Goal: Information Seeking & Learning: Learn about a topic

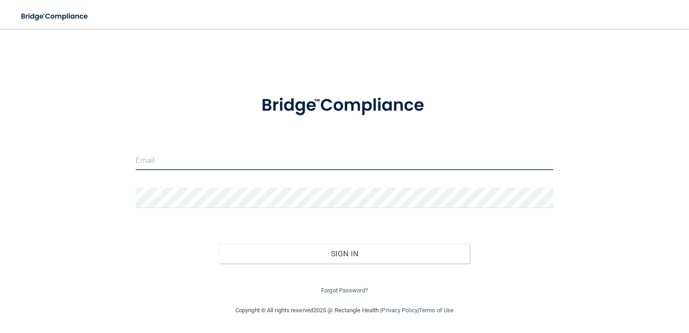
click at [232, 159] on input "email" at bounding box center [345, 160] width 418 height 20
type input "[EMAIL_ADDRESS][DOMAIN_NAME]"
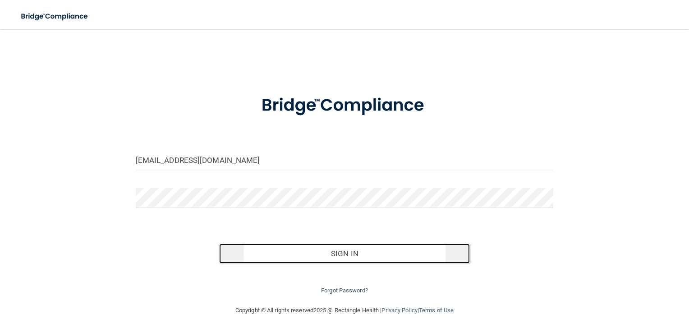
click at [303, 257] on button "Sign In" at bounding box center [344, 253] width 251 height 20
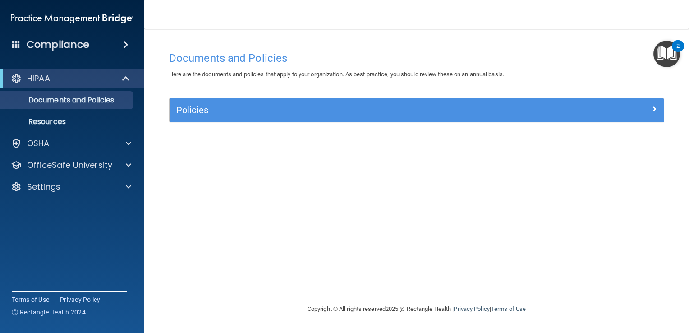
click at [666, 55] on img "Open Resource Center, 2 new notifications" at bounding box center [666, 54] width 27 height 27
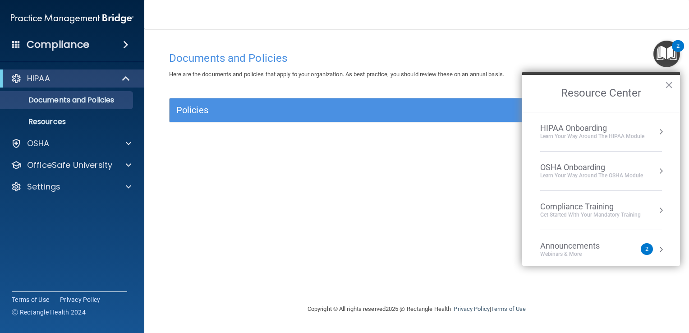
click at [598, 128] on div "HIPAA Onboarding" at bounding box center [592, 128] width 104 height 10
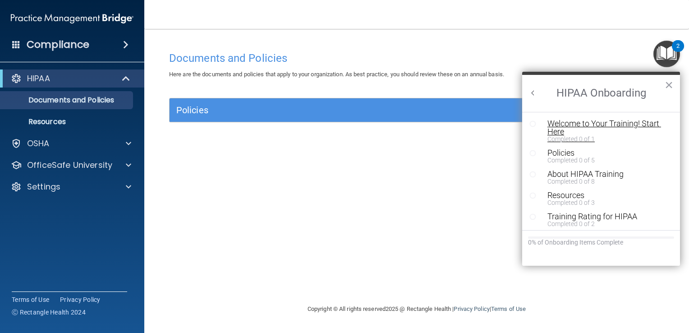
click at [561, 129] on div "Welcome to Your Training! Start Here" at bounding box center [604, 127] width 114 height 16
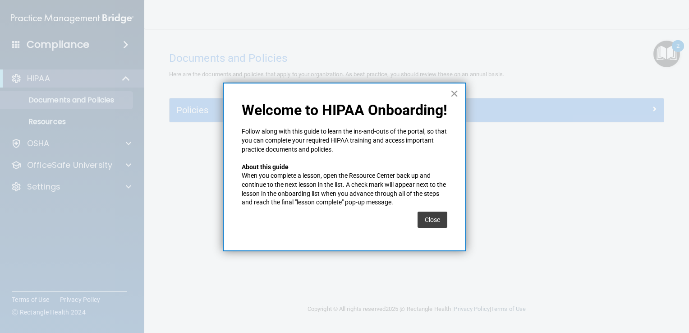
click at [454, 91] on button "×" at bounding box center [454, 93] width 9 height 14
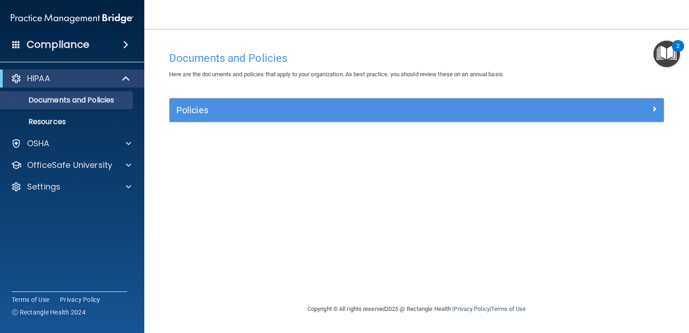
click at [670, 53] on img "Open Resource Center, 2 new notifications" at bounding box center [666, 54] width 27 height 27
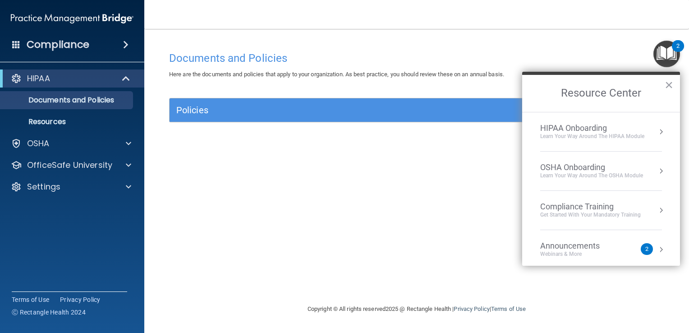
click at [595, 131] on div "HIPAA Onboarding" at bounding box center [592, 128] width 104 height 10
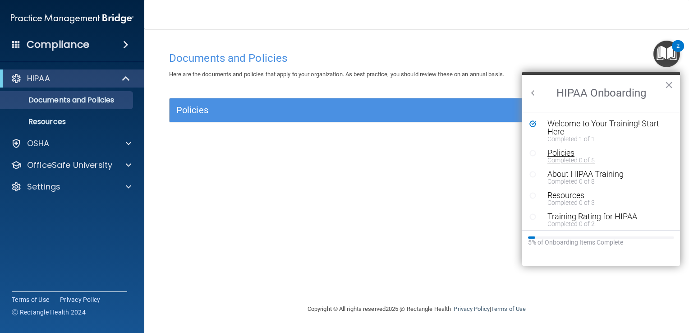
click at [571, 157] on div "Completed 0 of 5" at bounding box center [604, 160] width 114 height 6
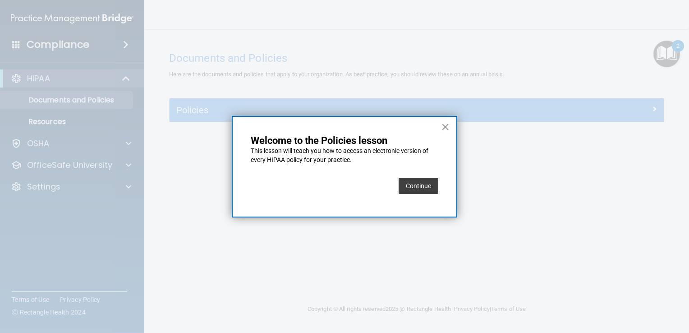
click at [446, 125] on button "×" at bounding box center [445, 126] width 9 height 14
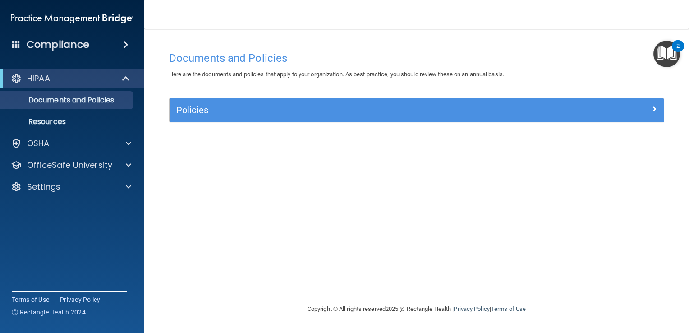
click at [663, 55] on img "Open Resource Center, 2 new notifications" at bounding box center [666, 54] width 27 height 27
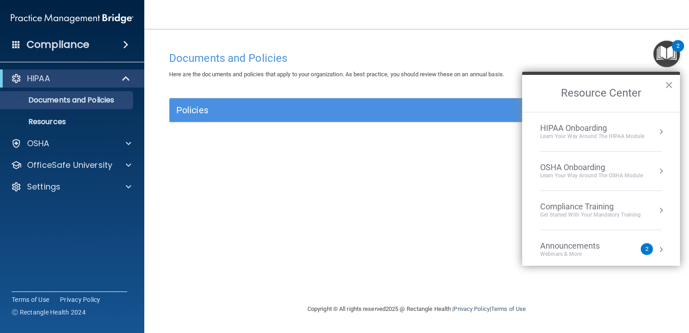
click at [572, 136] on div "Learn Your Way around the HIPAA module" at bounding box center [592, 137] width 104 height 8
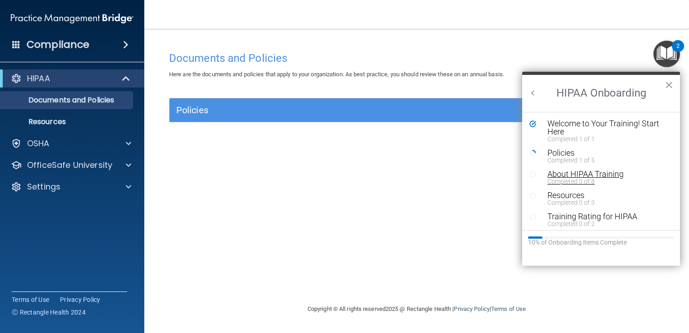
click at [561, 178] on div "Completed 0 of 8" at bounding box center [604, 181] width 114 height 6
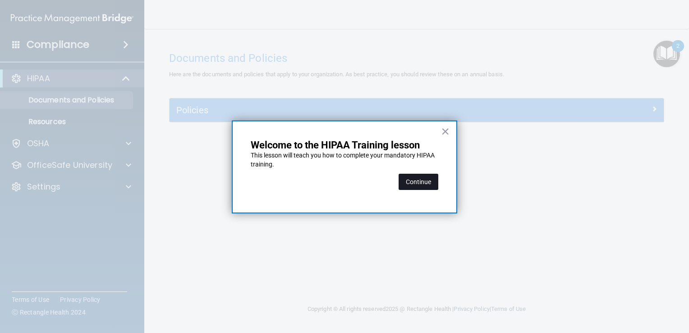
click at [417, 179] on button "Continue" at bounding box center [419, 182] width 40 height 16
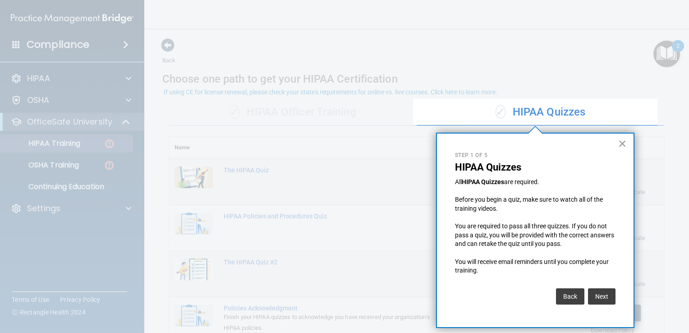
click at [623, 143] on button "×" at bounding box center [622, 143] width 9 height 14
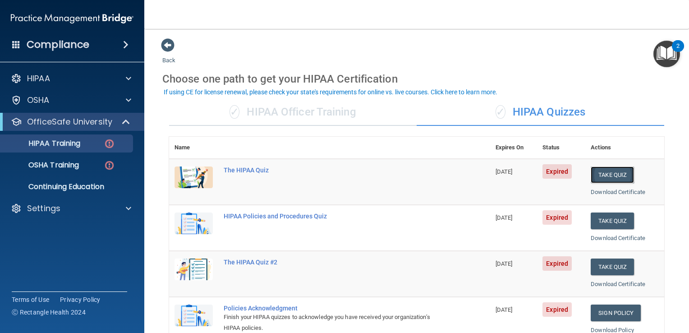
click at [601, 179] on button "Take Quiz" at bounding box center [612, 174] width 43 height 17
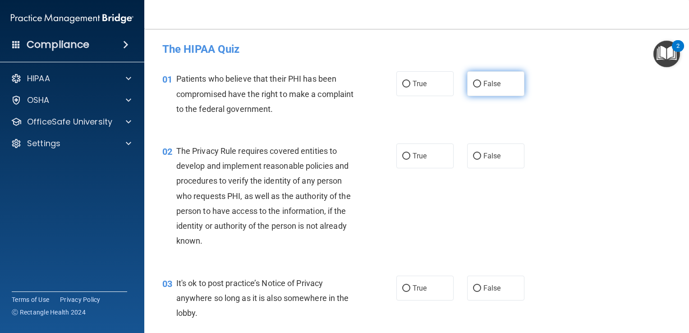
click at [475, 83] on input "False" at bounding box center [477, 84] width 8 height 7
radio input "true"
click at [420, 87] on span "True" at bounding box center [420, 83] width 14 height 9
click at [410, 87] on input "True" at bounding box center [406, 84] width 8 height 7
radio input "true"
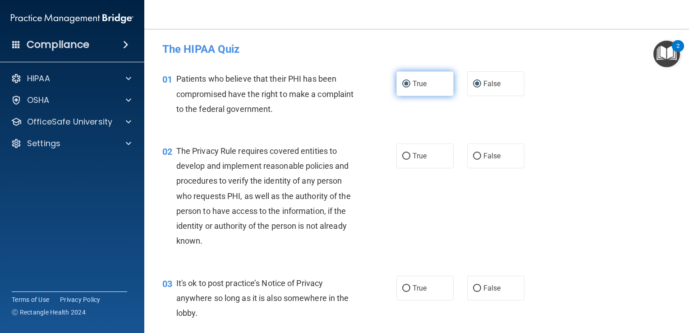
radio input "false"
click at [467, 153] on label "False" at bounding box center [495, 155] width 57 height 25
click at [473, 153] on input "False" at bounding box center [477, 156] width 8 height 7
radio input "true"
click at [473, 86] on input "False" at bounding box center [477, 84] width 8 height 7
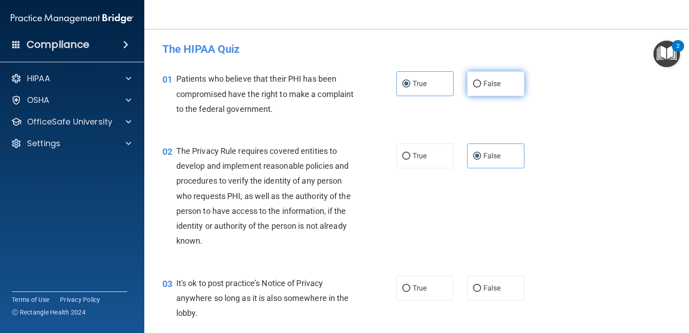
radio input "true"
radio input "false"
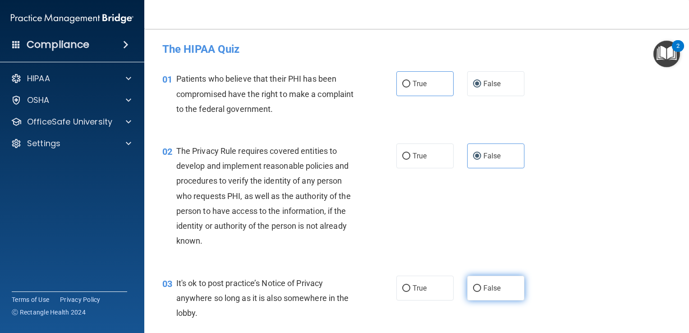
click at [473, 286] on input "False" at bounding box center [477, 288] width 8 height 7
radio input "true"
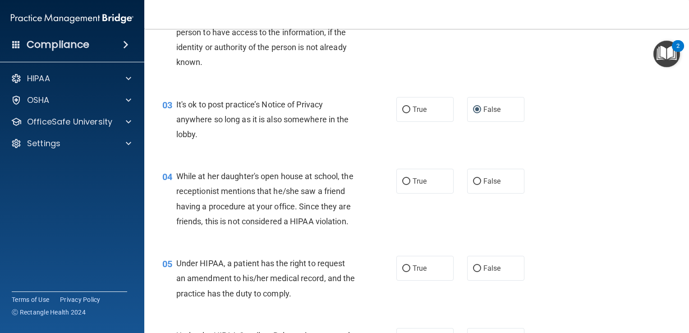
scroll to position [160, 0]
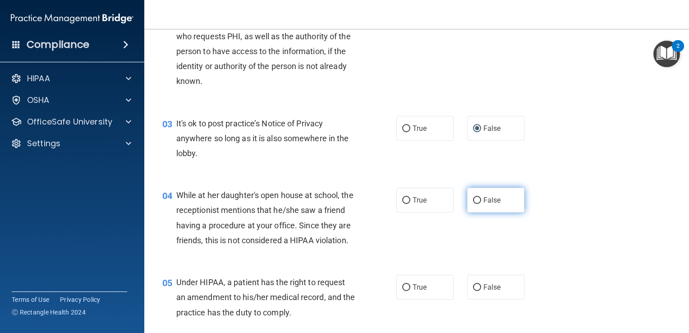
click at [473, 197] on input "False" at bounding box center [477, 200] width 8 height 7
radio input "true"
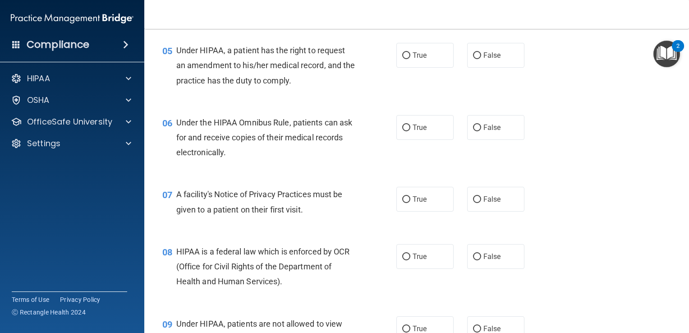
scroll to position [413, 0]
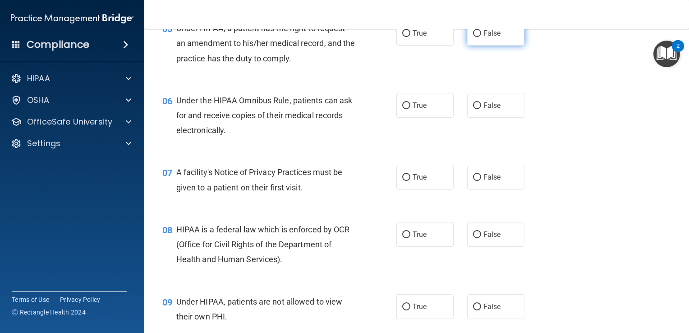
click at [478, 46] on label "False" at bounding box center [495, 33] width 57 height 25
click at [478, 37] on input "False" at bounding box center [477, 33] width 8 height 7
radio input "true"
click at [473, 109] on input "False" at bounding box center [477, 105] width 8 height 7
radio input "true"
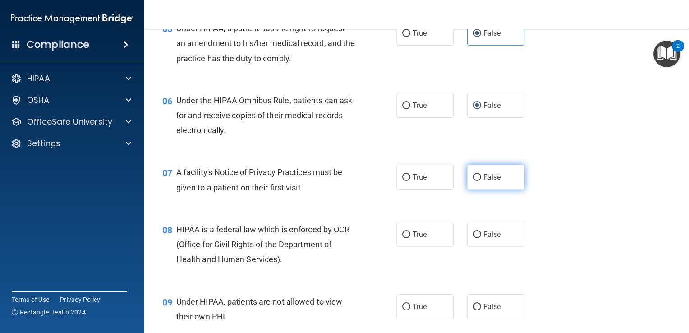
click at [473, 181] on input "False" at bounding box center [477, 177] width 8 height 7
radio input "true"
click at [473, 238] on input "False" at bounding box center [477, 234] width 8 height 7
radio input "true"
click at [474, 310] on input "False" at bounding box center [477, 306] width 8 height 7
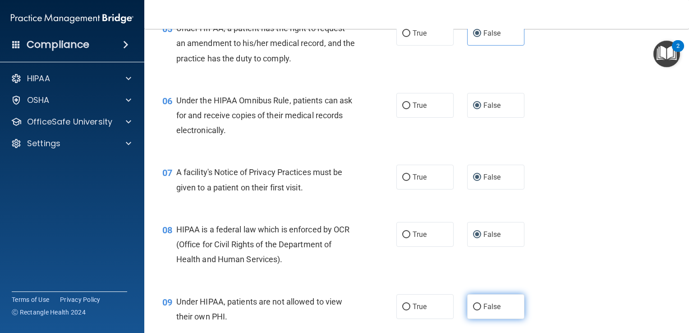
radio input "true"
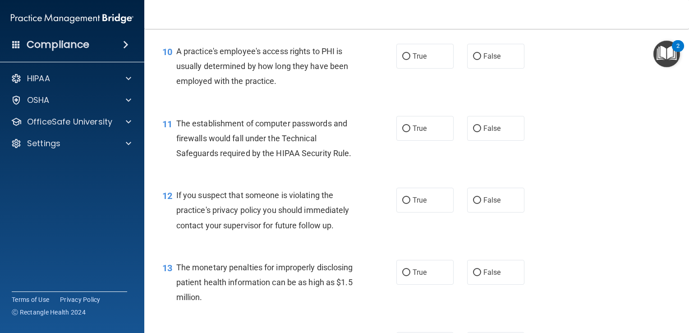
scroll to position [727, 0]
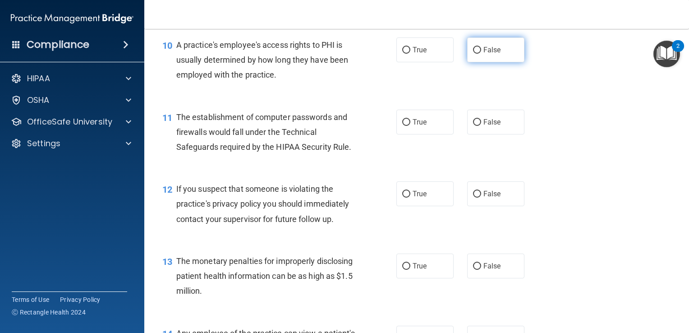
click at [481, 59] on label "False" at bounding box center [495, 49] width 57 height 25
click at [481, 54] on input "False" at bounding box center [477, 50] width 8 height 7
radio input "true"
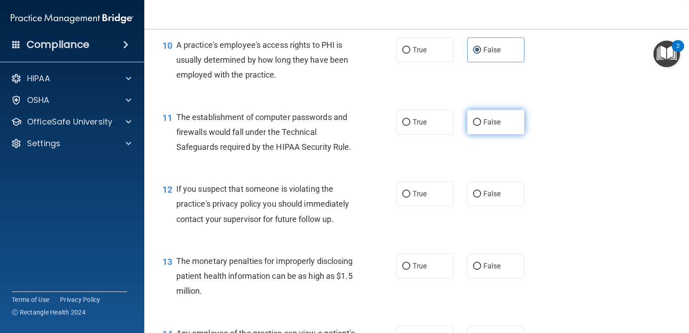
click at [473, 134] on label "False" at bounding box center [495, 122] width 57 height 25
click at [473, 126] on input "False" at bounding box center [477, 122] width 8 height 7
radio input "true"
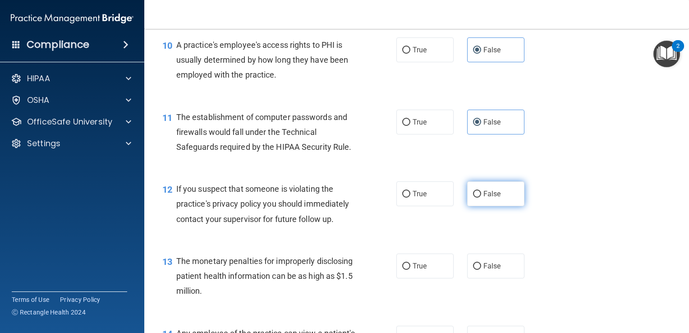
click at [476, 205] on label "False" at bounding box center [495, 193] width 57 height 25
click at [476, 197] on input "False" at bounding box center [477, 194] width 8 height 7
radio input "true"
click at [474, 270] on input "False" at bounding box center [477, 266] width 8 height 7
radio input "true"
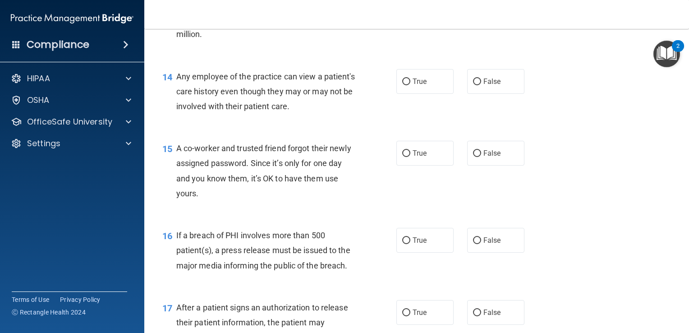
scroll to position [1034, 0]
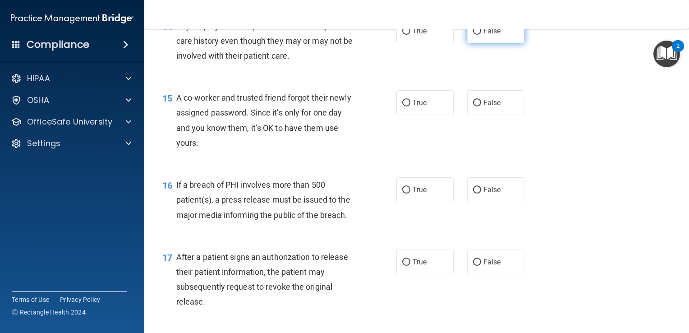
click at [491, 43] on label "False" at bounding box center [495, 30] width 57 height 25
click at [481, 35] on input "False" at bounding box center [477, 31] width 8 height 7
radio input "true"
click at [483, 107] on span "False" at bounding box center [492, 102] width 18 height 9
click at [481, 106] on input "False" at bounding box center [477, 103] width 8 height 7
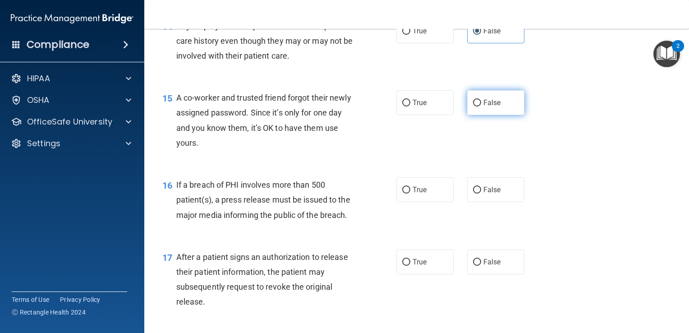
radio input "true"
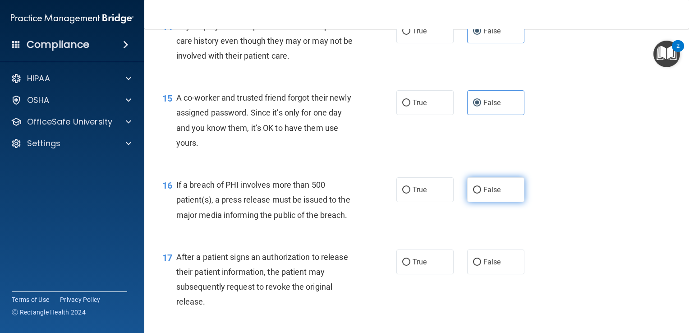
click at [476, 193] on input "False" at bounding box center [477, 190] width 8 height 7
radio input "true"
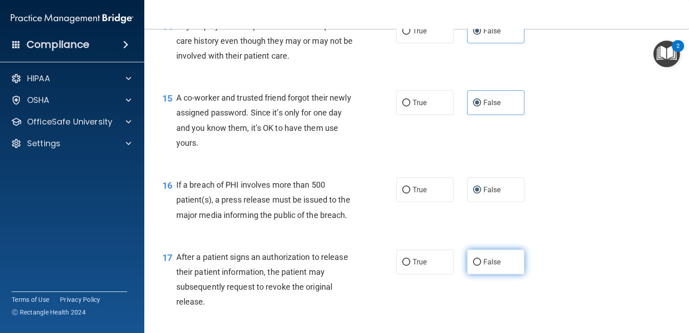
click at [473, 266] on input "False" at bounding box center [477, 262] width 8 height 7
radio input "true"
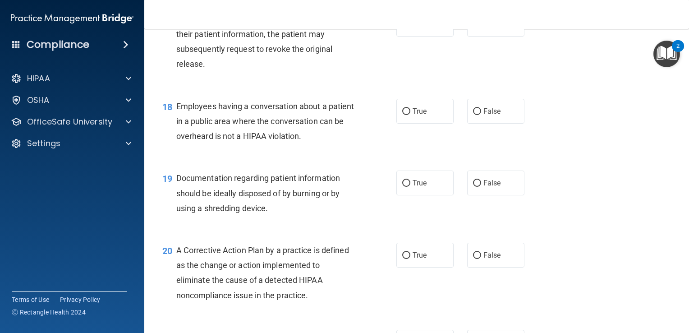
scroll to position [1288, 0]
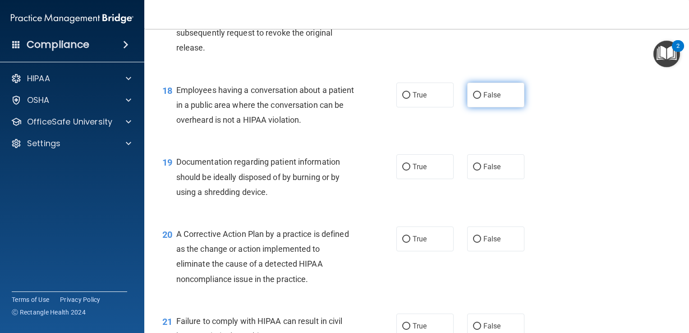
click at [484, 99] on span "False" at bounding box center [492, 95] width 18 height 9
click at [481, 99] on input "False" at bounding box center [477, 95] width 8 height 7
radio input "true"
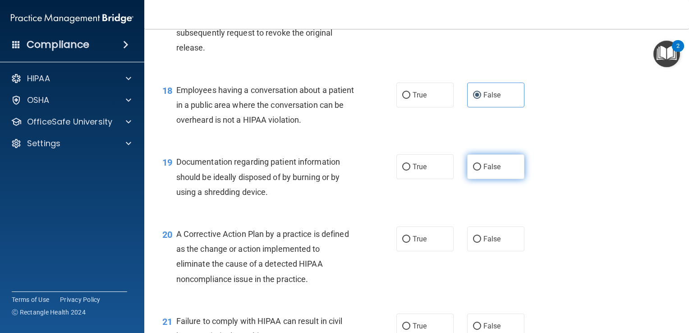
click at [474, 177] on label "False" at bounding box center [495, 166] width 57 height 25
click at [474, 170] on input "False" at bounding box center [477, 167] width 8 height 7
radio input "true"
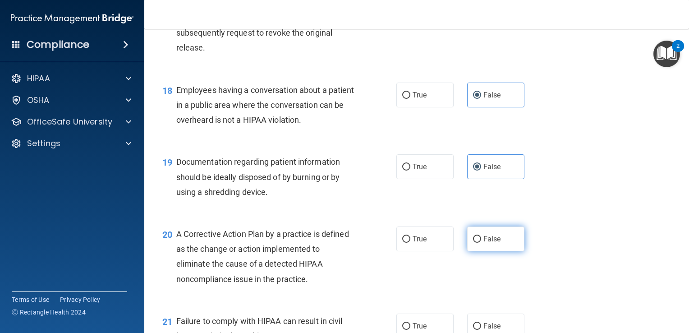
click at [473, 243] on input "False" at bounding box center [477, 239] width 8 height 7
radio input "true"
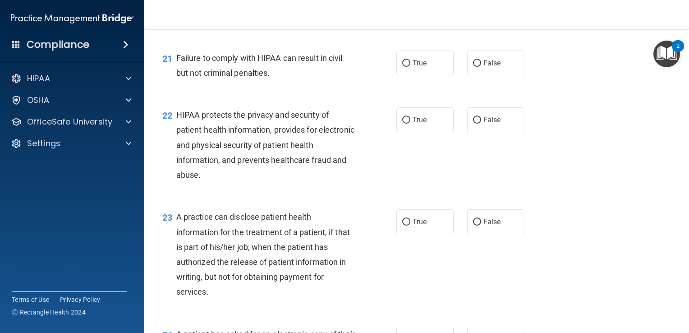
scroll to position [1554, 0]
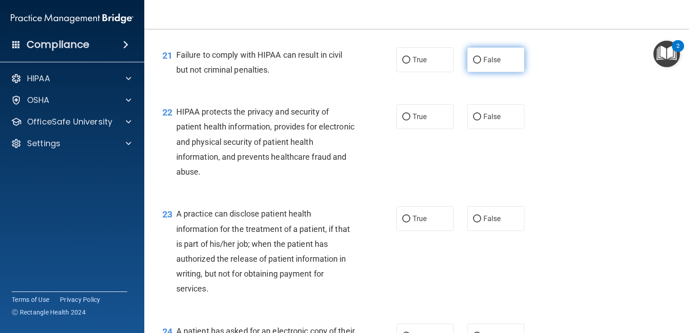
click at [480, 72] on label "False" at bounding box center [495, 59] width 57 height 25
click at [480, 64] on input "False" at bounding box center [477, 60] width 8 height 7
radio input "true"
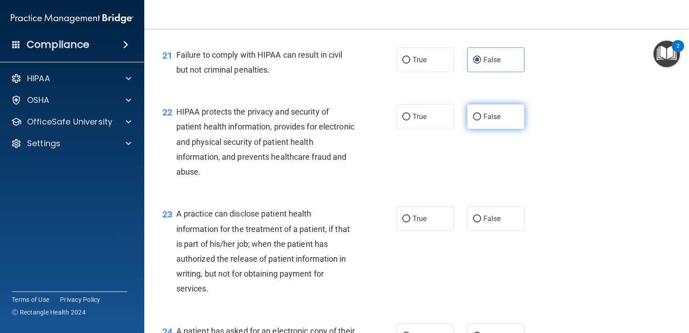
click at [477, 129] on label "False" at bounding box center [495, 116] width 57 height 25
click at [477, 120] on input "False" at bounding box center [477, 117] width 8 height 7
radio input "true"
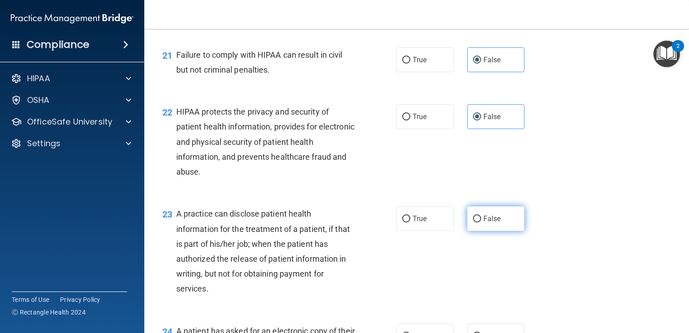
click at [473, 222] on input "False" at bounding box center [477, 219] width 8 height 7
radio input "true"
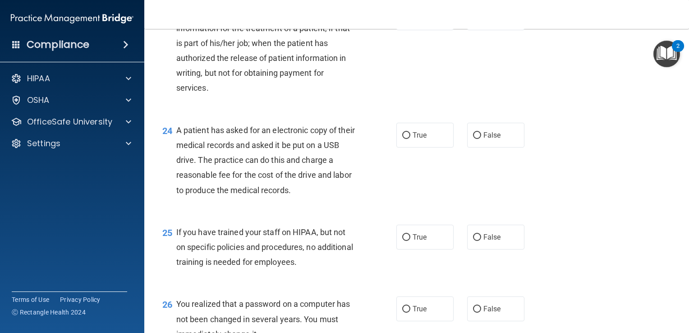
scroll to position [1764, 0]
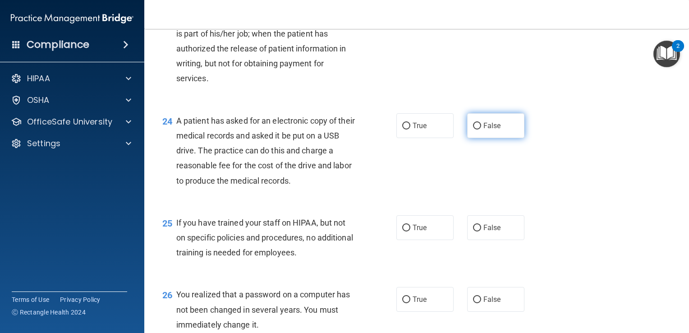
click at [487, 130] on span "False" at bounding box center [492, 125] width 18 height 9
click at [481, 129] on input "False" at bounding box center [477, 126] width 8 height 7
radio input "true"
click at [474, 231] on input "False" at bounding box center [477, 228] width 8 height 7
radio input "true"
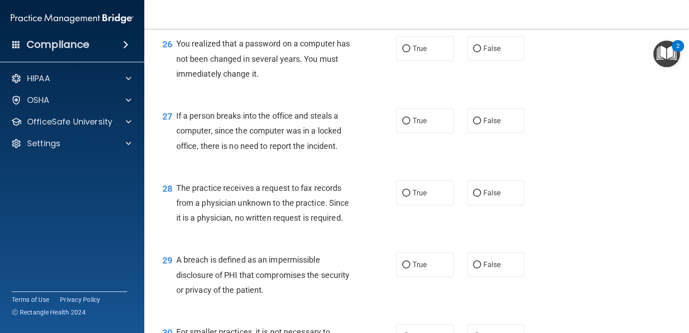
scroll to position [2027, 0]
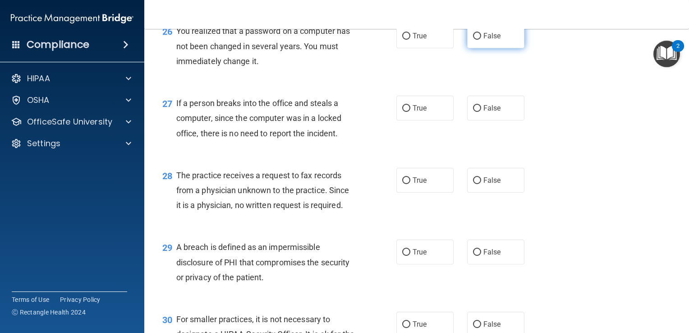
click at [477, 48] on label "False" at bounding box center [495, 35] width 57 height 25
click at [477, 40] on input "False" at bounding box center [477, 36] width 8 height 7
radio input "true"
click at [477, 120] on label "False" at bounding box center [495, 108] width 57 height 25
click at [477, 112] on input "False" at bounding box center [477, 108] width 8 height 7
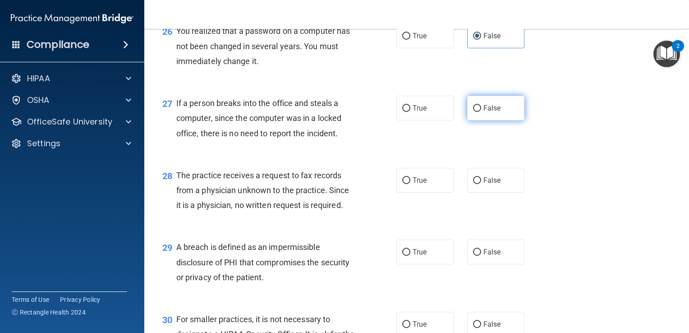
radio input "true"
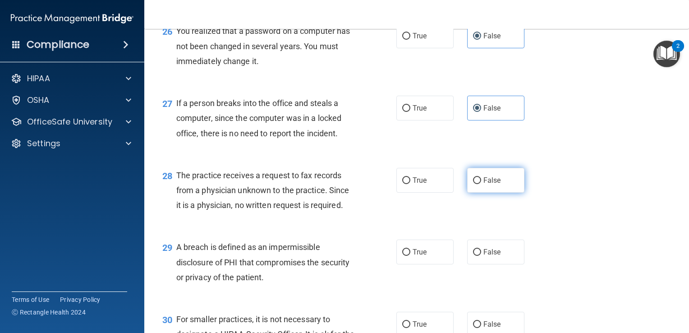
click at [476, 184] on input "False" at bounding box center [477, 180] width 8 height 7
radio input "true"
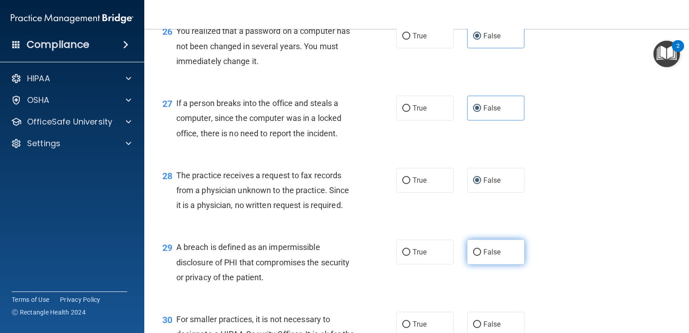
click at [478, 264] on label "False" at bounding box center [495, 251] width 57 height 25
click at [478, 256] on input "False" at bounding box center [477, 252] width 8 height 7
radio input "true"
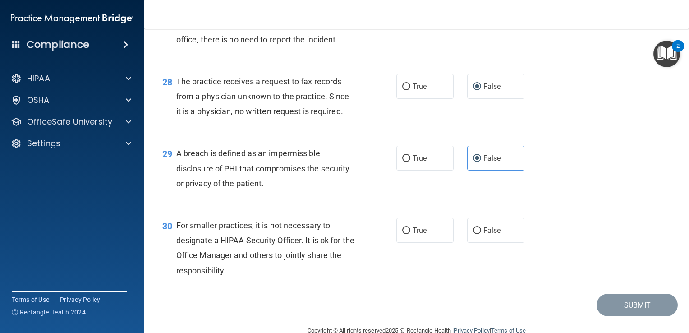
scroll to position [2155, 0]
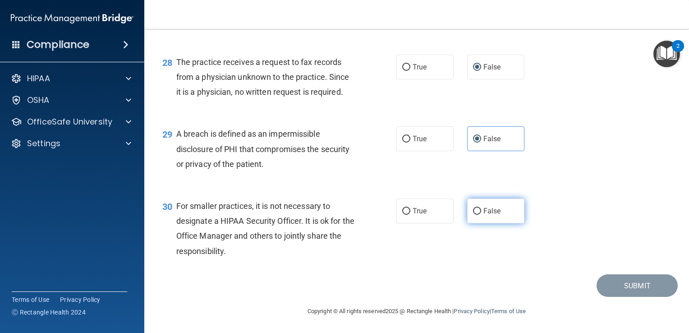
click at [474, 210] on input "False" at bounding box center [477, 211] width 8 height 7
radio input "true"
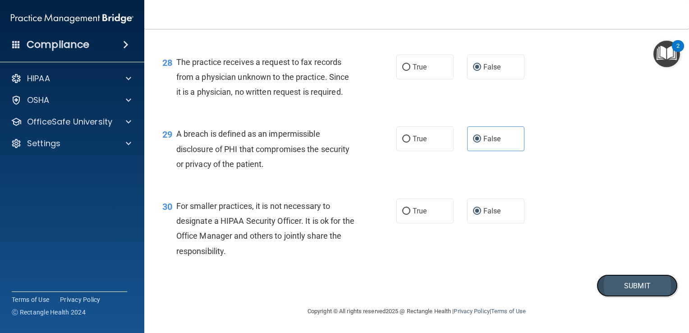
click at [605, 287] on button "Submit" at bounding box center [637, 285] width 81 height 23
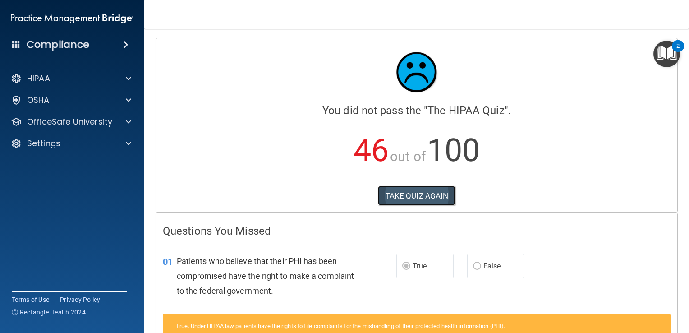
click at [439, 199] on button "TAKE QUIZ AGAIN" at bounding box center [417, 196] width 78 height 20
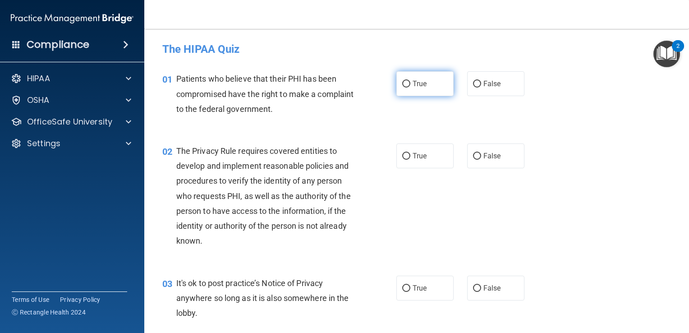
click at [413, 86] on span "True" at bounding box center [420, 83] width 14 height 9
click at [410, 86] on input "True" at bounding box center [406, 84] width 8 height 7
radio input "true"
click at [404, 158] on input "True" at bounding box center [406, 156] width 8 height 7
radio input "true"
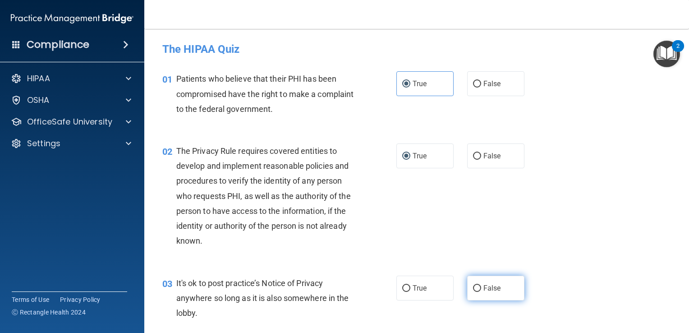
click at [473, 285] on input "False" at bounding box center [477, 288] width 8 height 7
radio input "true"
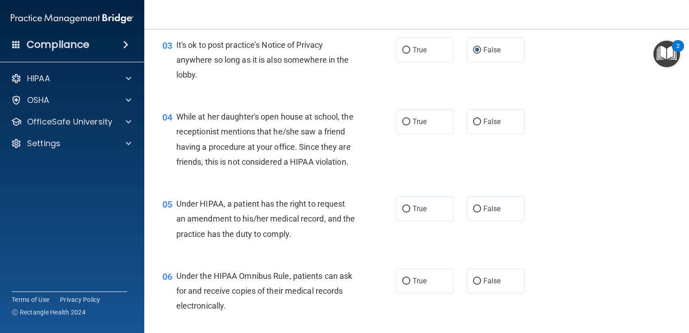
scroll to position [269, 0]
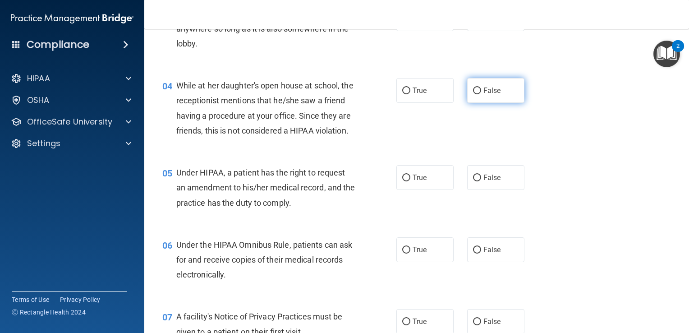
click at [488, 95] on label "False" at bounding box center [495, 90] width 57 height 25
click at [481, 94] on input "False" at bounding box center [477, 90] width 8 height 7
radio input "true"
click at [473, 181] on input "False" at bounding box center [477, 177] width 8 height 7
radio input "true"
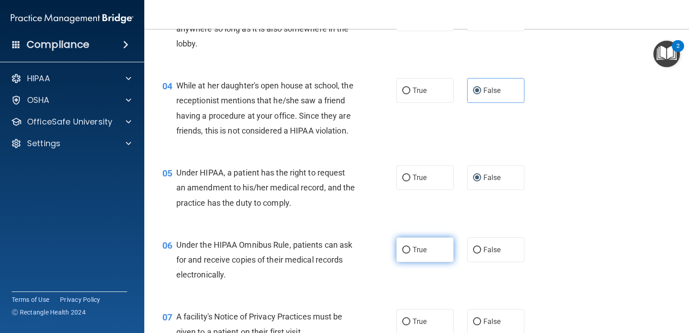
click at [413, 254] on span "True" at bounding box center [420, 249] width 14 height 9
click at [409, 253] on input "True" at bounding box center [406, 250] width 8 height 7
radio input "true"
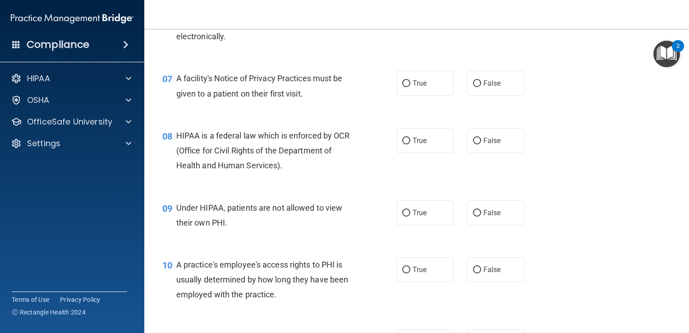
scroll to position [510, 0]
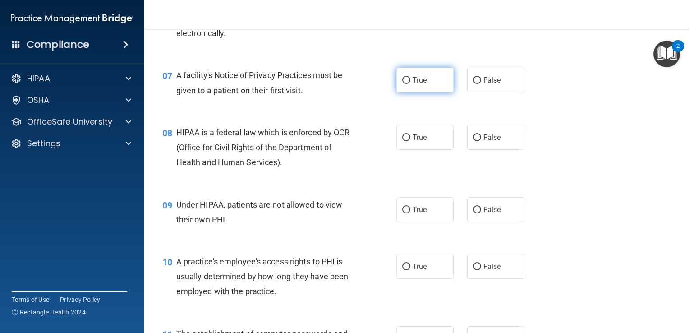
click at [424, 92] on label "True" at bounding box center [424, 80] width 57 height 25
click at [410, 84] on input "True" at bounding box center [406, 80] width 8 height 7
radio input "true"
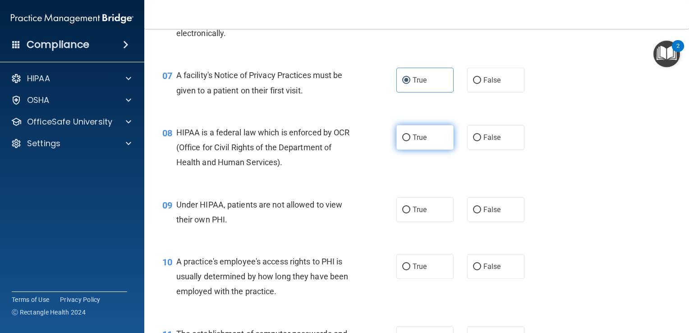
click at [408, 147] on label "True" at bounding box center [424, 137] width 57 height 25
click at [408, 141] on input "True" at bounding box center [406, 137] width 8 height 7
radio input "true"
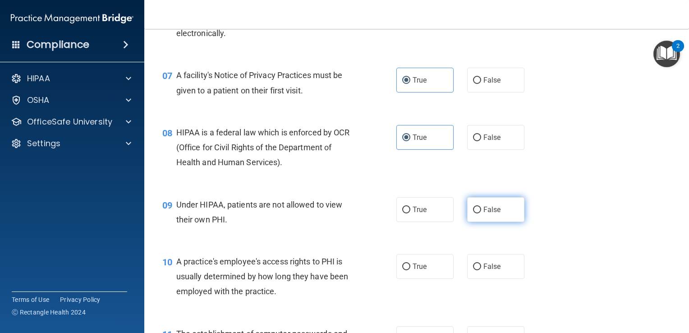
click at [473, 216] on label "False" at bounding box center [495, 209] width 57 height 25
click at [473, 213] on input "False" at bounding box center [477, 210] width 8 height 7
radio input "true"
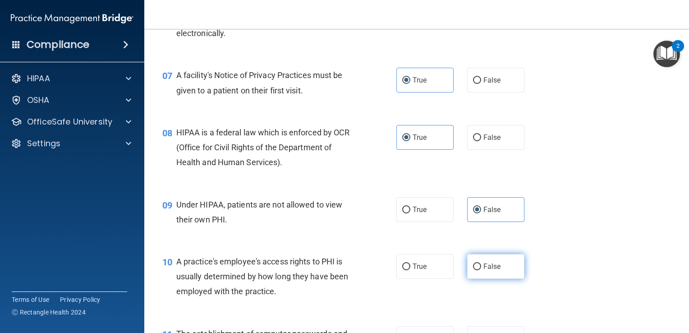
click at [475, 270] on input "False" at bounding box center [477, 266] width 8 height 7
radio input "true"
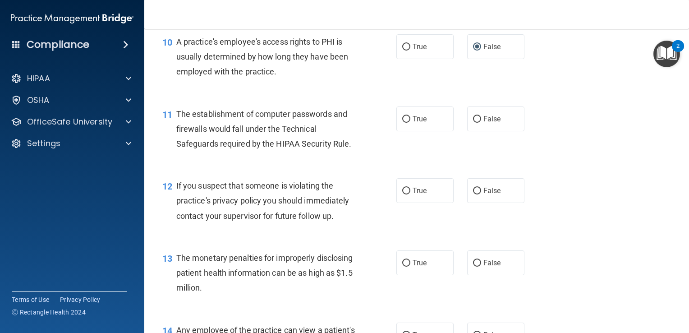
scroll to position [733, 0]
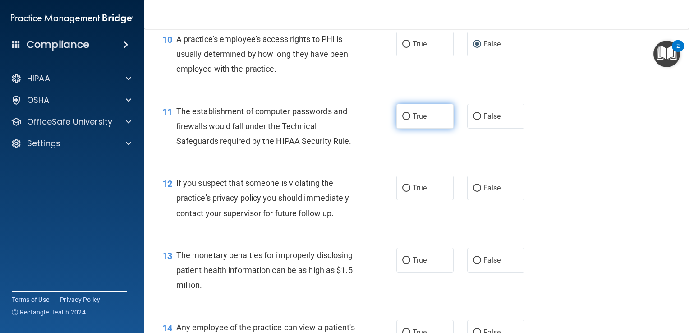
click at [426, 129] on label "True" at bounding box center [424, 116] width 57 height 25
click at [410, 120] on input "True" at bounding box center [406, 116] width 8 height 7
radio input "true"
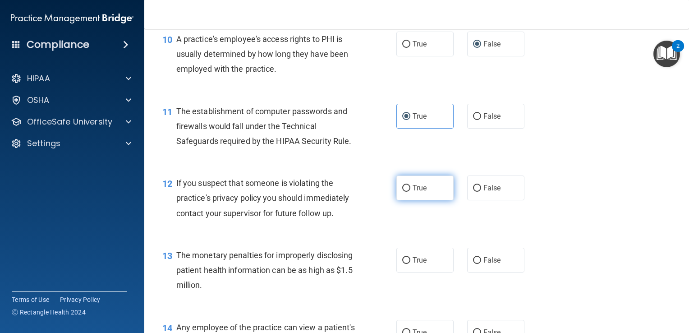
click at [415, 192] on span "True" at bounding box center [420, 188] width 14 height 9
click at [410, 192] on input "True" at bounding box center [406, 188] width 8 height 7
radio input "true"
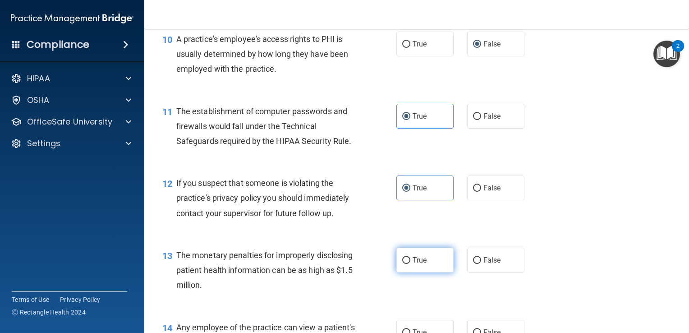
click at [408, 272] on label "True" at bounding box center [424, 260] width 57 height 25
click at [408, 264] on input "True" at bounding box center [406, 260] width 8 height 7
radio input "true"
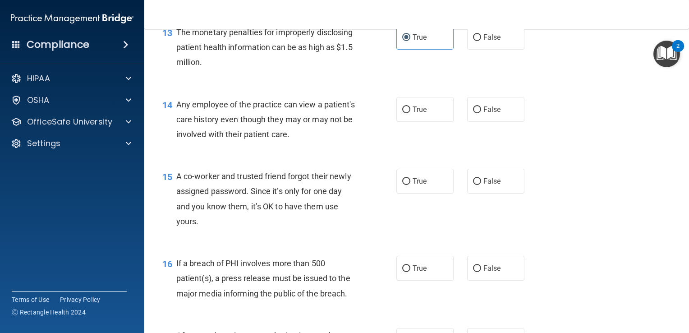
scroll to position [943, 0]
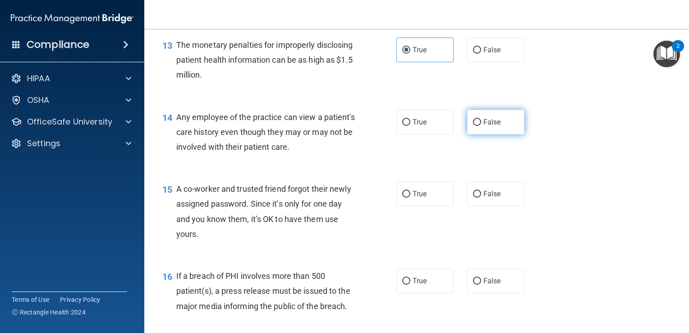
click at [483, 126] on span "False" at bounding box center [492, 122] width 18 height 9
click at [480, 126] on input "False" at bounding box center [477, 122] width 8 height 7
radio input "true"
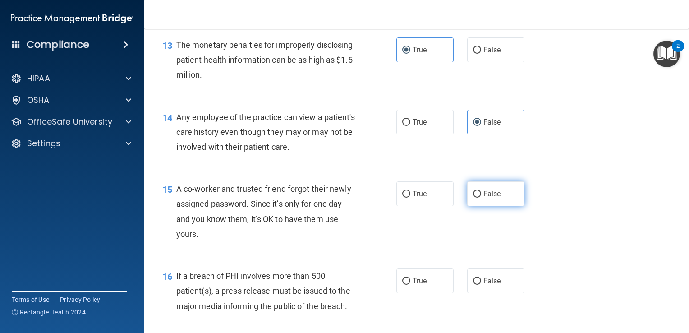
click at [476, 197] on input "False" at bounding box center [477, 194] width 8 height 7
radio input "true"
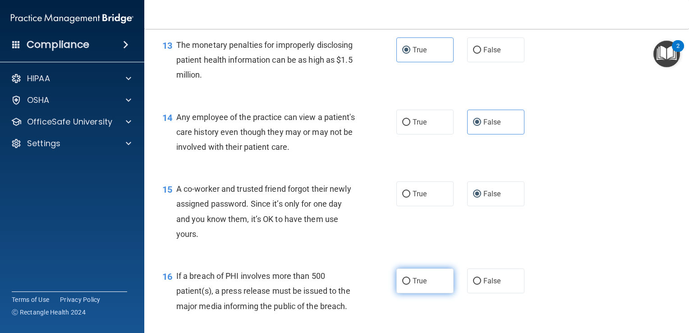
click at [420, 285] on span "True" at bounding box center [420, 280] width 14 height 9
click at [410, 285] on input "True" at bounding box center [406, 281] width 8 height 7
radio input "true"
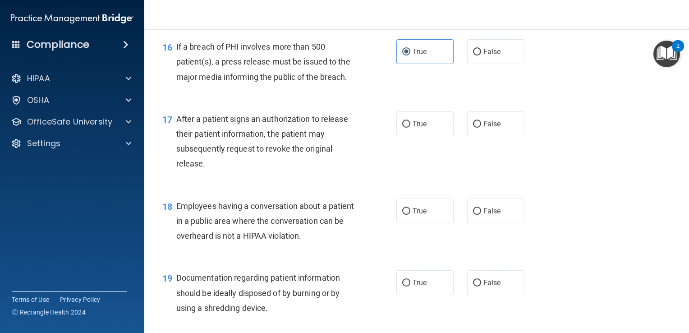
scroll to position [1181, 0]
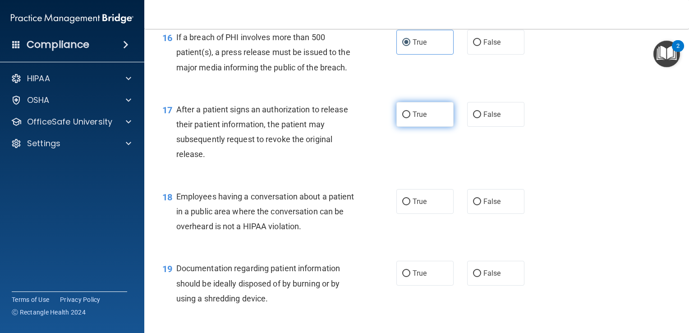
click at [430, 127] on label "True" at bounding box center [424, 114] width 57 height 25
click at [410, 118] on input "True" at bounding box center [406, 114] width 8 height 7
radio input "true"
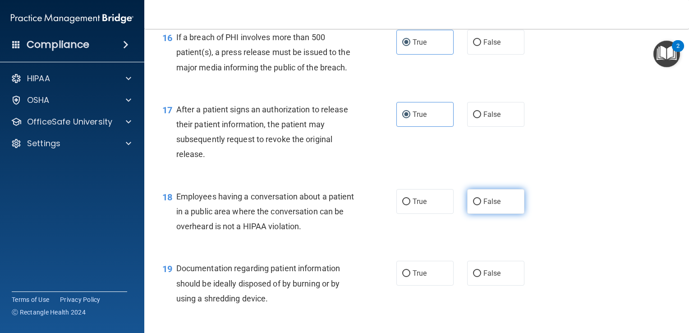
click at [477, 214] on label "False" at bounding box center [495, 201] width 57 height 25
click at [477, 205] on input "False" at bounding box center [477, 201] width 8 height 7
radio input "true"
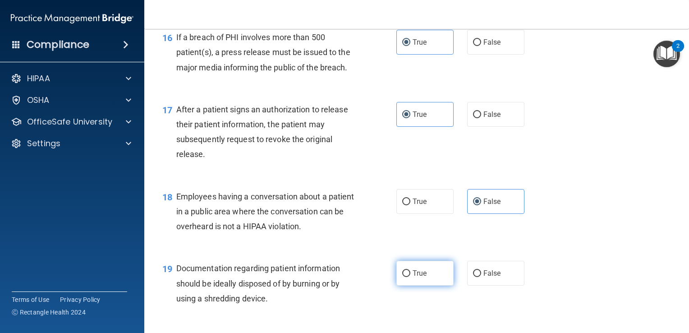
click at [402, 277] on input "True" at bounding box center [406, 273] width 8 height 7
radio input "true"
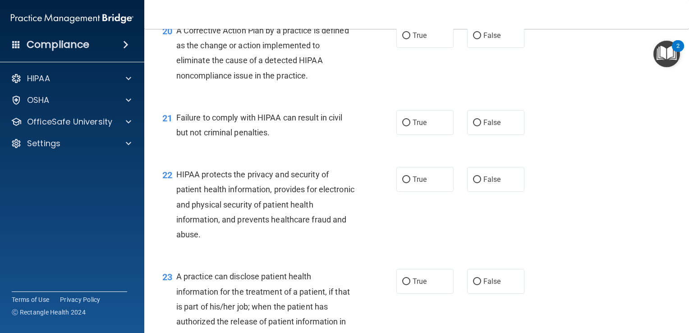
scroll to position [1495, 0]
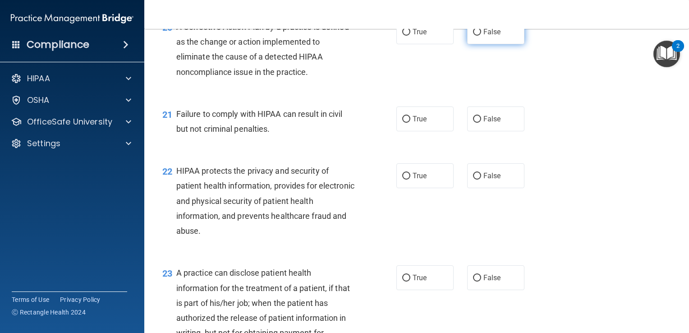
click at [478, 44] on label "False" at bounding box center [495, 31] width 57 height 25
click at [478, 36] on input "False" at bounding box center [477, 32] width 8 height 7
radio input "true"
click at [478, 131] on label "False" at bounding box center [495, 118] width 57 height 25
click at [478, 123] on input "False" at bounding box center [477, 119] width 8 height 7
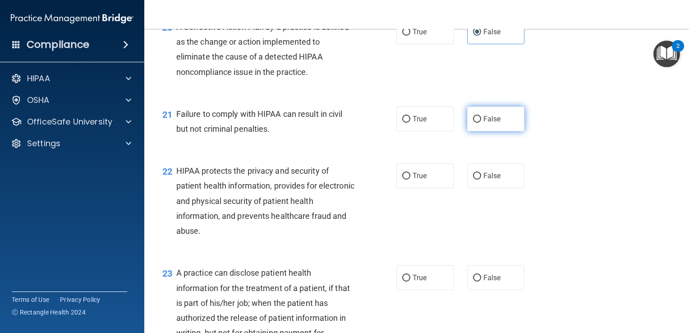
radio input "true"
click at [418, 180] on span "True" at bounding box center [420, 175] width 14 height 9
click at [410, 179] on input "True" at bounding box center [406, 176] width 8 height 7
radio input "true"
click at [467, 290] on label "False" at bounding box center [495, 277] width 57 height 25
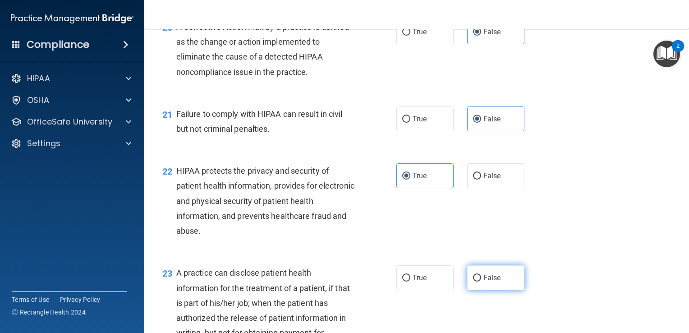
click at [473, 281] on input "False" at bounding box center [477, 278] width 8 height 7
radio input "true"
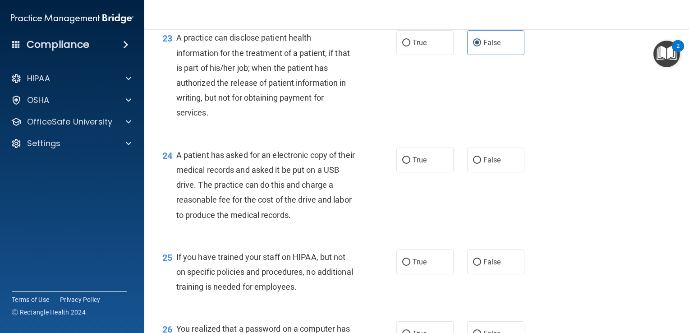
scroll to position [1735, 0]
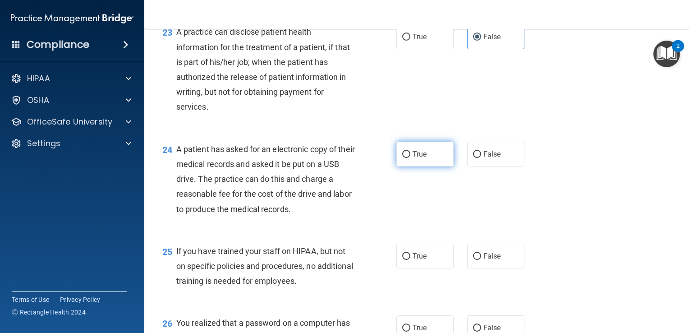
click at [424, 166] on label "True" at bounding box center [424, 154] width 57 height 25
click at [410, 158] on input "True" at bounding box center [406, 154] width 8 height 7
radio input "true"
click at [483, 260] on span "False" at bounding box center [492, 256] width 18 height 9
click at [481, 260] on input "False" at bounding box center [477, 256] width 8 height 7
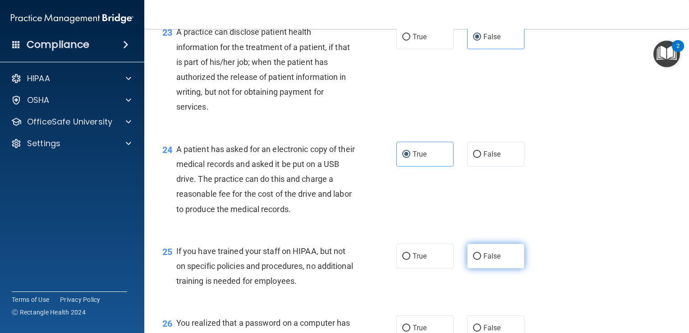
radio input "true"
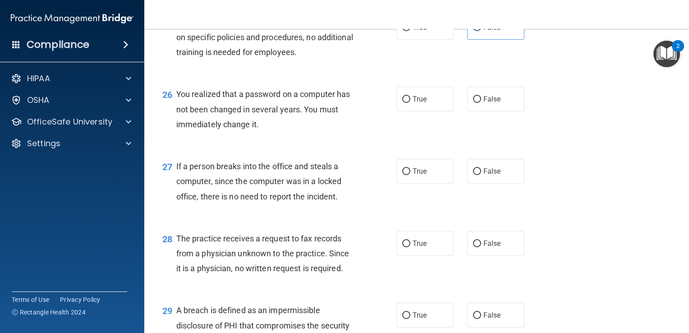
scroll to position [1993, 0]
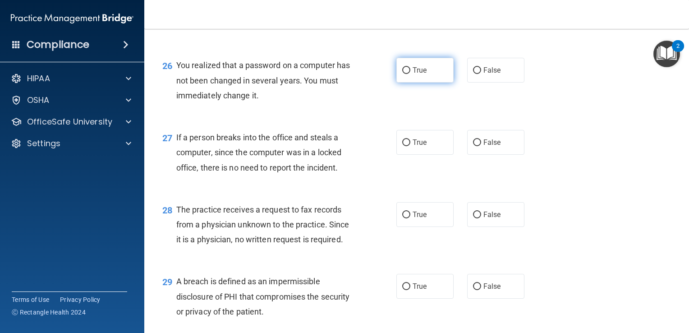
click at [422, 74] on span "True" at bounding box center [420, 70] width 14 height 9
click at [410, 74] on input "True" at bounding box center [406, 70] width 8 height 7
radio input "true"
click at [476, 146] on input "False" at bounding box center [477, 142] width 8 height 7
radio input "true"
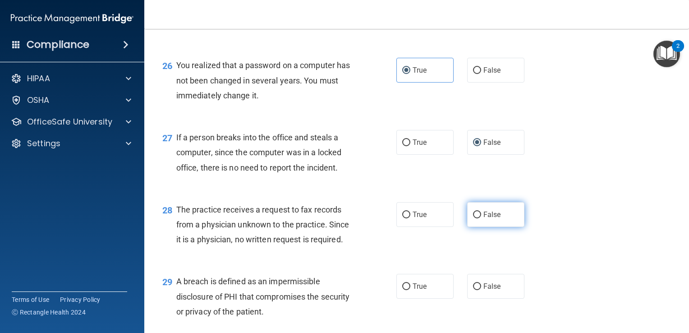
click at [477, 227] on label "False" at bounding box center [495, 214] width 57 height 25
click at [477, 218] on input "False" at bounding box center [477, 214] width 8 height 7
radio input "true"
click at [412, 294] on label "True" at bounding box center [424, 286] width 57 height 25
click at [410, 290] on input "True" at bounding box center [406, 286] width 8 height 7
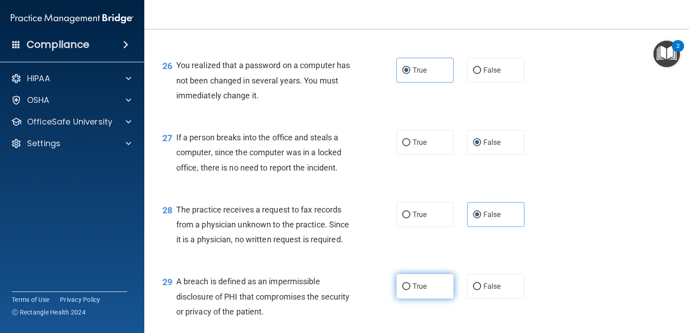
radio input "true"
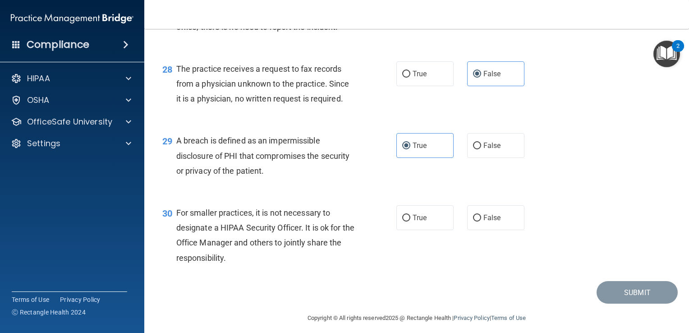
scroll to position [2155, 0]
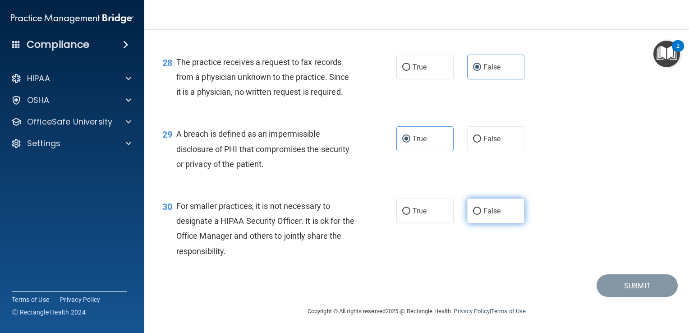
click at [490, 215] on label "False" at bounding box center [495, 210] width 57 height 25
click at [481, 215] on input "False" at bounding box center [477, 211] width 8 height 7
radio input "true"
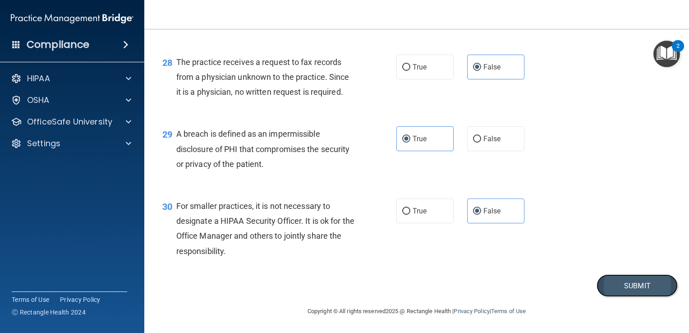
click at [606, 289] on button "Submit" at bounding box center [637, 285] width 81 height 23
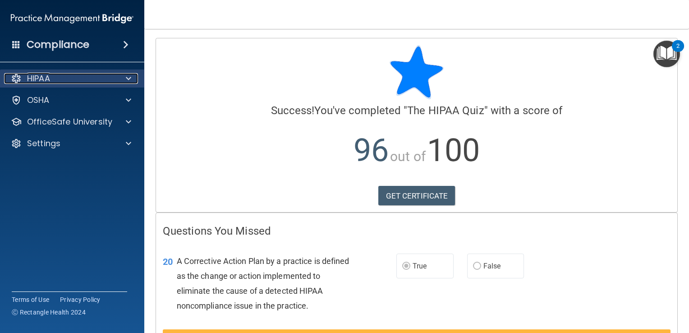
click at [113, 81] on div "HIPAA" at bounding box center [60, 78] width 112 height 11
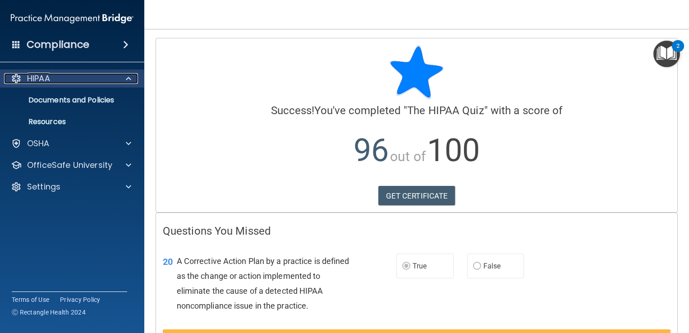
click at [113, 81] on div "HIPAA" at bounding box center [60, 78] width 112 height 11
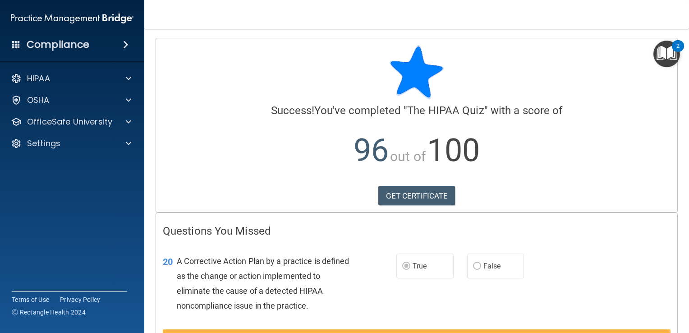
click at [667, 55] on img "Open Resource Center, 2 new notifications" at bounding box center [666, 54] width 27 height 27
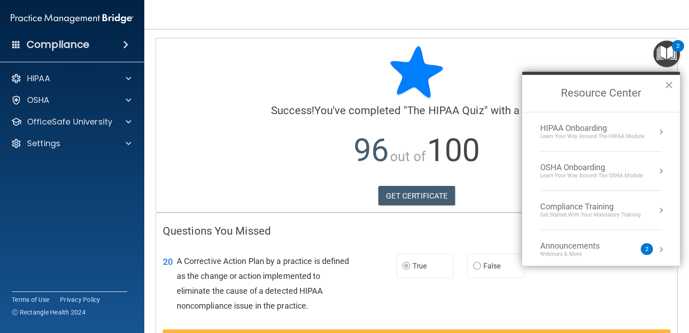
click at [592, 131] on div "HIPAA Onboarding" at bounding box center [592, 128] width 104 height 10
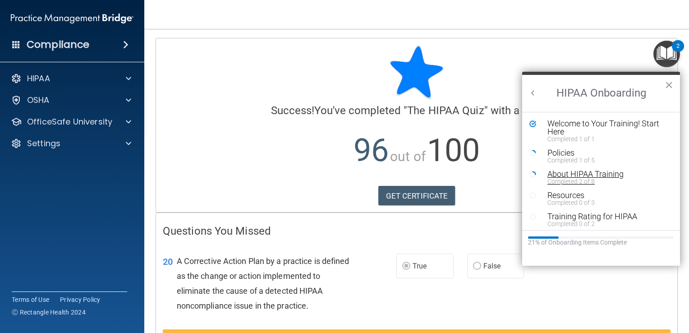
click at [572, 174] on div "About HIPAA Training" at bounding box center [604, 174] width 114 height 8
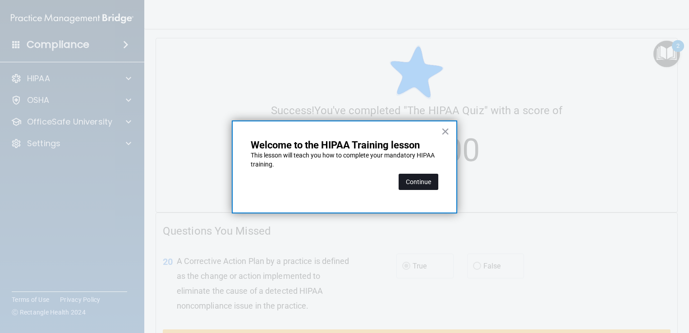
click at [427, 185] on button "Continue" at bounding box center [419, 182] width 40 height 16
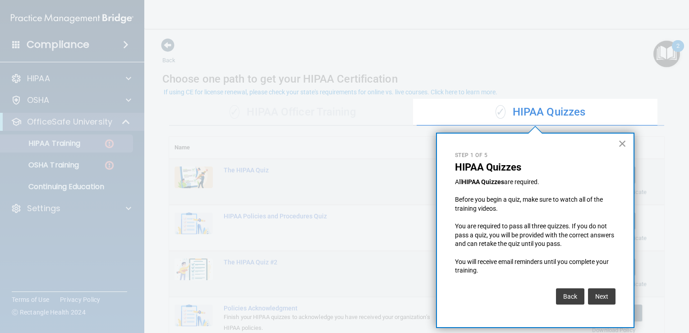
click at [626, 144] on button "×" at bounding box center [622, 143] width 9 height 14
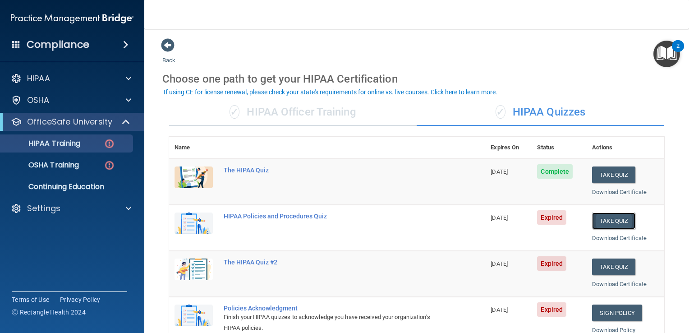
click at [606, 221] on button "Take Quiz" at bounding box center [613, 220] width 43 height 17
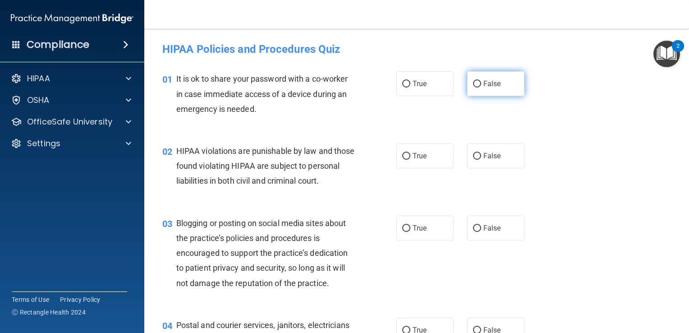
click at [475, 86] on input "False" at bounding box center [477, 84] width 8 height 7
radio input "true"
click at [477, 158] on label "False" at bounding box center [495, 155] width 57 height 25
click at [477, 158] on input "False" at bounding box center [477, 156] width 8 height 7
radio input "true"
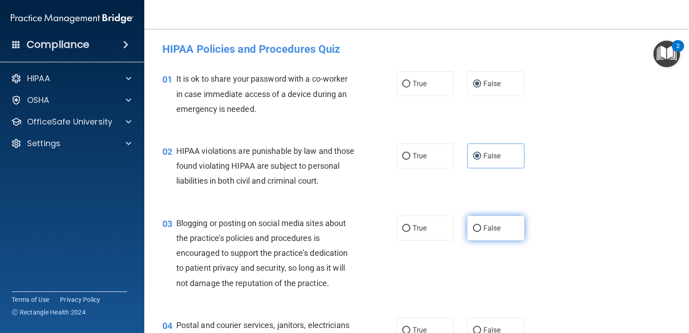
click at [483, 232] on span "False" at bounding box center [492, 228] width 18 height 9
click at [480, 232] on input "False" at bounding box center [477, 228] width 8 height 7
radio input "true"
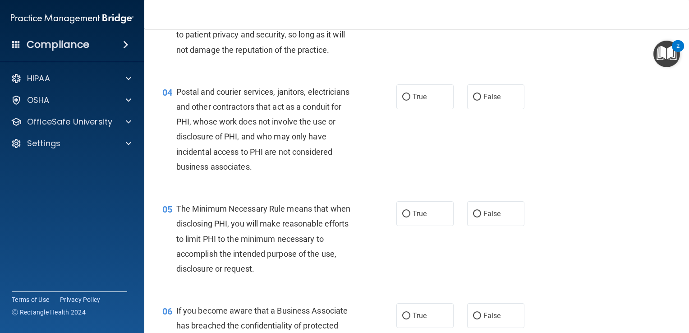
scroll to position [236, 0]
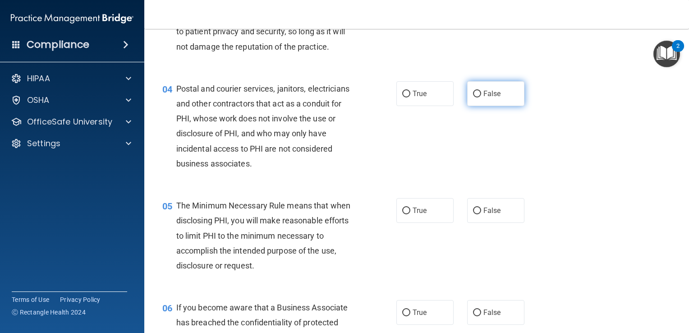
click at [478, 106] on label "False" at bounding box center [495, 93] width 57 height 25
click at [478, 97] on input "False" at bounding box center [477, 94] width 8 height 7
radio input "true"
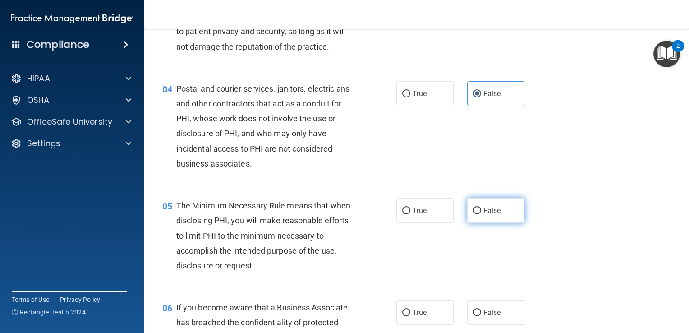
click at [483, 215] on span "False" at bounding box center [492, 210] width 18 height 9
click at [481, 214] on input "False" at bounding box center [477, 210] width 8 height 7
radio input "true"
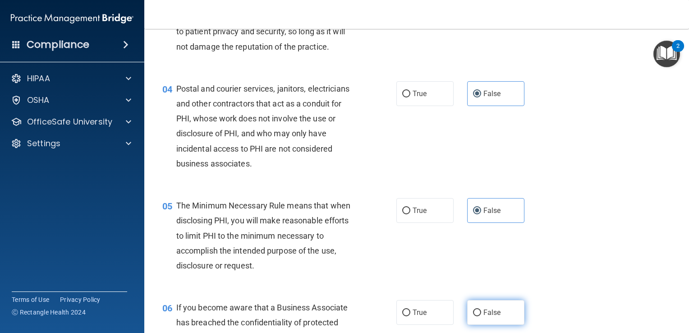
click at [480, 319] on label "False" at bounding box center [495, 312] width 57 height 25
click at [480, 316] on input "False" at bounding box center [477, 312] width 8 height 7
radio input "true"
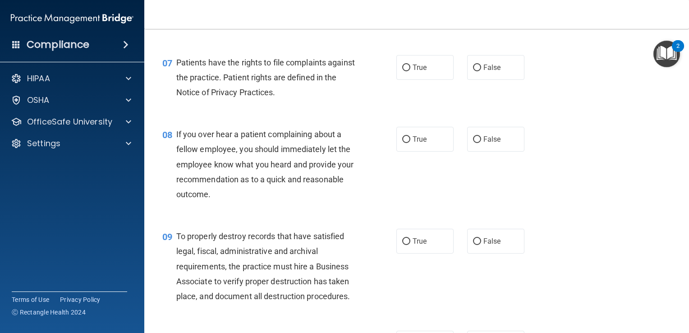
scroll to position [609, 0]
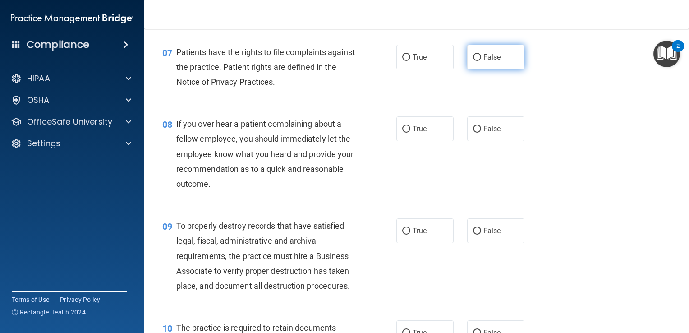
click at [473, 61] on input "False" at bounding box center [477, 57] width 8 height 7
radio input "true"
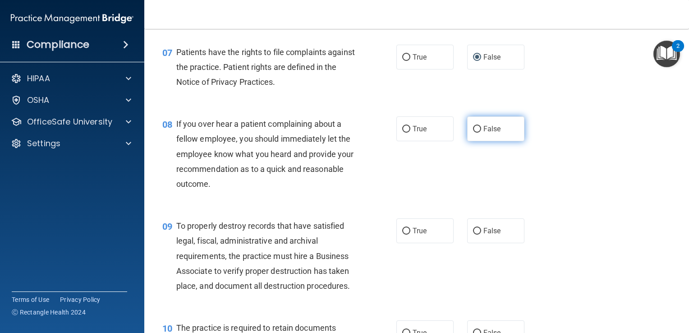
click at [473, 133] on input "False" at bounding box center [477, 129] width 8 height 7
radio input "true"
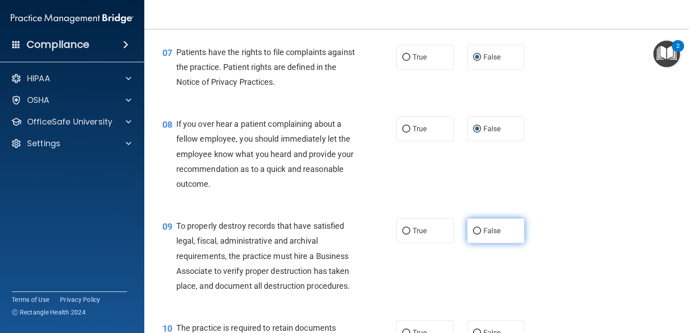
click at [473, 234] on input "False" at bounding box center [477, 231] width 8 height 7
radio input "true"
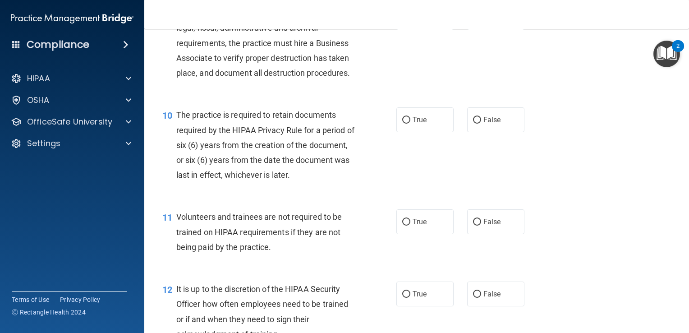
scroll to position [812, 0]
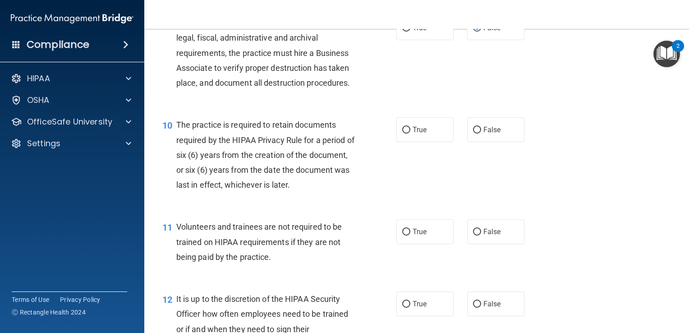
click at [500, 157] on div "10 The practice is required to retain documents required by the HIPAA Privacy R…" at bounding box center [417, 157] width 522 height 102
click at [482, 142] on label "False" at bounding box center [495, 129] width 57 height 25
click at [481, 133] on input "False" at bounding box center [477, 130] width 8 height 7
radio input "true"
click at [478, 244] on label "False" at bounding box center [495, 231] width 57 height 25
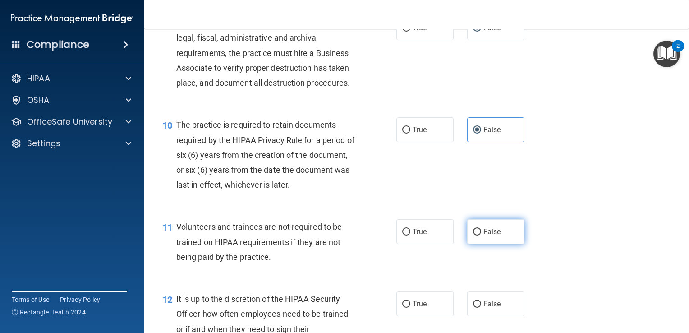
click at [478, 235] on input "False" at bounding box center [477, 232] width 8 height 7
radio input "true"
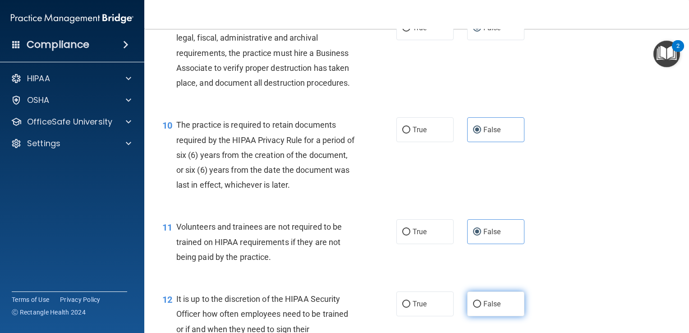
click at [476, 308] on input "False" at bounding box center [477, 304] width 8 height 7
radio input "true"
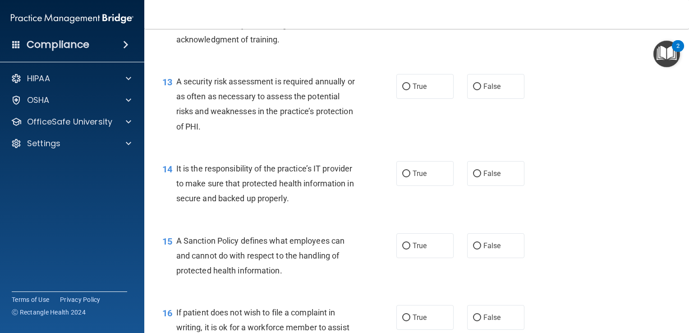
scroll to position [1156, 0]
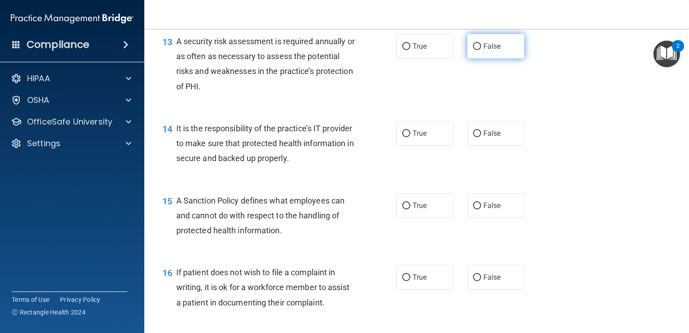
click at [483, 59] on label "False" at bounding box center [495, 46] width 57 height 25
click at [481, 50] on input "False" at bounding box center [477, 46] width 8 height 7
radio input "true"
click at [478, 146] on label "False" at bounding box center [495, 133] width 57 height 25
click at [478, 137] on input "False" at bounding box center [477, 133] width 8 height 7
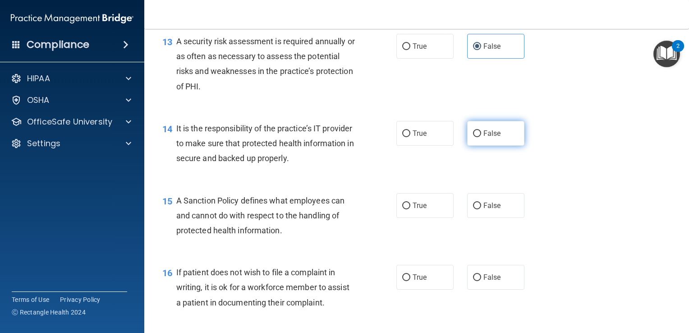
radio input "true"
click at [476, 218] on label "False" at bounding box center [495, 205] width 57 height 25
click at [476, 209] on input "False" at bounding box center [477, 205] width 8 height 7
radio input "true"
click at [473, 281] on input "False" at bounding box center [477, 277] width 8 height 7
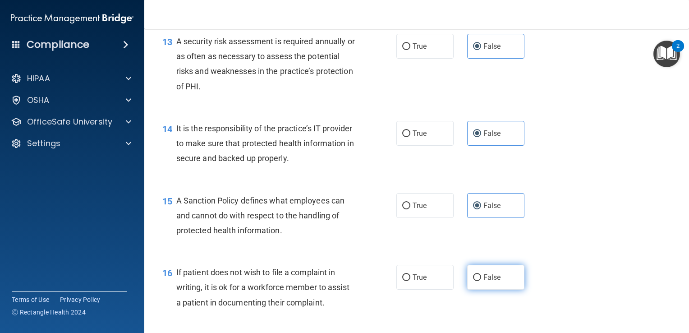
radio input "true"
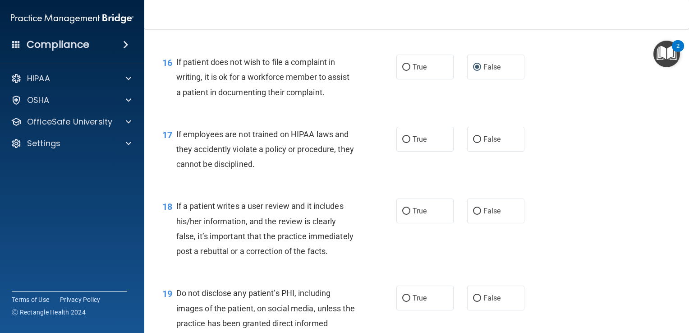
scroll to position [1363, 0]
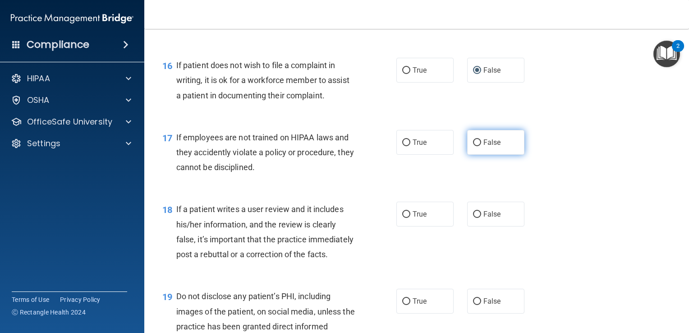
click at [493, 155] on label "False" at bounding box center [495, 142] width 57 height 25
click at [481, 146] on input "False" at bounding box center [477, 142] width 8 height 7
radio input "true"
click at [483, 218] on span "False" at bounding box center [492, 214] width 18 height 9
click at [481, 218] on input "False" at bounding box center [477, 214] width 8 height 7
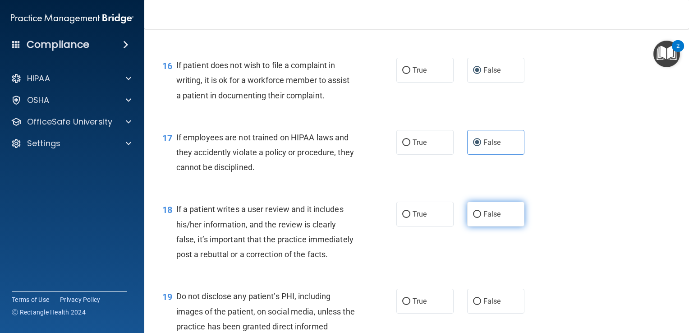
radio input "true"
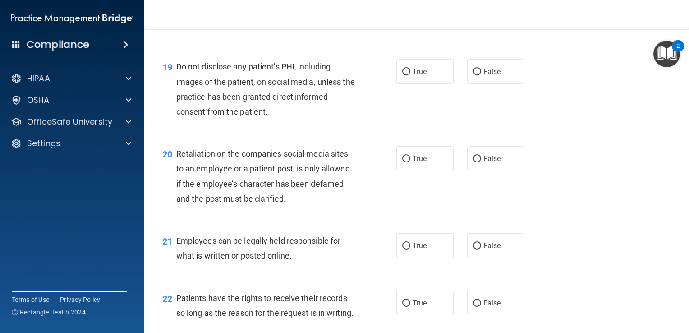
scroll to position [1610, 0]
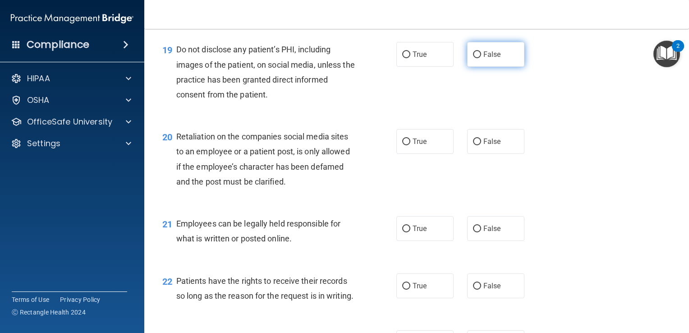
click at [501, 67] on label "False" at bounding box center [495, 54] width 57 height 25
click at [481, 58] on input "False" at bounding box center [477, 54] width 8 height 7
radio input "true"
click at [491, 146] on span "False" at bounding box center [492, 141] width 18 height 9
click at [481, 145] on input "False" at bounding box center [477, 141] width 8 height 7
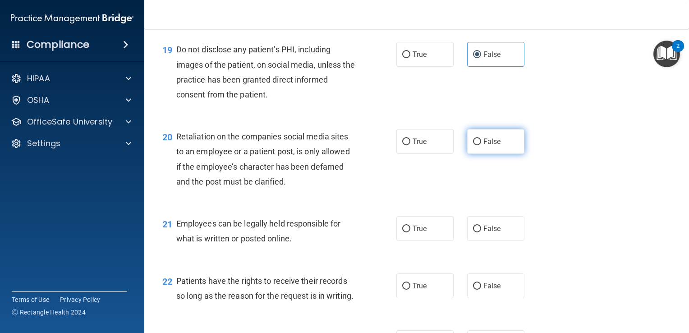
radio input "true"
click at [477, 241] on label "False" at bounding box center [495, 228] width 57 height 25
click at [477, 232] on input "False" at bounding box center [477, 228] width 8 height 7
radio input "true"
click at [473, 289] on input "False" at bounding box center [477, 286] width 8 height 7
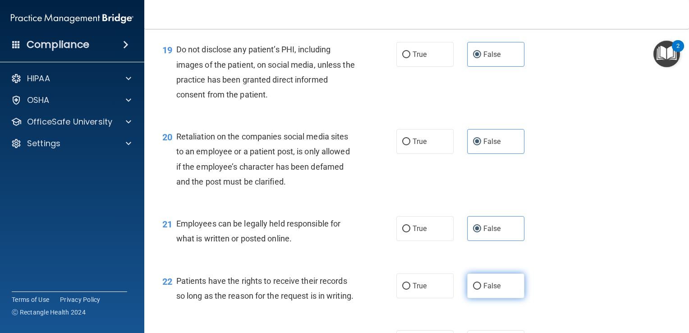
radio input "true"
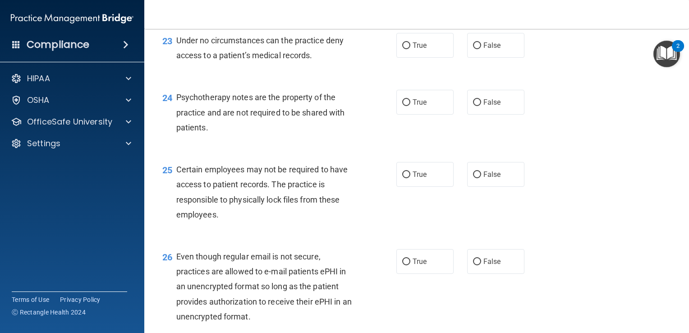
scroll to position [1931, 0]
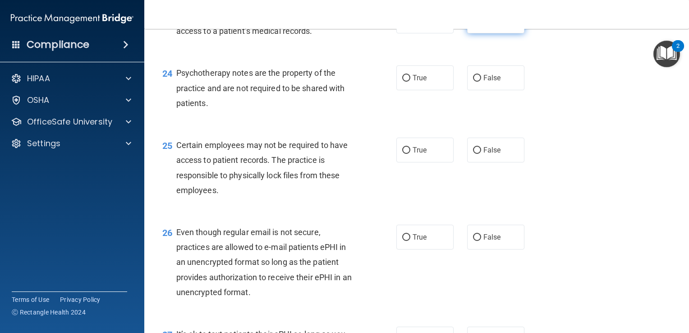
click at [496, 33] on label "False" at bounding box center [495, 21] width 57 height 25
click at [481, 25] on input "False" at bounding box center [477, 21] width 8 height 7
radio input "true"
click at [495, 25] on span "False" at bounding box center [492, 21] width 18 height 9
click at [481, 25] on input "False" at bounding box center [477, 21] width 8 height 7
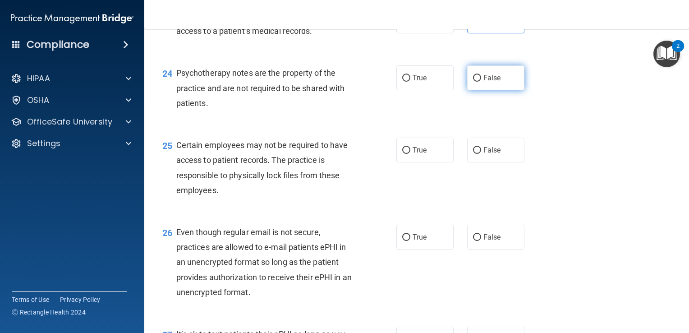
click at [483, 82] on span "False" at bounding box center [492, 77] width 18 height 9
click at [481, 82] on input "False" at bounding box center [477, 78] width 8 height 7
radio input "true"
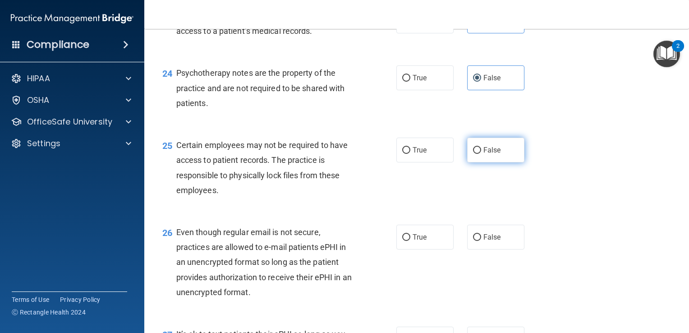
click at [474, 154] on input "False" at bounding box center [477, 150] width 8 height 7
radio input "true"
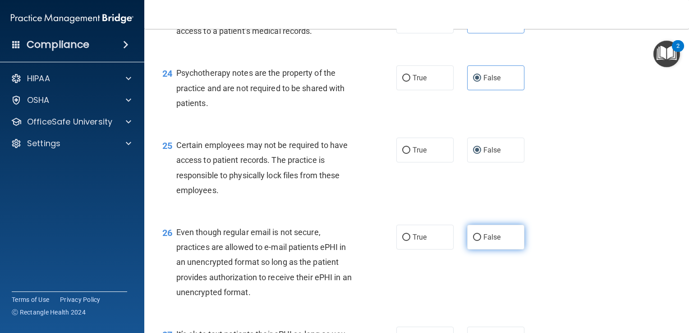
click at [483, 241] on span "False" at bounding box center [492, 237] width 18 height 9
click at [480, 241] on input "False" at bounding box center [477, 237] width 8 height 7
radio input "true"
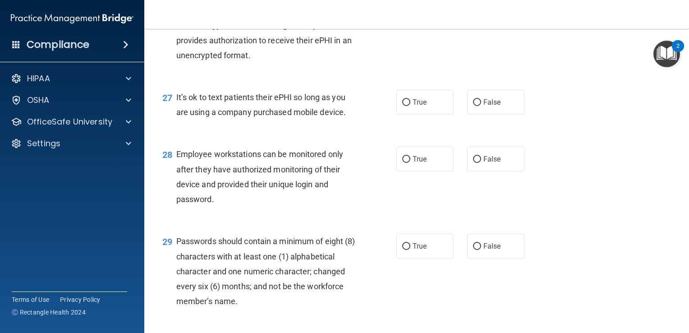
scroll to position [2215, 0]
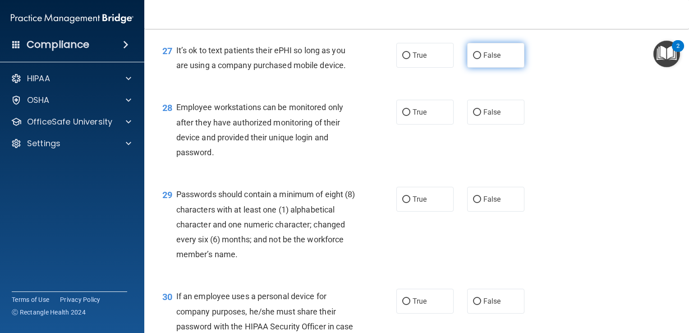
click at [481, 68] on label "False" at bounding box center [495, 55] width 57 height 25
click at [481, 59] on input "False" at bounding box center [477, 55] width 8 height 7
radio input "true"
click at [478, 124] on label "False" at bounding box center [495, 112] width 57 height 25
click at [478, 116] on input "False" at bounding box center [477, 112] width 8 height 7
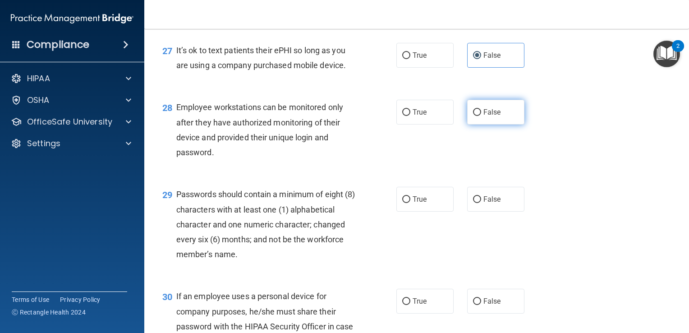
radio input "true"
click at [483, 203] on span "False" at bounding box center [492, 199] width 18 height 9
click at [481, 203] on input "False" at bounding box center [477, 199] width 8 height 7
radio input "true"
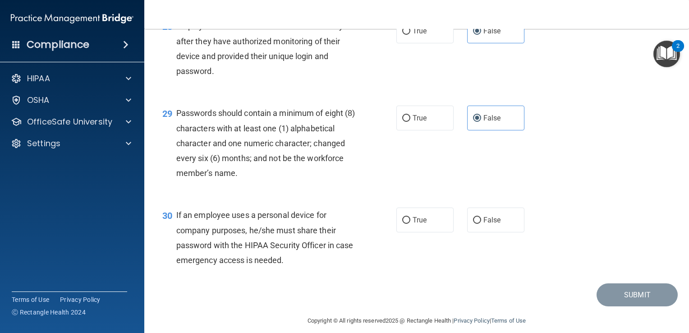
scroll to position [2350, 0]
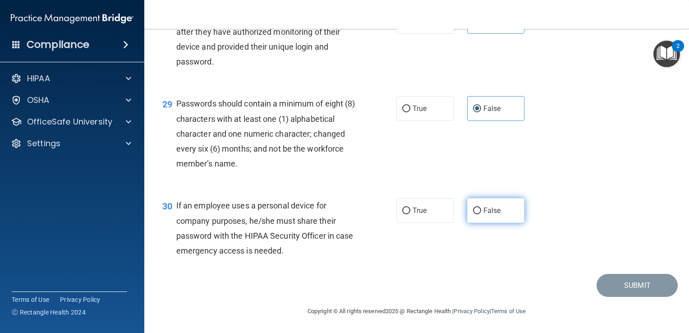
click at [487, 205] on label "False" at bounding box center [495, 210] width 57 height 25
click at [481, 207] on input "False" at bounding box center [477, 210] width 8 height 7
radio input "true"
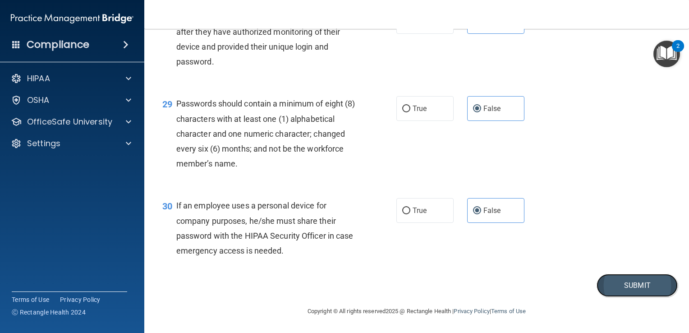
click at [615, 285] on button "Submit" at bounding box center [637, 285] width 81 height 23
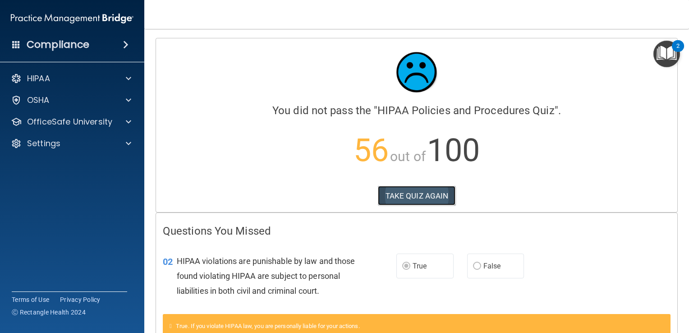
click at [431, 196] on button "TAKE QUIZ AGAIN" at bounding box center [417, 196] width 78 height 20
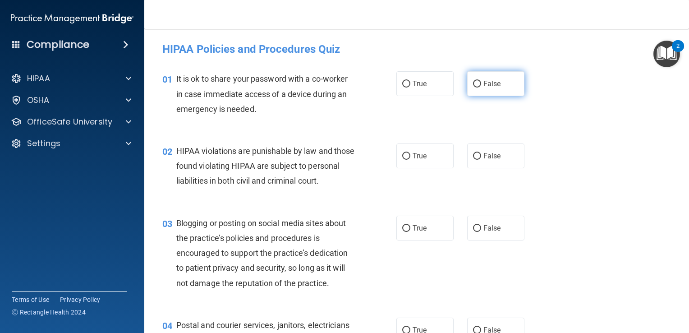
click at [474, 90] on label "False" at bounding box center [495, 83] width 57 height 25
click at [474, 87] on input "False" at bounding box center [477, 84] width 8 height 7
radio input "true"
click at [420, 156] on span "True" at bounding box center [420, 155] width 14 height 9
click at [410, 156] on input "True" at bounding box center [406, 156] width 8 height 7
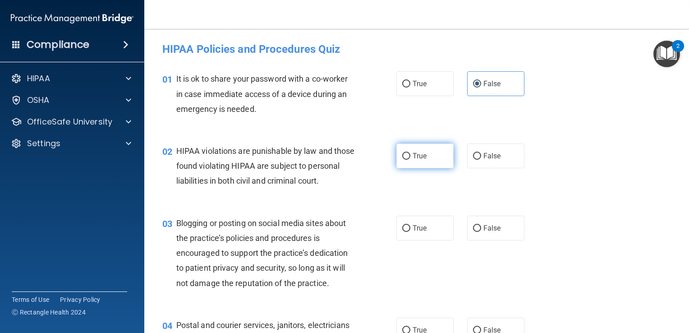
radio input "true"
click at [494, 240] on label "False" at bounding box center [495, 228] width 57 height 25
click at [481, 232] on input "False" at bounding box center [477, 228] width 8 height 7
radio input "true"
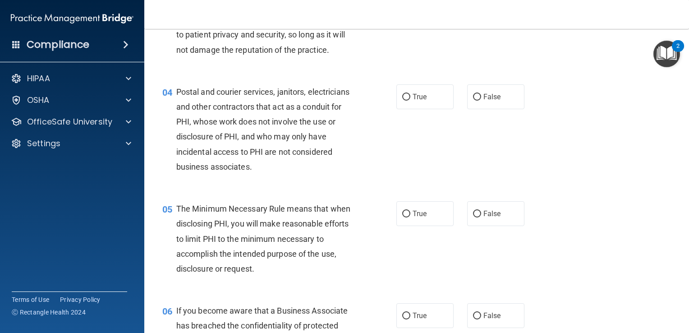
scroll to position [247, 0]
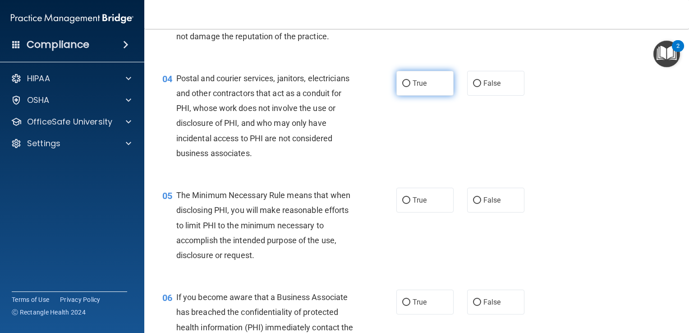
click at [433, 95] on label "True" at bounding box center [424, 83] width 57 height 25
click at [410, 87] on input "True" at bounding box center [406, 83] width 8 height 7
radio input "true"
click at [420, 204] on span "True" at bounding box center [420, 200] width 14 height 9
click at [410, 204] on input "True" at bounding box center [406, 200] width 8 height 7
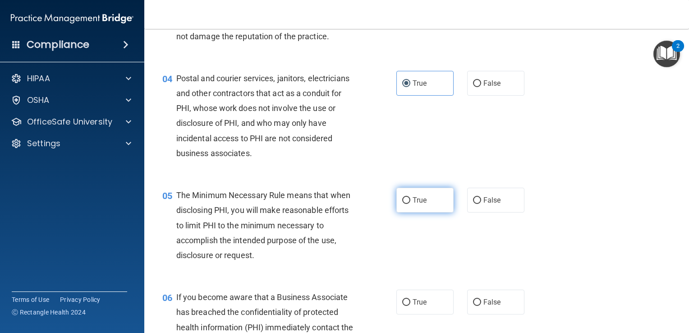
radio input "true"
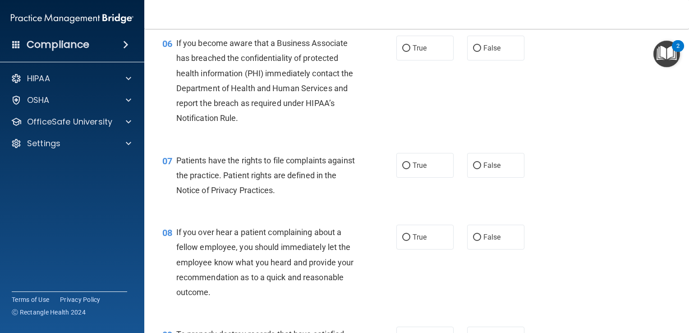
scroll to position [497, 0]
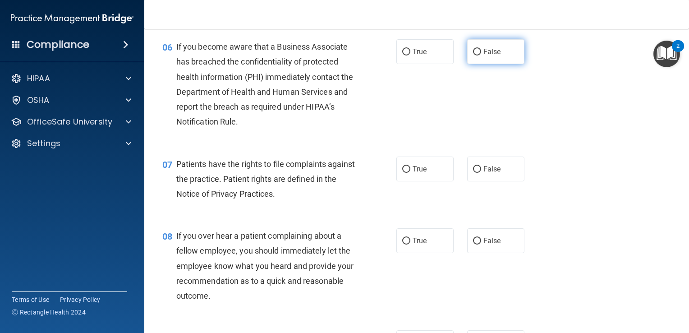
click at [473, 59] on label "False" at bounding box center [495, 51] width 57 height 25
click at [473, 55] on input "False" at bounding box center [477, 52] width 8 height 7
radio input "true"
click at [415, 173] on span "True" at bounding box center [420, 169] width 14 height 9
click at [410, 173] on input "True" at bounding box center [406, 169] width 8 height 7
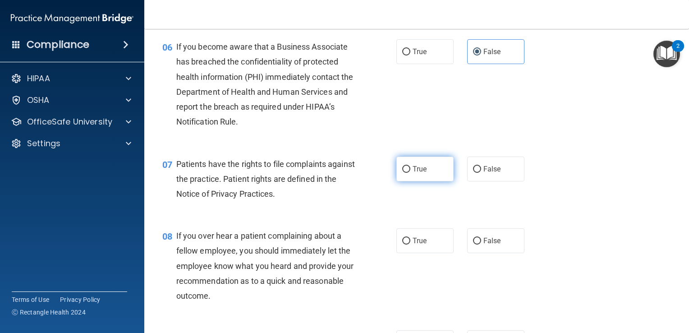
radio input "true"
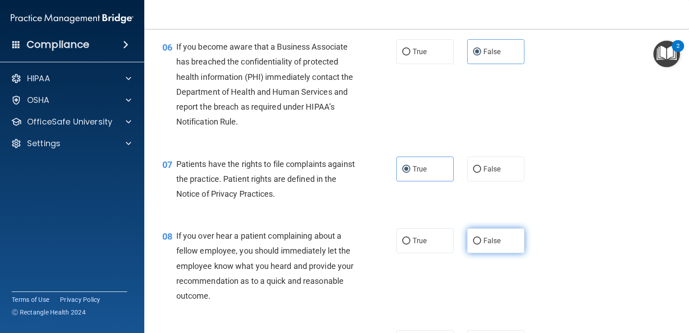
click at [489, 253] on label "False" at bounding box center [495, 240] width 57 height 25
click at [481, 244] on input "False" at bounding box center [477, 241] width 8 height 7
radio input "true"
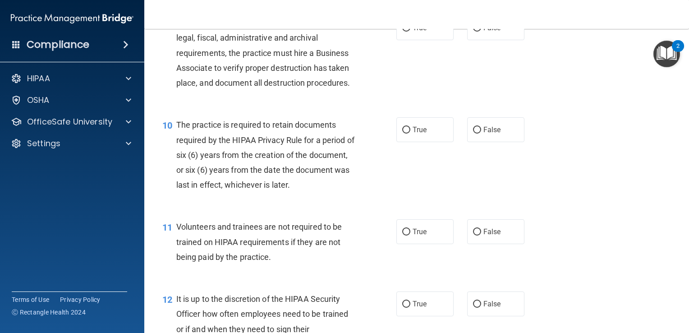
scroll to position [822, 0]
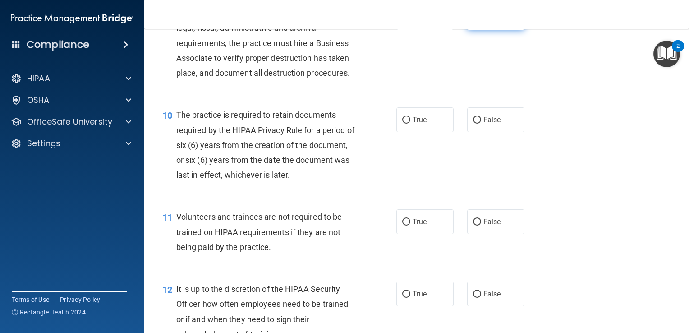
click at [468, 30] on label "False" at bounding box center [495, 17] width 57 height 25
click at [473, 22] on input "False" at bounding box center [477, 18] width 8 height 7
radio input "true"
click at [413, 124] on span "True" at bounding box center [420, 119] width 14 height 9
click at [410, 124] on input "True" at bounding box center [406, 120] width 8 height 7
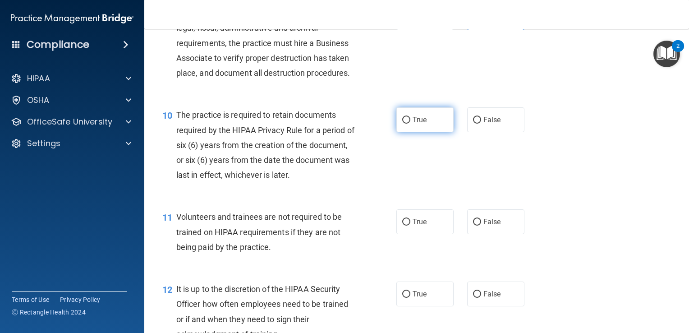
radio input "true"
click at [510, 234] on label "False" at bounding box center [495, 221] width 57 height 25
click at [481, 225] on input "False" at bounding box center [477, 222] width 8 height 7
radio input "true"
click at [489, 298] on label "False" at bounding box center [495, 293] width 57 height 25
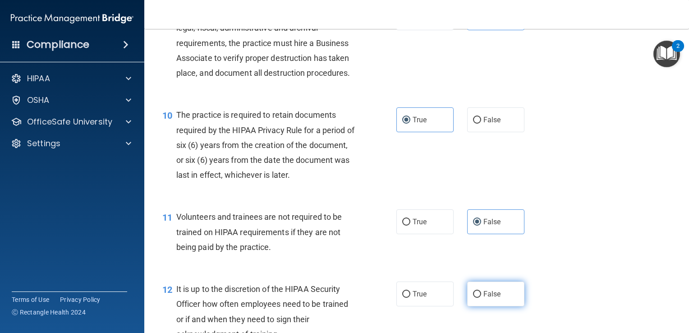
click at [481, 298] on input "False" at bounding box center [477, 294] width 8 height 7
radio input "true"
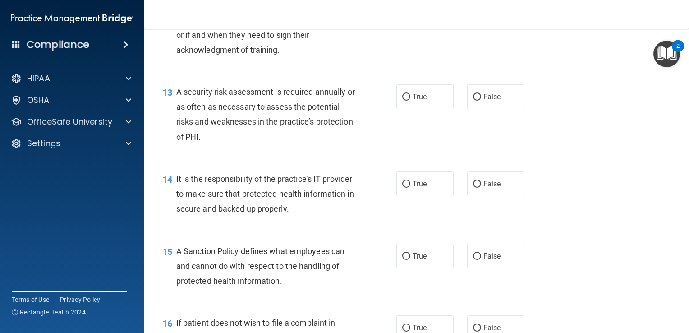
scroll to position [1123, 0]
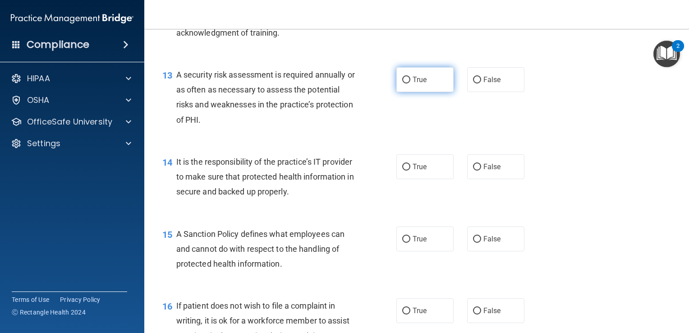
click at [419, 84] on span "True" at bounding box center [420, 79] width 14 height 9
click at [410, 83] on input "True" at bounding box center [406, 80] width 8 height 7
radio input "true"
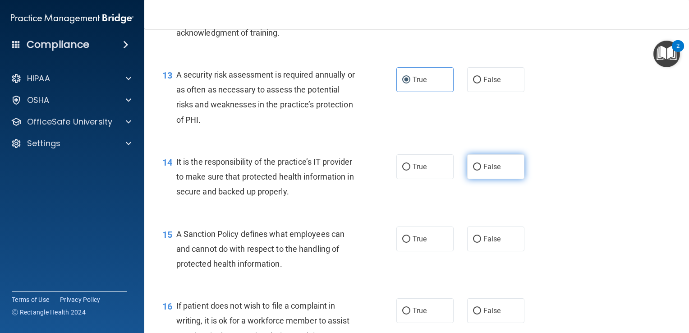
click at [483, 171] on span "False" at bounding box center [492, 166] width 18 height 9
click at [480, 170] on input "False" at bounding box center [477, 167] width 8 height 7
radio input "true"
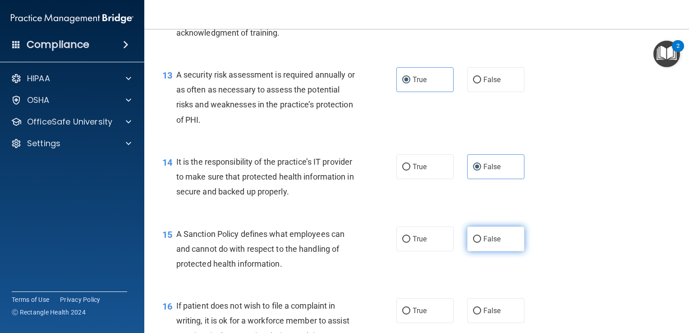
click at [478, 251] on label "False" at bounding box center [495, 238] width 57 height 25
click at [478, 243] on input "False" at bounding box center [477, 239] width 8 height 7
radio input "true"
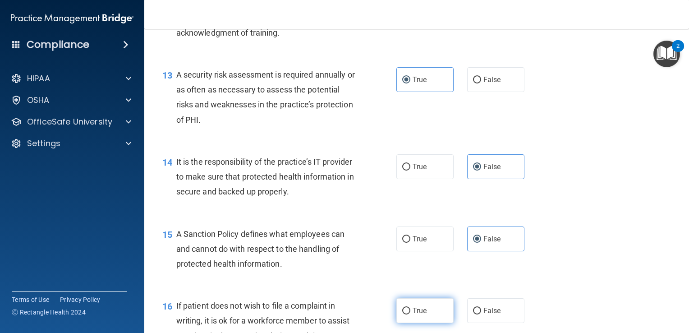
click at [419, 315] on span "True" at bounding box center [420, 310] width 14 height 9
click at [410, 314] on input "True" at bounding box center [406, 311] width 8 height 7
radio input "true"
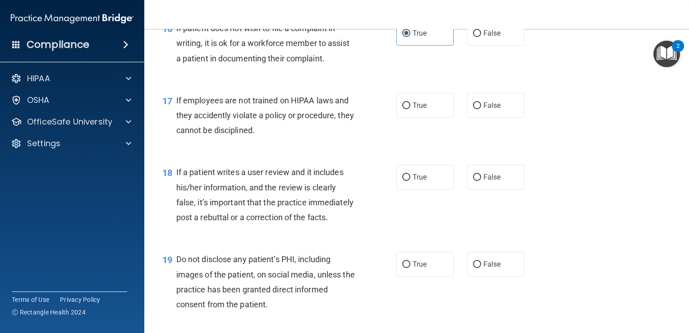
scroll to position [1430, 0]
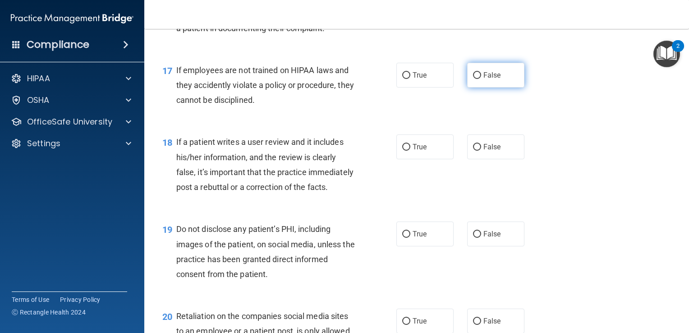
click at [503, 87] on label "False" at bounding box center [495, 75] width 57 height 25
click at [481, 79] on input "False" at bounding box center [477, 75] width 8 height 7
radio input "true"
click at [492, 151] on span "False" at bounding box center [492, 146] width 18 height 9
click at [481, 151] on input "False" at bounding box center [477, 147] width 8 height 7
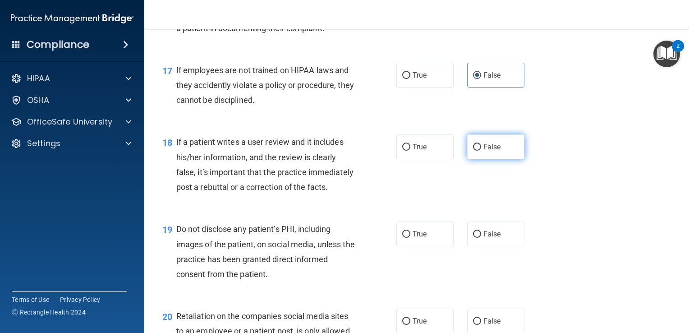
radio input "true"
click at [413, 246] on label "True" at bounding box center [424, 233] width 57 height 25
click at [410, 238] on input "True" at bounding box center [406, 234] width 8 height 7
radio input "true"
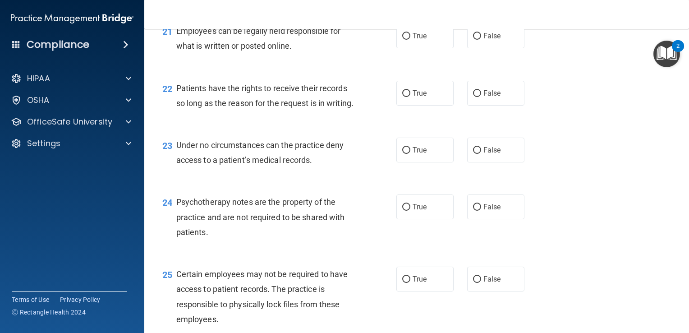
scroll to position [1813, 0]
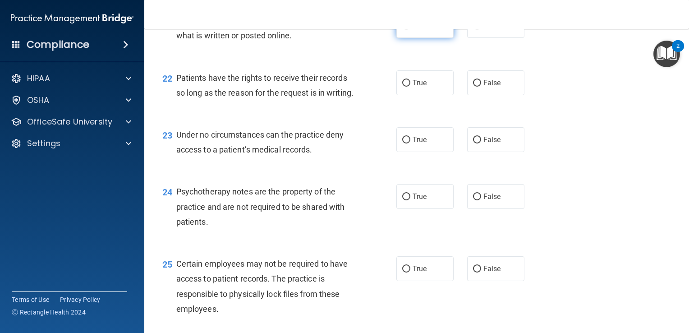
click at [433, 38] on label "True" at bounding box center [424, 25] width 57 height 25
click at [410, 29] on input "True" at bounding box center [406, 26] width 8 height 7
radio input "true"
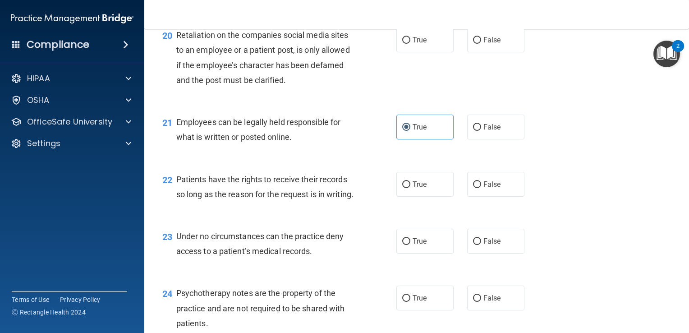
scroll to position [1687, 0]
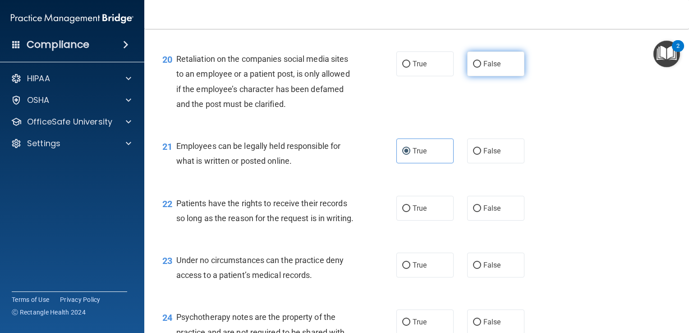
click at [495, 76] on label "False" at bounding box center [495, 63] width 57 height 25
click at [481, 68] on input "False" at bounding box center [477, 64] width 8 height 7
radio input "true"
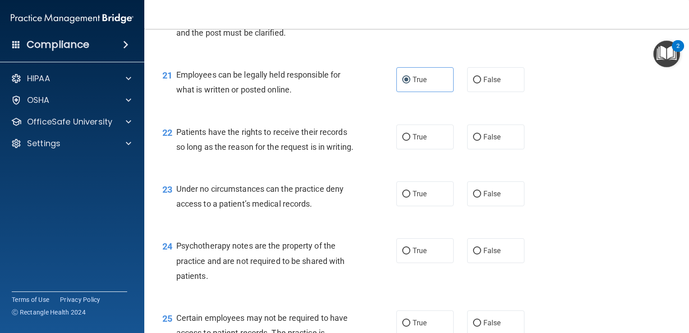
scroll to position [1785, 0]
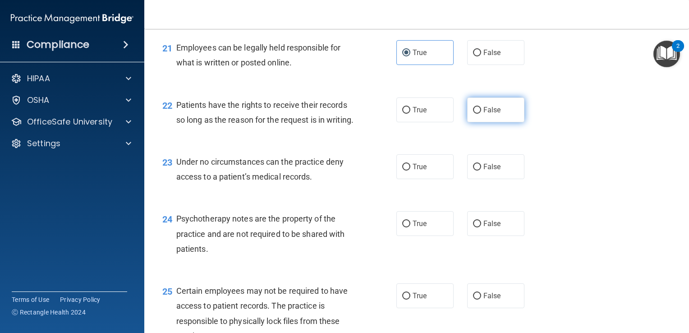
click at [484, 114] on span "False" at bounding box center [492, 110] width 18 height 9
click at [481, 114] on input "False" at bounding box center [477, 110] width 8 height 7
radio input "true"
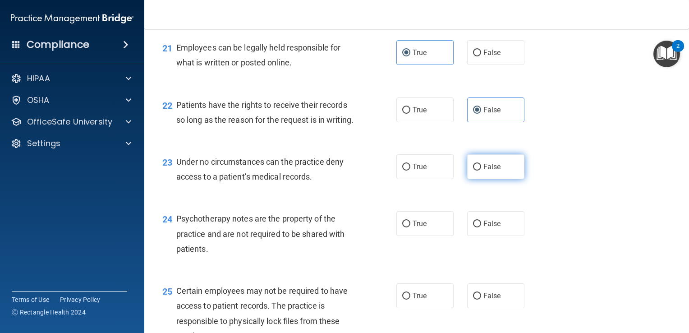
click at [476, 170] on input "False" at bounding box center [477, 167] width 8 height 7
radio input "true"
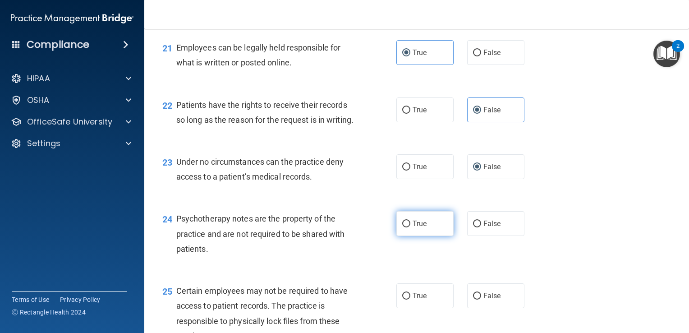
click at [411, 236] on label "True" at bounding box center [424, 223] width 57 height 25
click at [410, 227] on input "True" at bounding box center [406, 223] width 8 height 7
radio input "true"
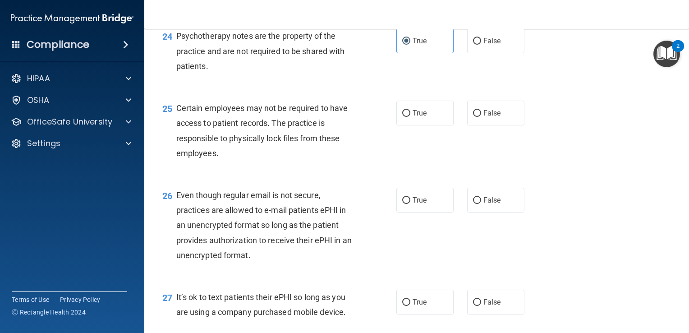
scroll to position [1978, 0]
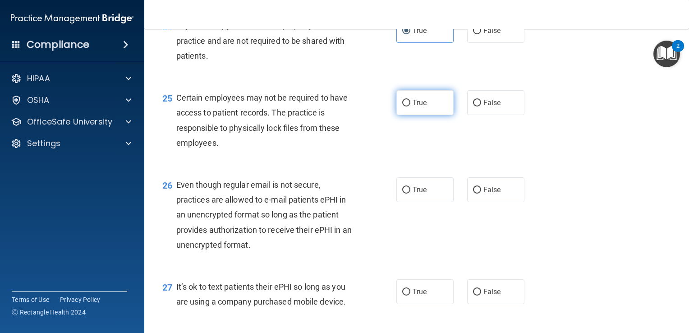
click at [427, 115] on label "True" at bounding box center [424, 102] width 57 height 25
click at [410, 106] on input "True" at bounding box center [406, 103] width 8 height 7
radio input "true"
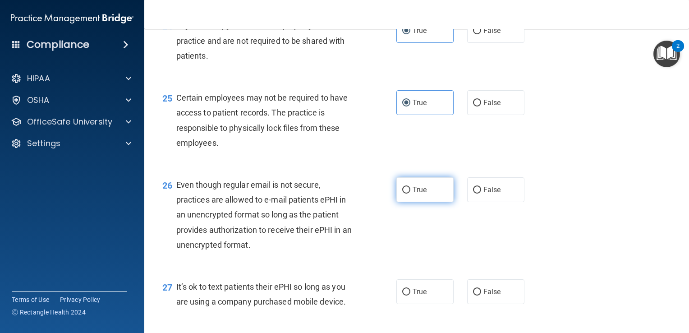
click at [413, 194] on span "True" at bounding box center [420, 189] width 14 height 9
click at [409, 193] on input "True" at bounding box center [406, 190] width 8 height 7
radio input "true"
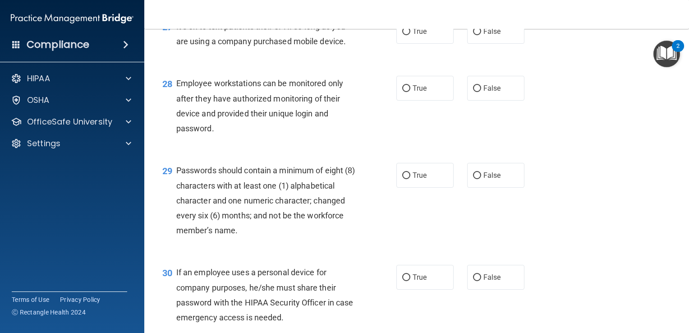
scroll to position [2242, 0]
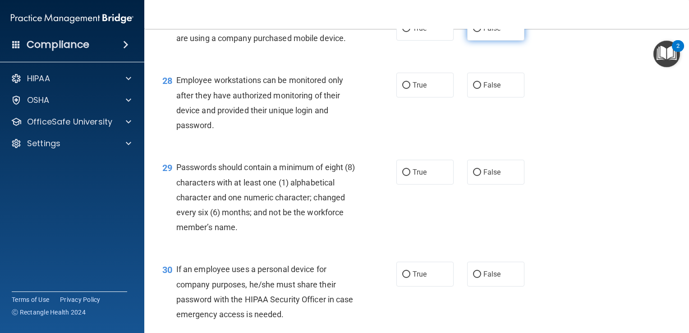
click at [488, 41] on label "False" at bounding box center [495, 28] width 57 height 25
click at [481, 32] on input "False" at bounding box center [477, 28] width 8 height 7
radio input "true"
click at [483, 89] on span "False" at bounding box center [492, 85] width 18 height 9
click at [479, 89] on input "False" at bounding box center [477, 85] width 8 height 7
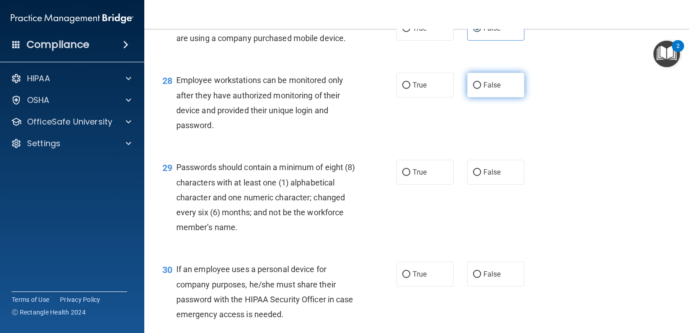
radio input "true"
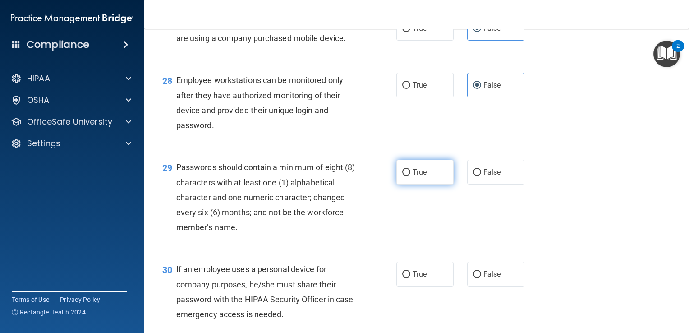
click at [413, 176] on span "True" at bounding box center [420, 172] width 14 height 9
click at [410, 176] on input "True" at bounding box center [406, 172] width 8 height 7
radio input "true"
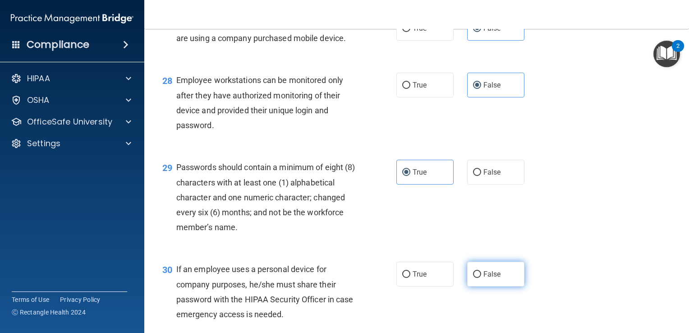
click at [473, 278] on input "False" at bounding box center [477, 274] width 8 height 7
radio input "true"
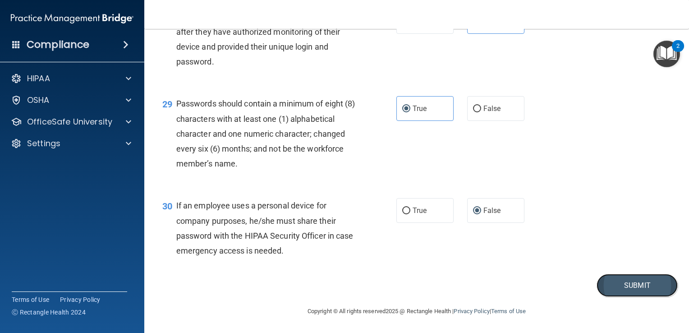
click at [622, 286] on button "Submit" at bounding box center [637, 285] width 81 height 23
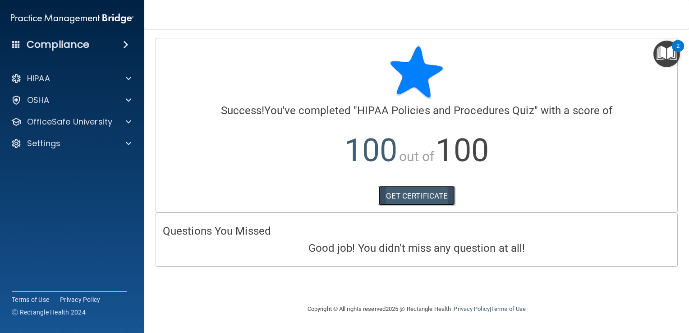
click at [441, 195] on link "GET CERTIFICATE" at bounding box center [416, 196] width 77 height 20
click at [668, 56] on img "Open Resource Center, 2 new notifications" at bounding box center [666, 54] width 27 height 27
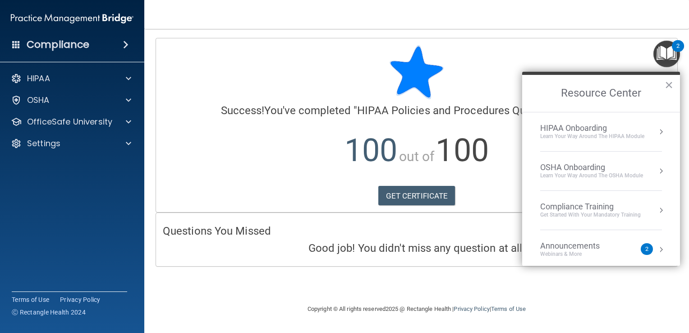
click at [598, 127] on div "HIPAA Onboarding" at bounding box center [592, 128] width 104 height 10
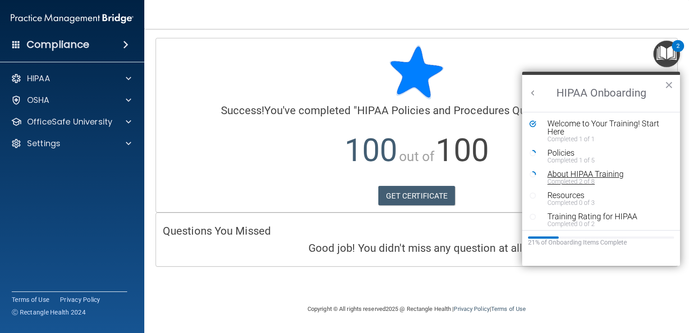
click at [577, 176] on div "About HIPAA Training" at bounding box center [604, 174] width 114 height 8
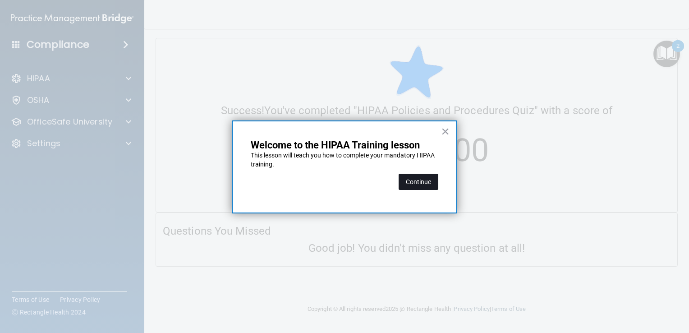
click at [428, 187] on button "Continue" at bounding box center [419, 182] width 40 height 16
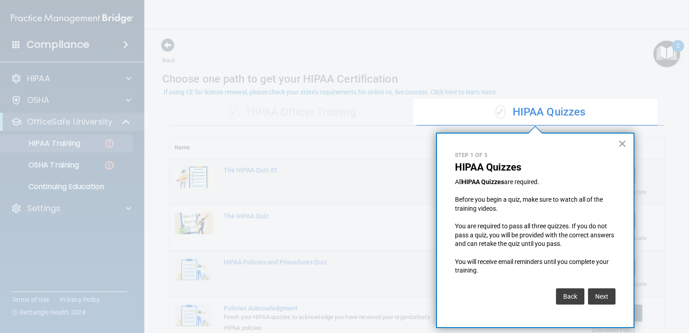
click at [620, 141] on button "×" at bounding box center [622, 143] width 9 height 14
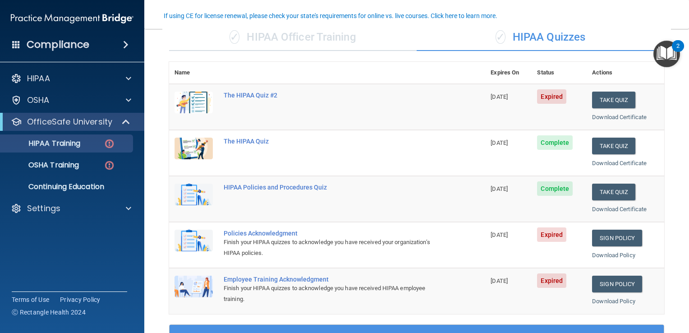
scroll to position [76, 0]
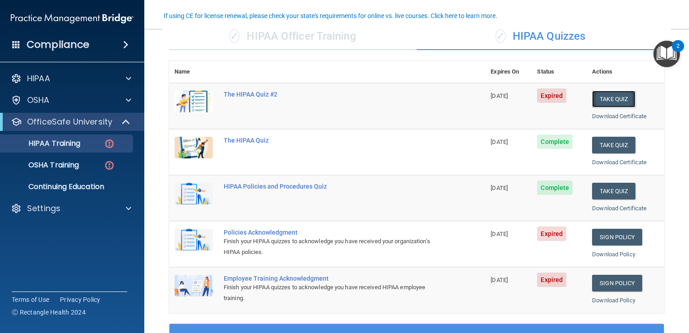
click at [610, 97] on button "Take Quiz" at bounding box center [613, 99] width 43 height 17
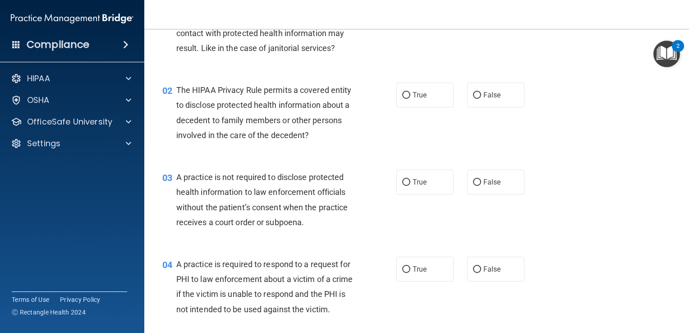
scroll to position [44, 0]
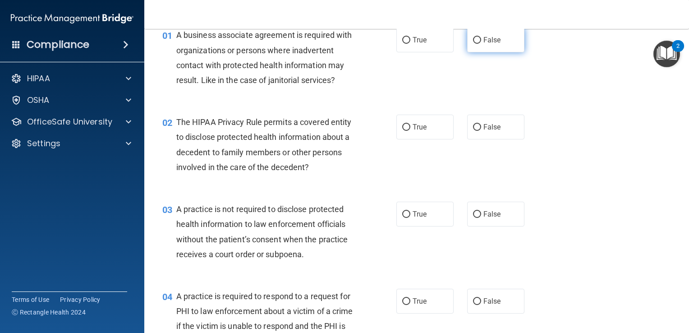
click at [483, 41] on span "False" at bounding box center [492, 40] width 18 height 9
click at [481, 41] on input "False" at bounding box center [477, 40] width 8 height 7
radio input "true"
click at [483, 127] on span "False" at bounding box center [492, 127] width 18 height 9
click at [481, 127] on input "False" at bounding box center [477, 127] width 8 height 7
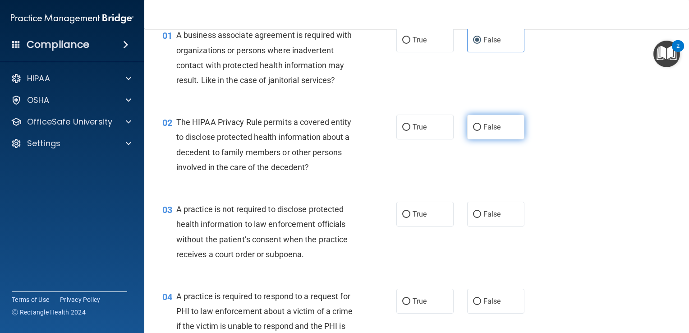
radio input "true"
click at [483, 216] on span "False" at bounding box center [492, 214] width 18 height 9
click at [481, 216] on input "False" at bounding box center [477, 214] width 8 height 7
radio input "true"
click at [483, 300] on span "False" at bounding box center [492, 301] width 18 height 9
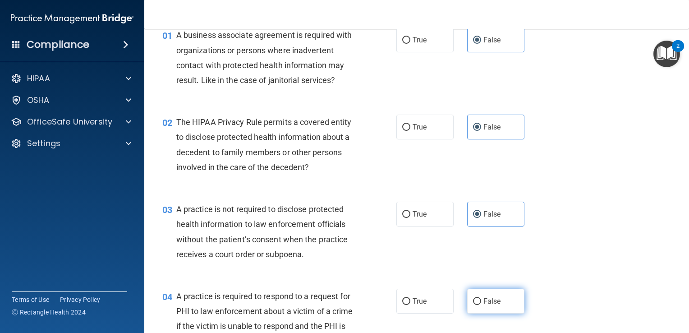
click at [481, 300] on input "False" at bounding box center [477, 301] width 8 height 7
radio input "true"
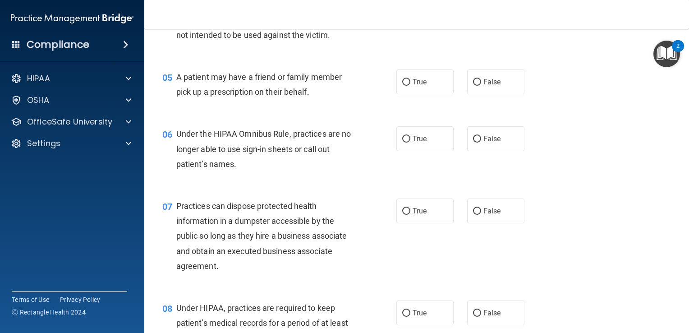
scroll to position [378, 0]
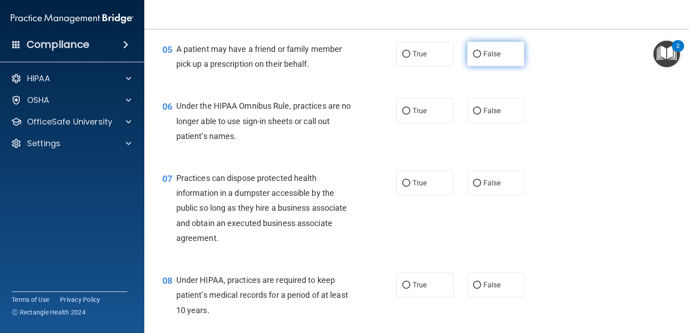
click at [481, 66] on label "False" at bounding box center [495, 53] width 57 height 25
click at [481, 58] on input "False" at bounding box center [477, 54] width 8 height 7
radio input "true"
click at [478, 123] on label "False" at bounding box center [495, 110] width 57 height 25
click at [478, 115] on input "False" at bounding box center [477, 111] width 8 height 7
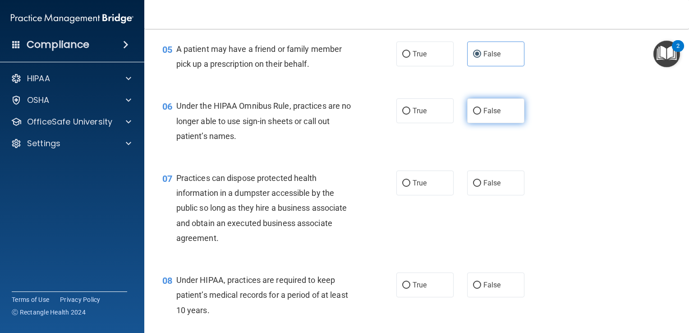
radio input "true"
click at [474, 183] on div "07 Practices can dispose protected health information in a dumpster accessible …" at bounding box center [417, 210] width 522 height 102
click at [475, 195] on label "False" at bounding box center [495, 182] width 57 height 25
click at [475, 187] on input "False" at bounding box center [477, 183] width 8 height 7
radio input "true"
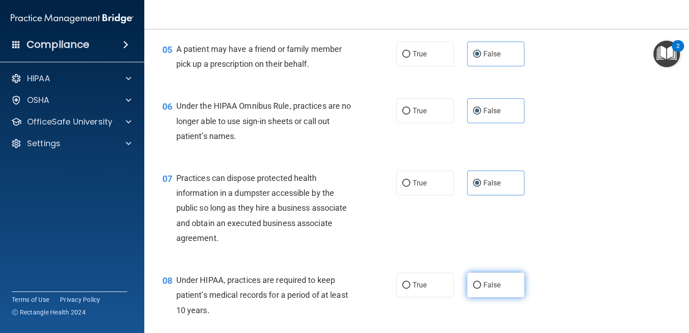
click at [483, 289] on span "False" at bounding box center [492, 284] width 18 height 9
click at [481, 289] on input "False" at bounding box center [477, 285] width 8 height 7
radio input "true"
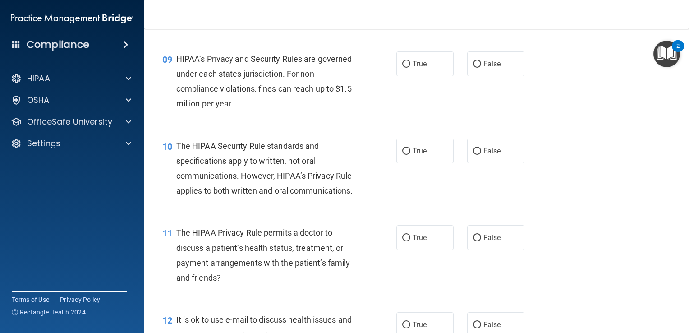
scroll to position [687, 0]
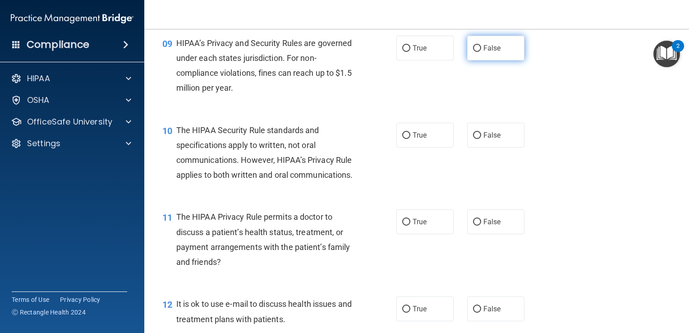
click at [506, 60] on label "False" at bounding box center [495, 48] width 57 height 25
click at [481, 52] on input "False" at bounding box center [477, 48] width 8 height 7
radio input "true"
click at [493, 139] on span "False" at bounding box center [492, 135] width 18 height 9
click at [481, 139] on input "False" at bounding box center [477, 135] width 8 height 7
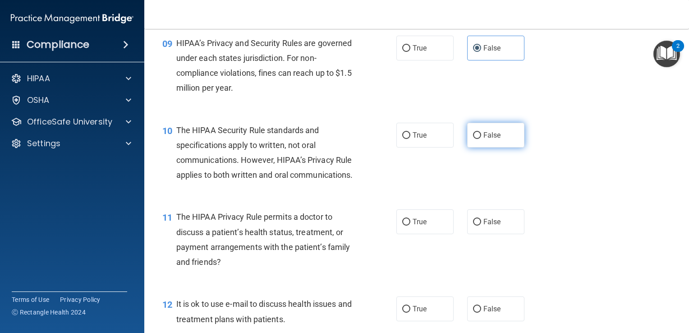
radio input "true"
click at [478, 234] on label "False" at bounding box center [495, 221] width 57 height 25
click at [478, 225] on input "False" at bounding box center [477, 222] width 8 height 7
radio input "true"
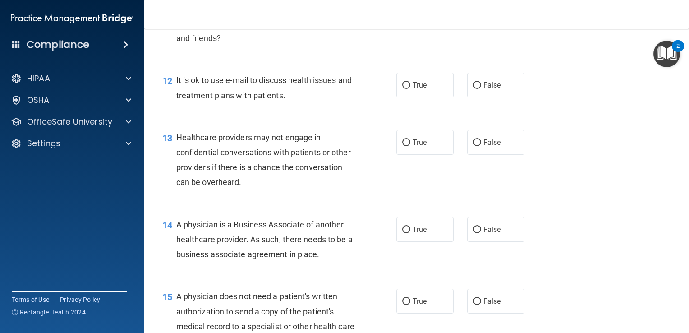
scroll to position [913, 0]
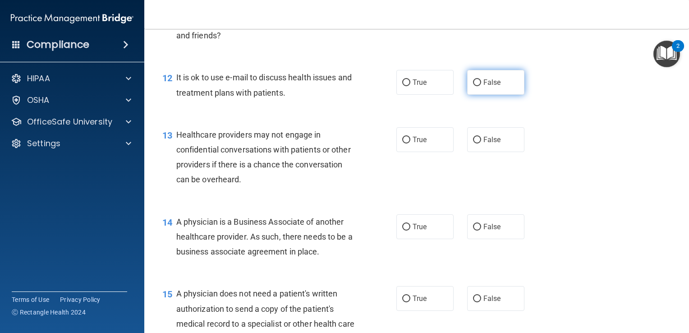
click at [507, 95] on label "False" at bounding box center [495, 82] width 57 height 25
click at [481, 86] on input "False" at bounding box center [477, 82] width 8 height 7
radio input "true"
click at [494, 144] on span "False" at bounding box center [492, 139] width 18 height 9
click at [481, 143] on input "False" at bounding box center [477, 140] width 8 height 7
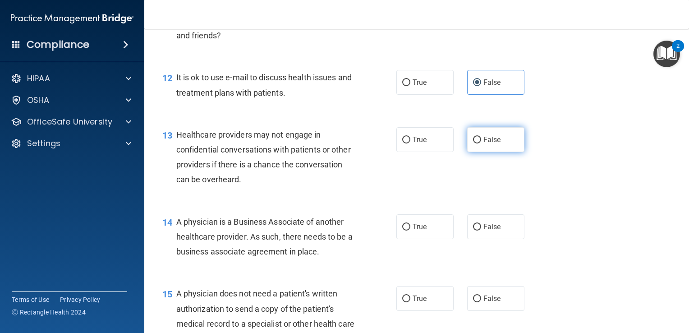
radio input "true"
click at [486, 231] on span "False" at bounding box center [492, 226] width 18 height 9
click at [481, 230] on input "False" at bounding box center [477, 227] width 8 height 7
radio input "true"
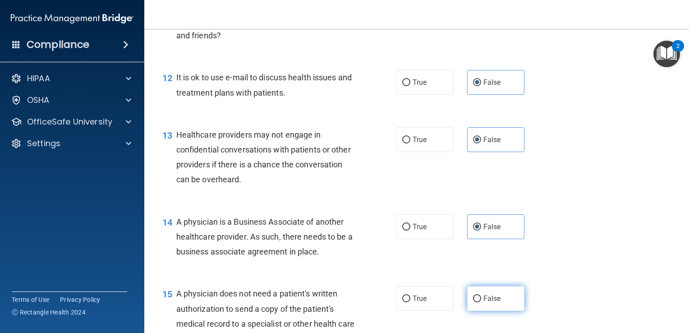
click at [483, 303] on span "False" at bounding box center [492, 298] width 18 height 9
click at [479, 302] on input "False" at bounding box center [477, 298] width 8 height 7
radio input "true"
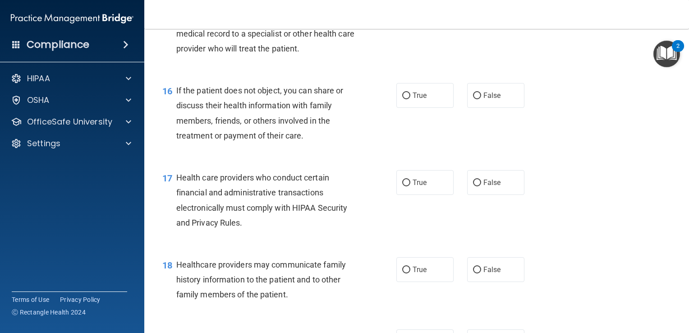
scroll to position [1241, 0]
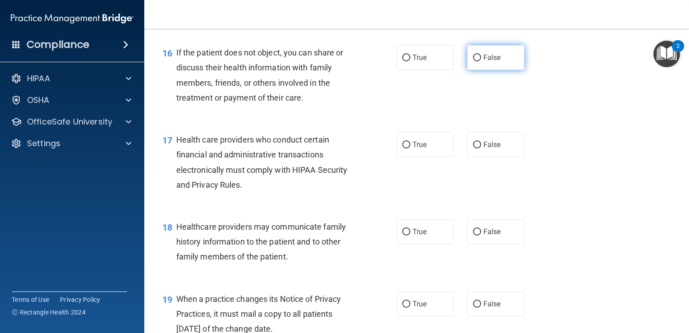
click at [489, 70] on label "False" at bounding box center [495, 57] width 57 height 25
click at [481, 61] on input "False" at bounding box center [477, 58] width 8 height 7
radio input "true"
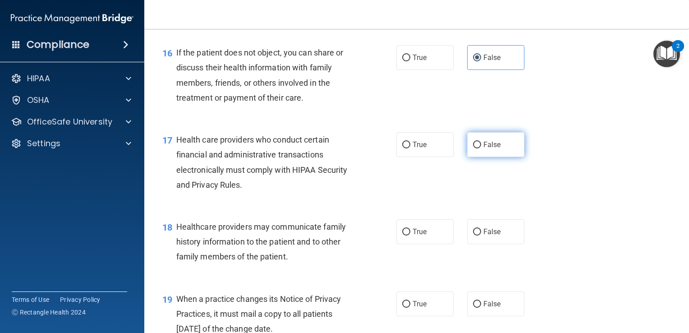
click at [477, 157] on label "False" at bounding box center [495, 144] width 57 height 25
click at [477, 148] on input "False" at bounding box center [477, 145] width 8 height 7
radio input "true"
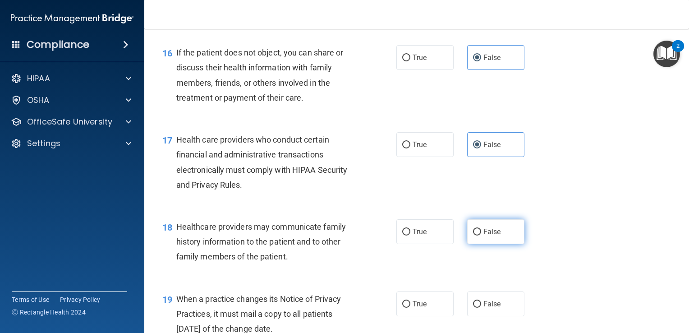
click at [474, 235] on input "False" at bounding box center [477, 232] width 8 height 7
radio input "true"
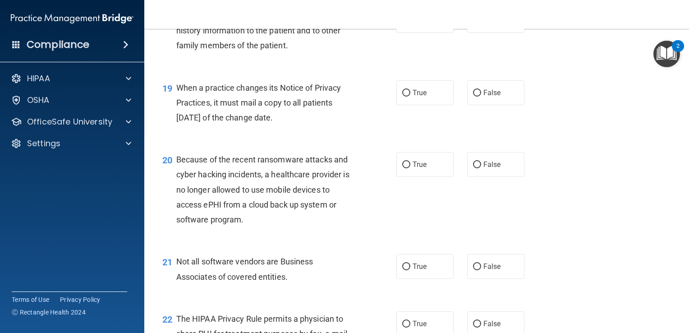
scroll to position [1477, 0]
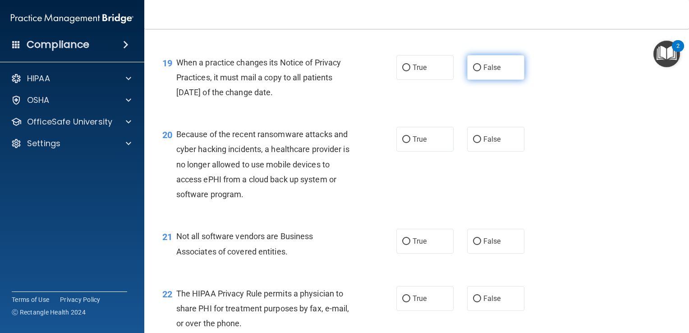
click at [502, 80] on label "False" at bounding box center [495, 67] width 57 height 25
click at [481, 71] on input "False" at bounding box center [477, 67] width 8 height 7
radio input "true"
click at [501, 151] on label "False" at bounding box center [495, 139] width 57 height 25
click at [481, 143] on input "False" at bounding box center [477, 139] width 8 height 7
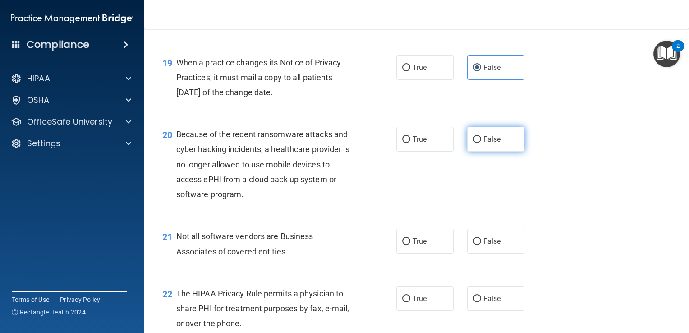
radio input "true"
click at [487, 245] on span "False" at bounding box center [492, 241] width 18 height 9
click at [481, 245] on input "False" at bounding box center [477, 241] width 8 height 7
radio input "true"
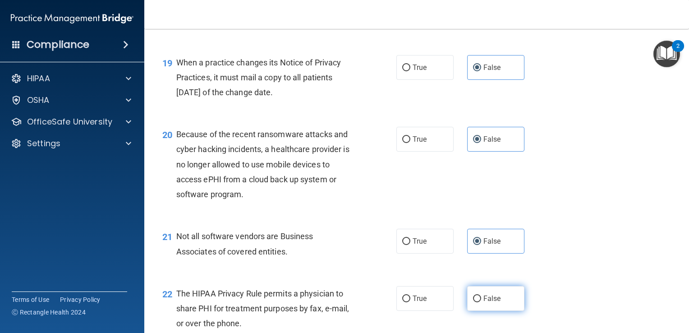
click at [483, 303] on span "False" at bounding box center [492, 298] width 18 height 9
click at [481, 302] on input "False" at bounding box center [477, 298] width 8 height 7
radio input "true"
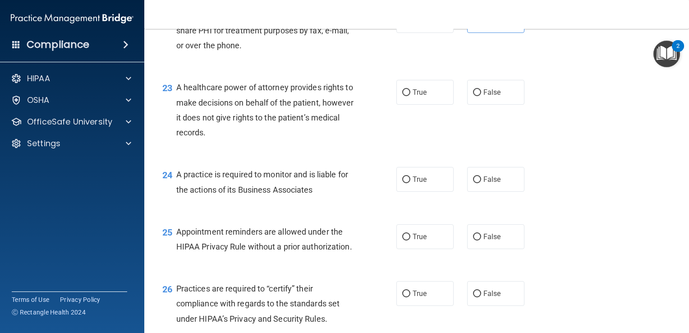
scroll to position [1776, 0]
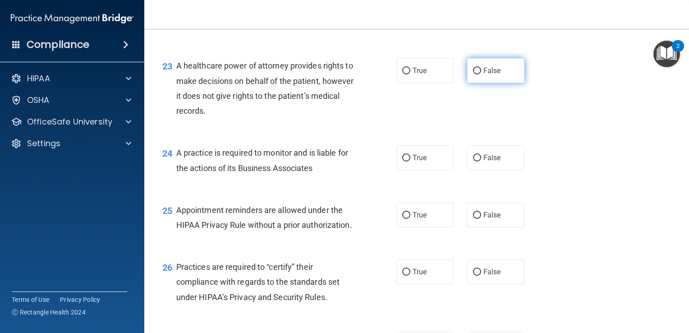
click at [505, 83] on label "False" at bounding box center [495, 70] width 57 height 25
click at [481, 74] on input "False" at bounding box center [477, 71] width 8 height 7
radio input "true"
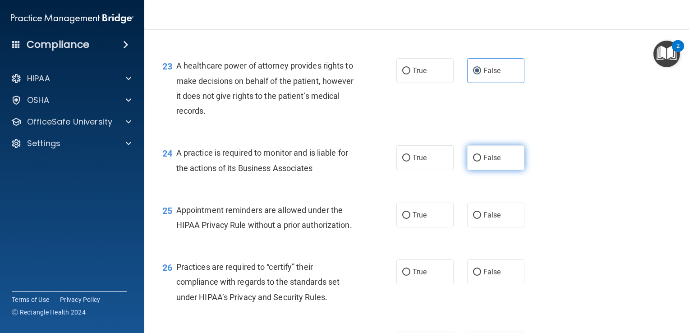
click at [504, 170] on label "False" at bounding box center [495, 157] width 57 height 25
click at [481, 161] on input "False" at bounding box center [477, 158] width 8 height 7
radio input "true"
click at [489, 219] on span "False" at bounding box center [492, 215] width 18 height 9
click at [481, 219] on input "False" at bounding box center [477, 215] width 8 height 7
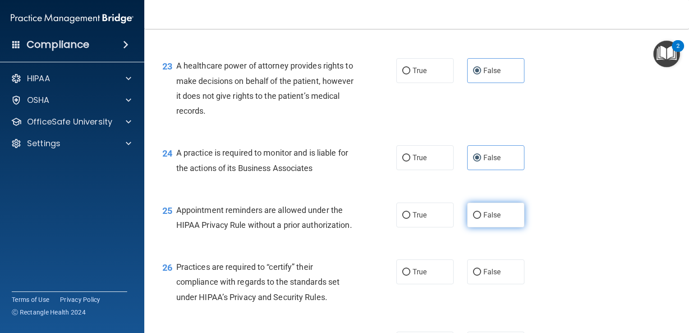
radio input "true"
click at [475, 275] on input "False" at bounding box center [477, 272] width 8 height 7
radio input "true"
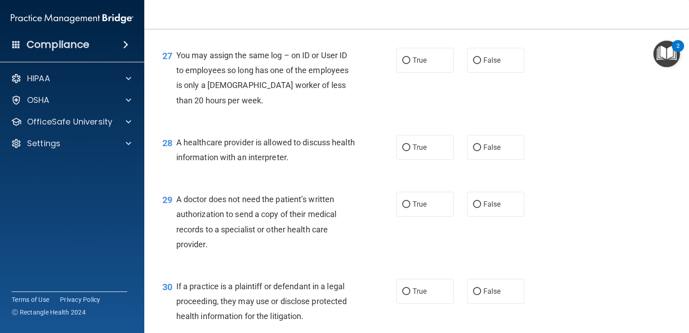
scroll to position [2066, 0]
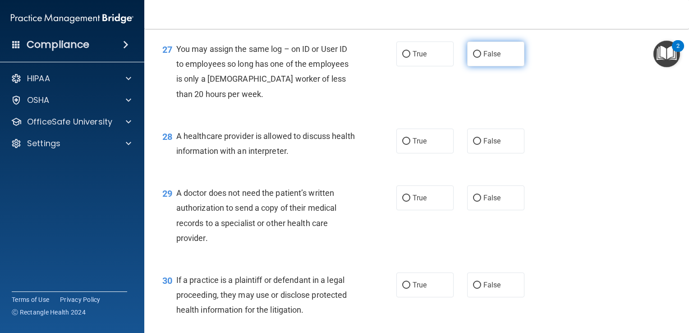
click at [492, 58] on span "False" at bounding box center [492, 54] width 18 height 9
click at [481, 58] on input "False" at bounding box center [477, 54] width 8 height 7
radio input "true"
click at [487, 145] on span "False" at bounding box center [492, 141] width 18 height 9
click at [481, 145] on input "False" at bounding box center [477, 141] width 8 height 7
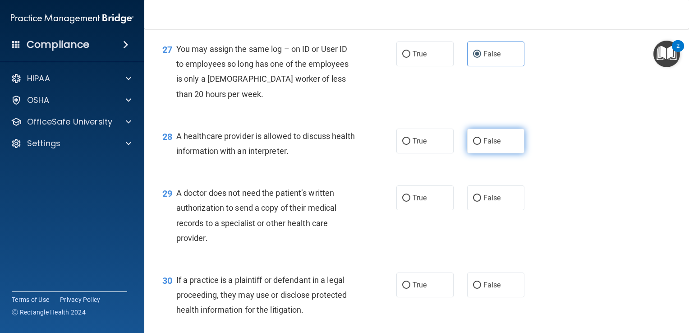
radio input "true"
click at [477, 210] on label "False" at bounding box center [495, 197] width 57 height 25
click at [477, 202] on input "False" at bounding box center [477, 198] width 8 height 7
radio input "true"
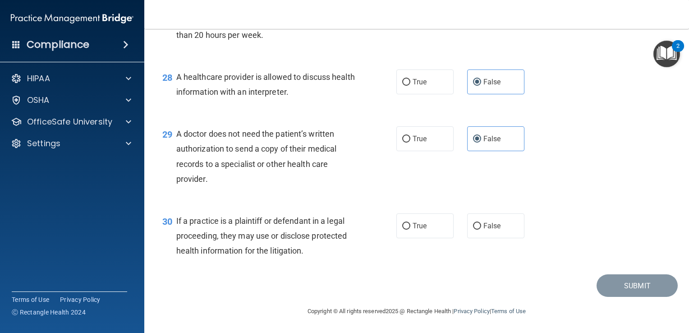
scroll to position [2170, 0]
click at [494, 228] on span "False" at bounding box center [492, 225] width 18 height 9
click at [481, 228] on input "False" at bounding box center [477, 226] width 8 height 7
radio input "true"
click at [623, 292] on button "Submit" at bounding box center [637, 285] width 81 height 23
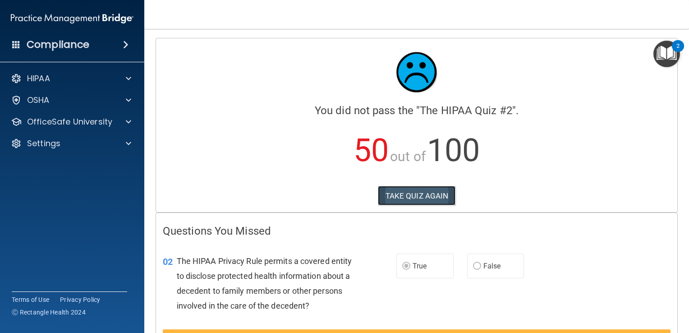
click at [428, 195] on button "TAKE QUIZ AGAIN" at bounding box center [417, 196] width 78 height 20
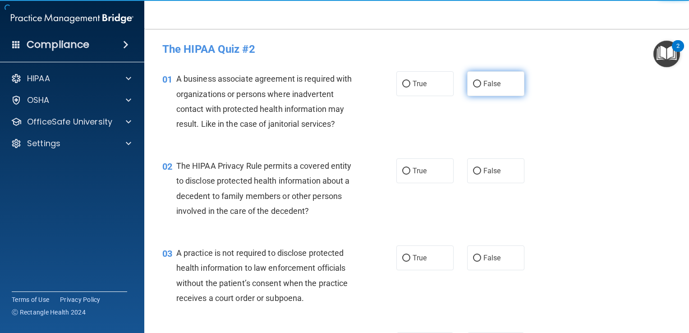
click at [480, 92] on label "False" at bounding box center [495, 83] width 57 height 25
click at [480, 87] on input "False" at bounding box center [477, 84] width 8 height 7
radio input "true"
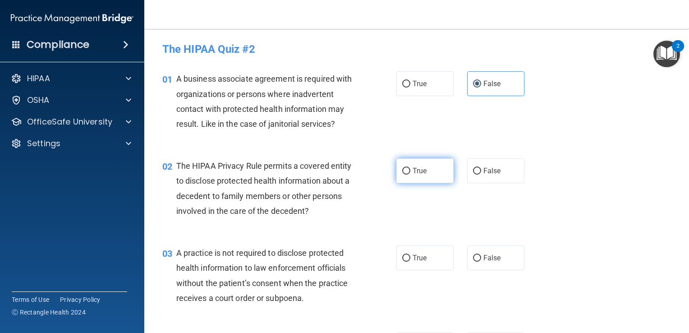
click at [408, 169] on label "True" at bounding box center [424, 170] width 57 height 25
click at [408, 169] on input "True" at bounding box center [406, 171] width 8 height 7
radio input "true"
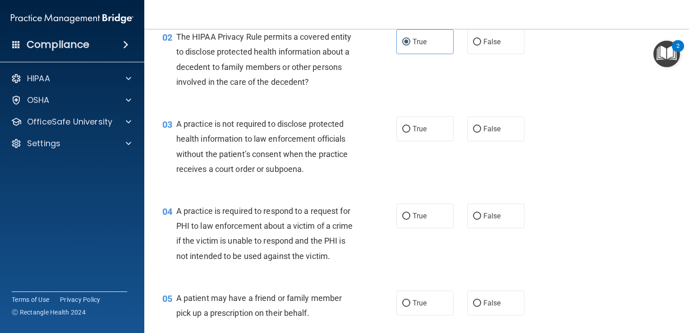
scroll to position [192, 0]
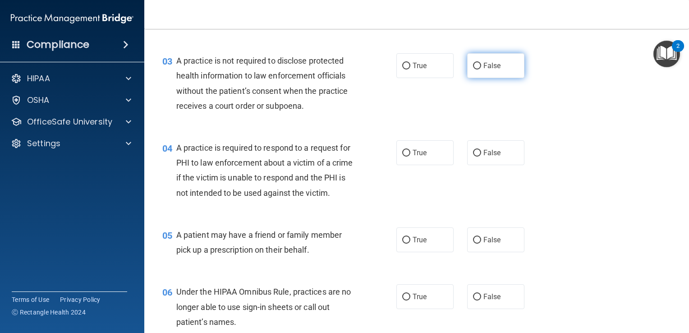
click at [482, 60] on label "False" at bounding box center [495, 65] width 57 height 25
click at [481, 63] on input "False" at bounding box center [477, 66] width 8 height 7
radio input "true"
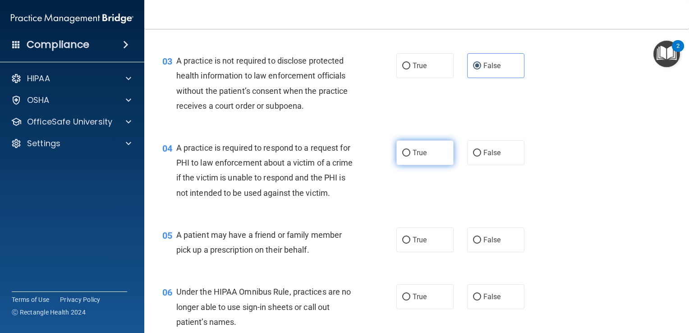
click at [418, 154] on span "True" at bounding box center [420, 152] width 14 height 9
click at [410, 154] on input "True" at bounding box center [406, 153] width 8 height 7
radio input "true"
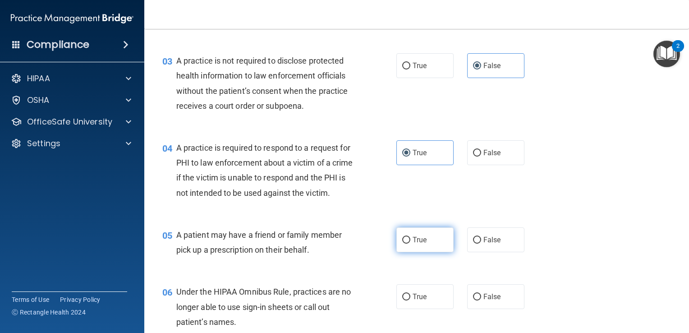
click at [406, 252] on label "True" at bounding box center [424, 239] width 57 height 25
click at [406, 243] on input "True" at bounding box center [406, 240] width 8 height 7
radio input "true"
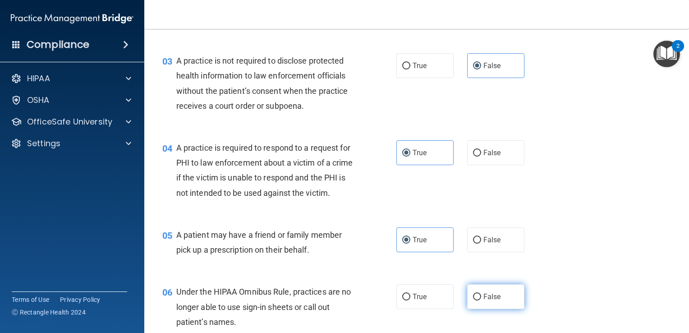
click at [483, 301] on span "False" at bounding box center [492, 296] width 18 height 9
click at [481, 300] on input "False" at bounding box center [477, 297] width 8 height 7
radio input "true"
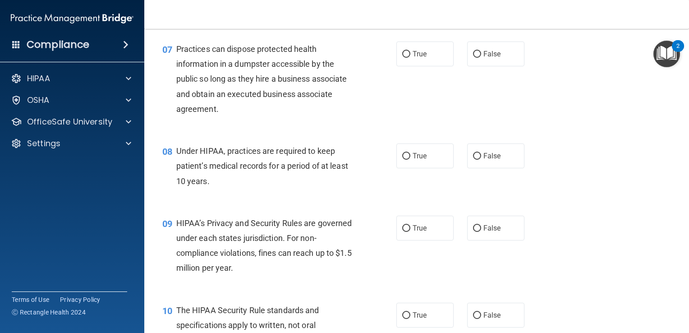
scroll to position [510, 0]
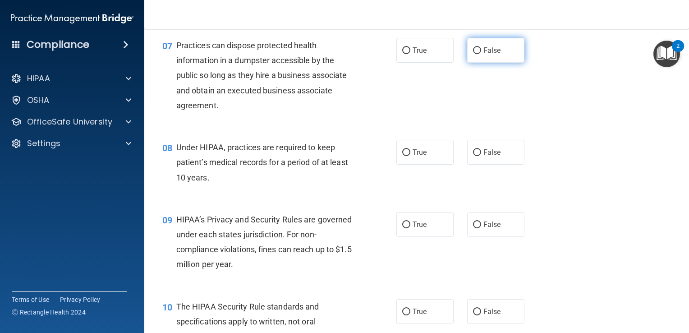
click at [472, 63] on label "False" at bounding box center [495, 50] width 57 height 25
click at [473, 54] on input "False" at bounding box center [477, 50] width 8 height 7
radio input "true"
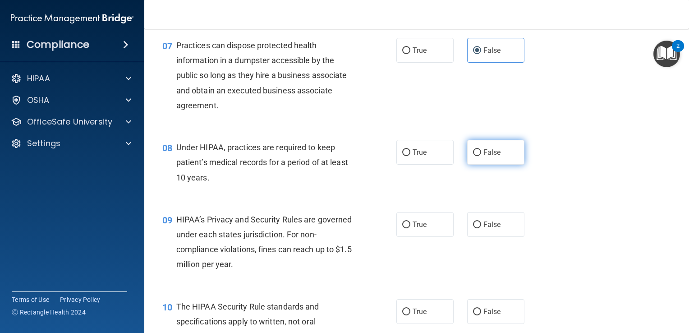
click at [473, 156] on input "False" at bounding box center [477, 152] width 8 height 7
radio input "true"
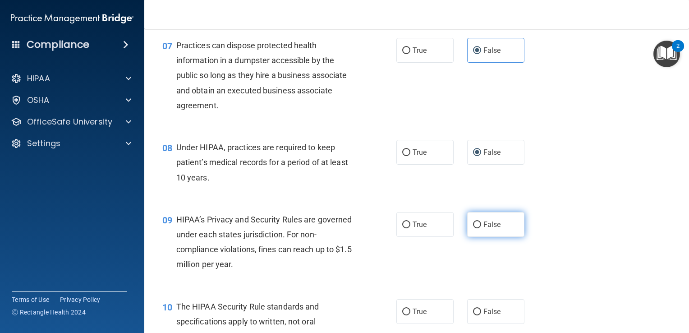
click at [473, 228] on input "False" at bounding box center [477, 224] width 8 height 7
radio input "true"
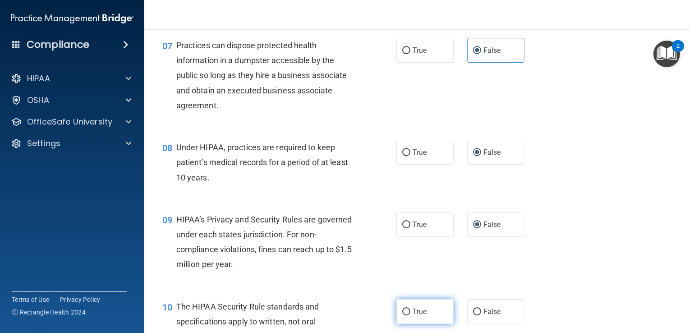
click at [402, 315] on input "True" at bounding box center [406, 311] width 8 height 7
radio input "true"
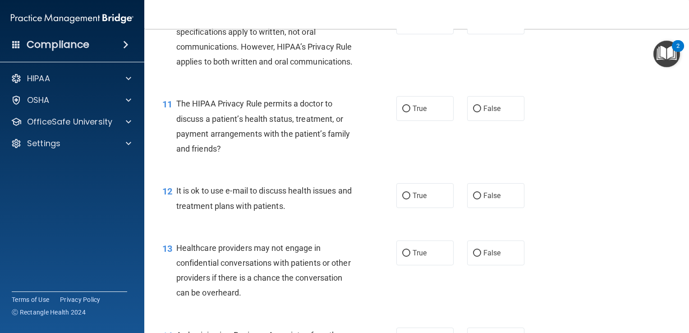
scroll to position [803, 0]
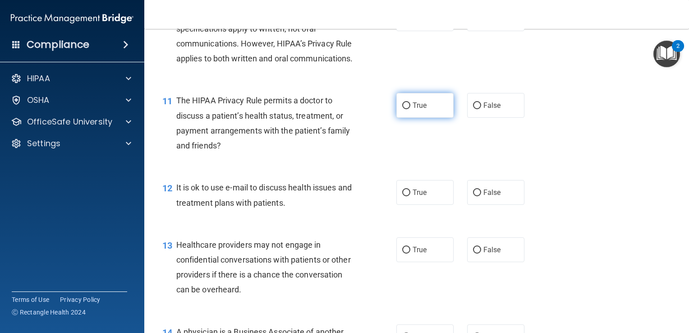
click at [409, 118] on label "True" at bounding box center [424, 105] width 57 height 25
click at [409, 109] on input "True" at bounding box center [406, 105] width 8 height 7
radio input "true"
click at [405, 205] on label "True" at bounding box center [424, 192] width 57 height 25
click at [405, 196] on input "True" at bounding box center [406, 192] width 8 height 7
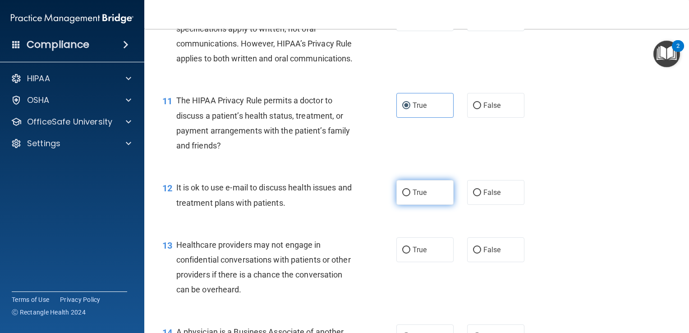
radio input "true"
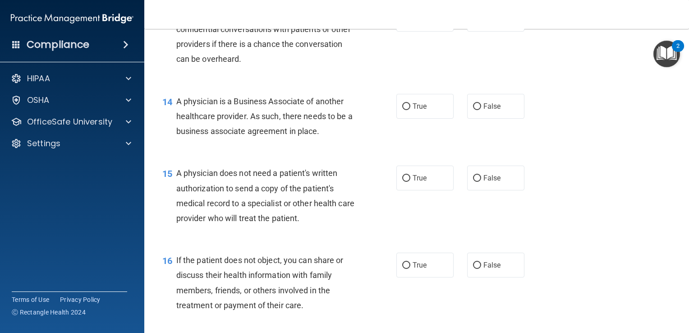
scroll to position [1036, 0]
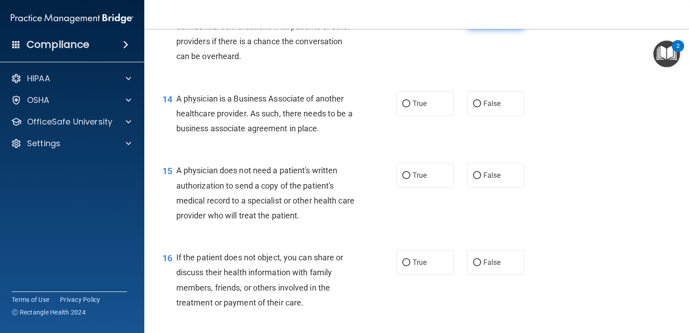
click at [499, 29] on label "False" at bounding box center [495, 16] width 57 height 25
click at [481, 20] on input "False" at bounding box center [477, 17] width 8 height 7
radio input "true"
click at [478, 116] on label "False" at bounding box center [495, 103] width 57 height 25
click at [478, 107] on input "False" at bounding box center [477, 104] width 8 height 7
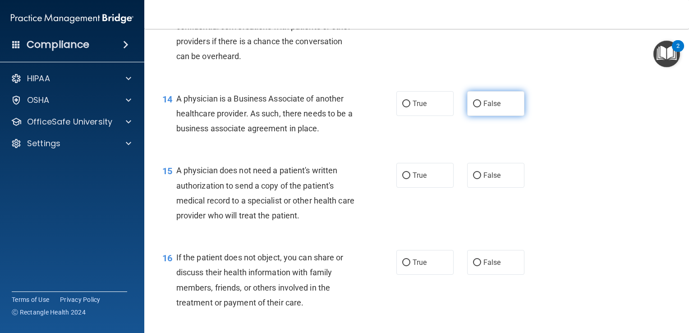
radio input "true"
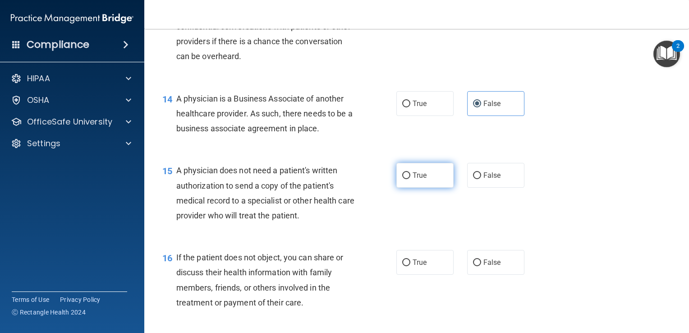
click at [413, 179] on span "True" at bounding box center [420, 175] width 14 height 9
click at [410, 179] on input "True" at bounding box center [406, 175] width 8 height 7
radio input "true"
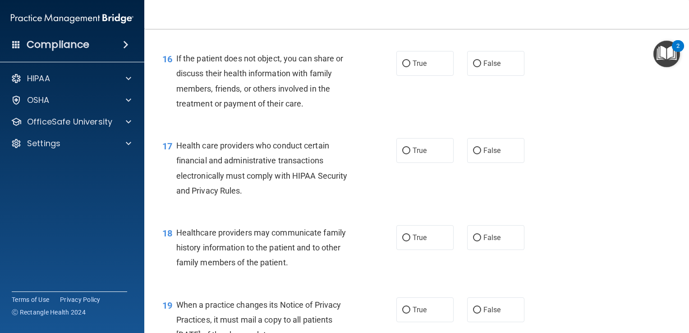
scroll to position [1241, 0]
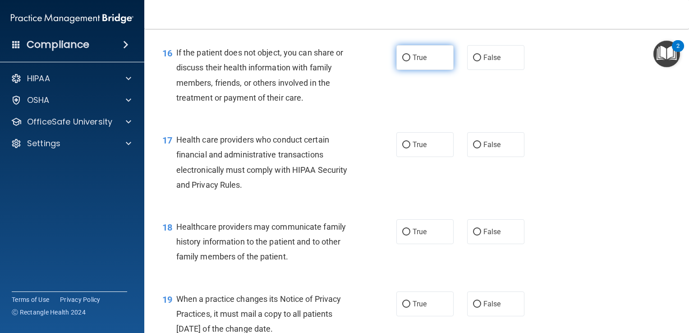
click at [424, 70] on label "True" at bounding box center [424, 57] width 57 height 25
click at [410, 61] on input "True" at bounding box center [406, 58] width 8 height 7
radio input "true"
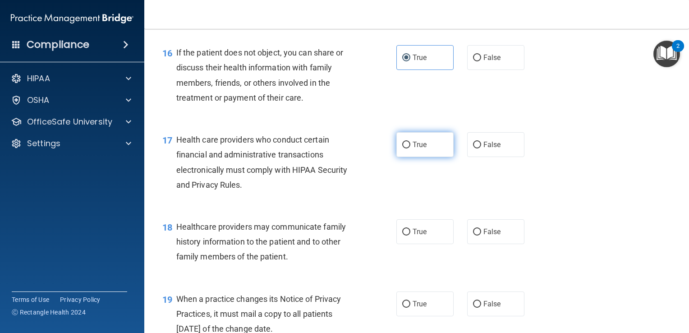
click at [415, 157] on label "True" at bounding box center [424, 144] width 57 height 25
click at [410, 148] on input "True" at bounding box center [406, 145] width 8 height 7
radio input "true"
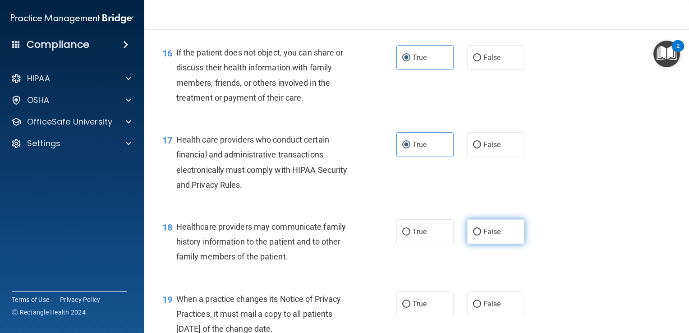
click at [484, 236] on span "False" at bounding box center [492, 231] width 18 height 9
click at [481, 235] on input "False" at bounding box center [477, 232] width 8 height 7
radio input "true"
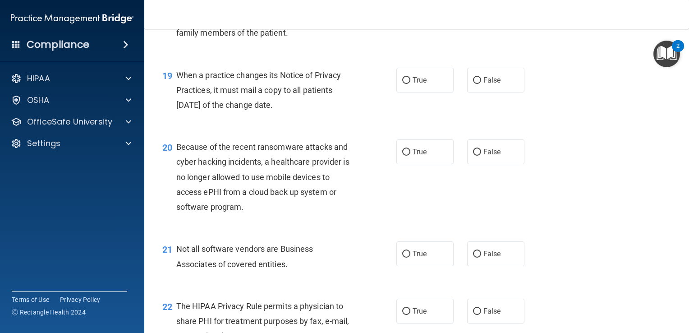
scroll to position [1471, 0]
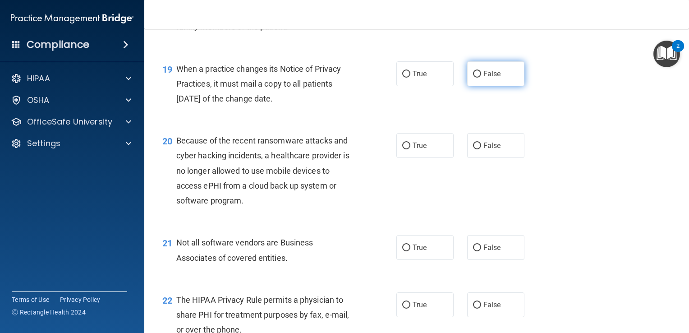
click at [487, 78] on span "False" at bounding box center [492, 73] width 18 height 9
click at [481, 78] on input "False" at bounding box center [477, 74] width 8 height 7
radio input "true"
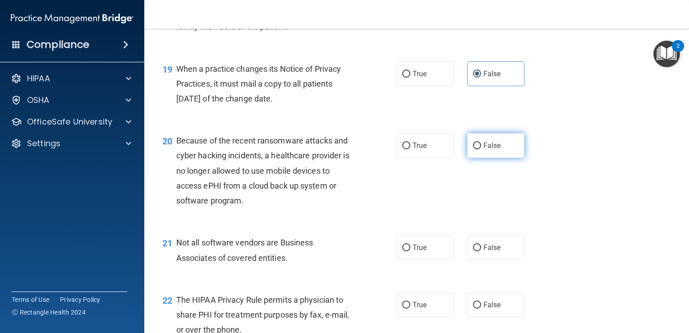
click at [477, 158] on label "False" at bounding box center [495, 145] width 57 height 25
click at [477, 149] on input "False" at bounding box center [477, 145] width 8 height 7
radio input "true"
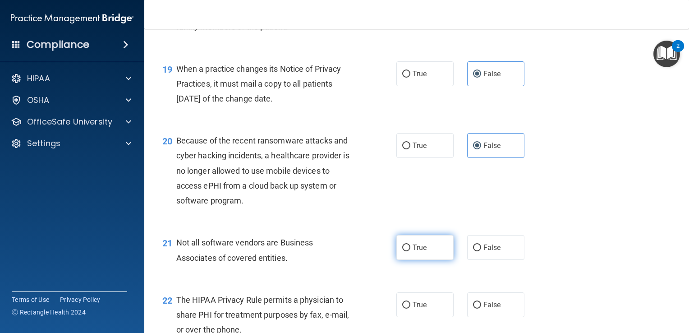
click at [402, 251] on input "True" at bounding box center [406, 247] width 8 height 7
radio input "true"
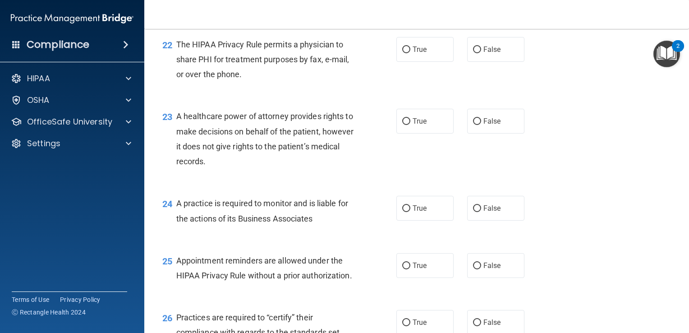
scroll to position [1739, 0]
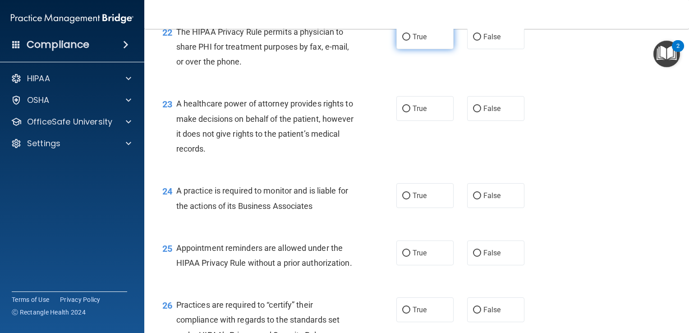
click at [413, 41] on span "True" at bounding box center [420, 36] width 14 height 9
click at [410, 41] on input "True" at bounding box center [406, 37] width 8 height 7
radio input "true"
click at [478, 121] on label "False" at bounding box center [495, 108] width 57 height 25
click at [478, 112] on input "False" at bounding box center [477, 109] width 8 height 7
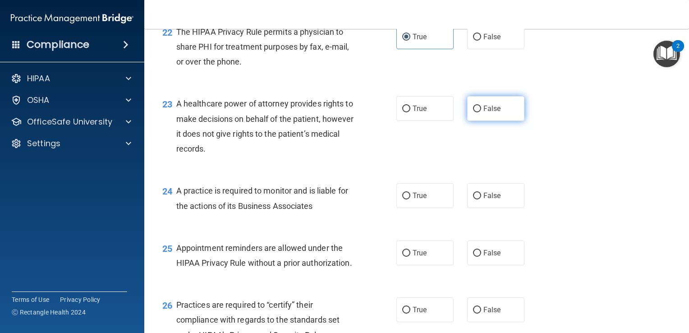
radio input "true"
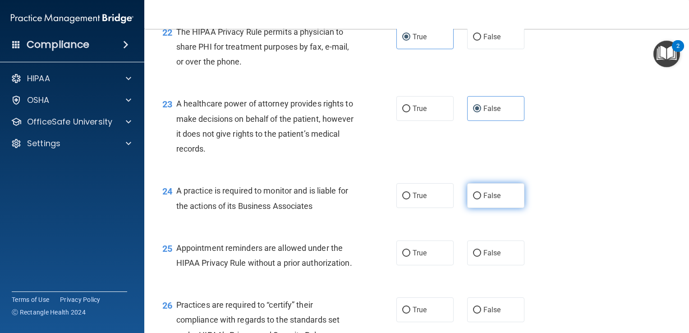
click at [474, 208] on label "False" at bounding box center [495, 195] width 57 height 25
click at [474, 199] on input "False" at bounding box center [477, 196] width 8 height 7
radio input "true"
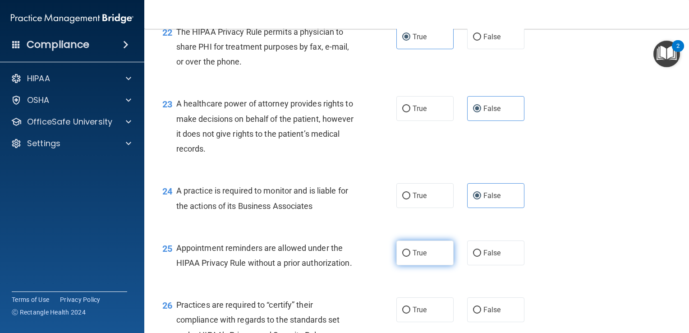
click at [413, 257] on span "True" at bounding box center [420, 252] width 14 height 9
click at [410, 257] on input "True" at bounding box center [406, 253] width 8 height 7
radio input "true"
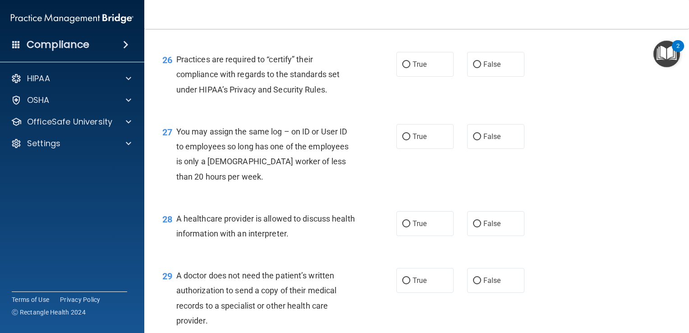
scroll to position [1997, 0]
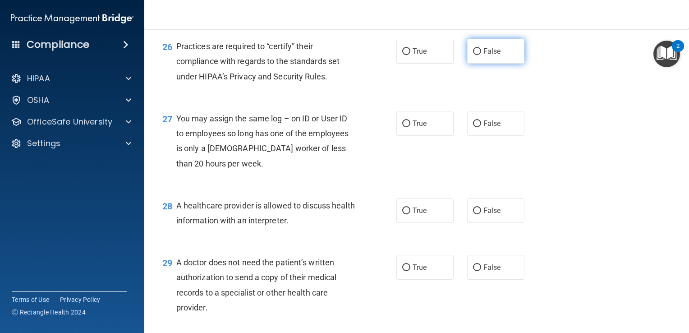
click at [505, 64] on label "False" at bounding box center [495, 51] width 57 height 25
click at [481, 55] on input "False" at bounding box center [477, 51] width 8 height 7
radio input "true"
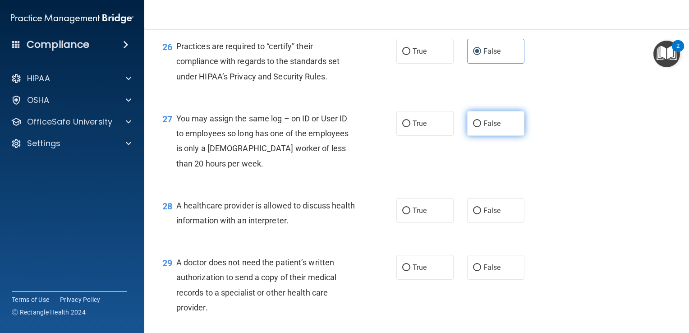
click at [487, 128] on span "False" at bounding box center [492, 123] width 18 height 9
click at [481, 127] on input "False" at bounding box center [477, 123] width 8 height 7
radio input "true"
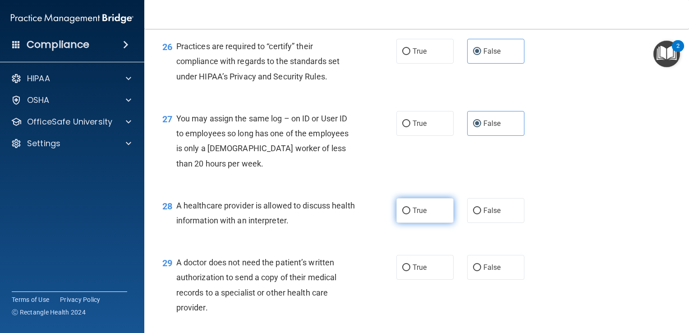
click at [418, 223] on label "True" at bounding box center [424, 210] width 57 height 25
click at [410, 214] on input "True" at bounding box center [406, 210] width 8 height 7
radio input "true"
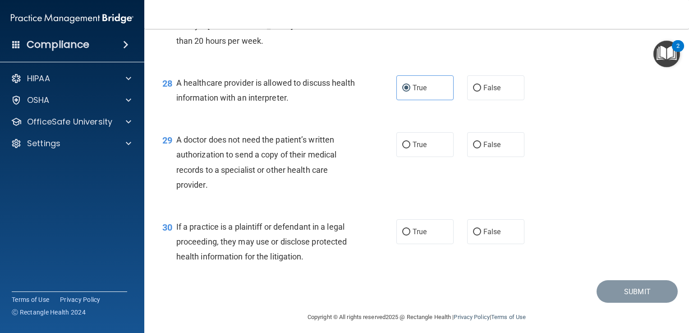
scroll to position [2170, 0]
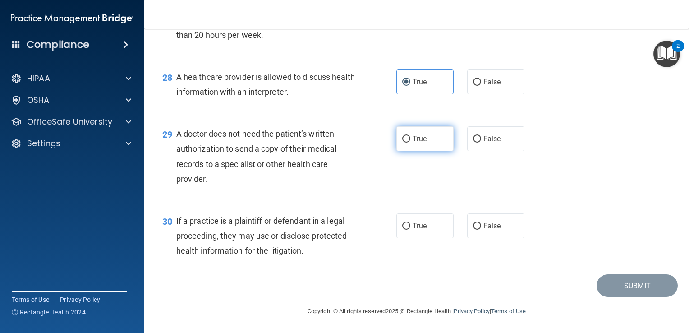
click at [429, 141] on label "True" at bounding box center [424, 138] width 57 height 25
click at [410, 141] on input "True" at bounding box center [406, 139] width 8 height 7
radio input "true"
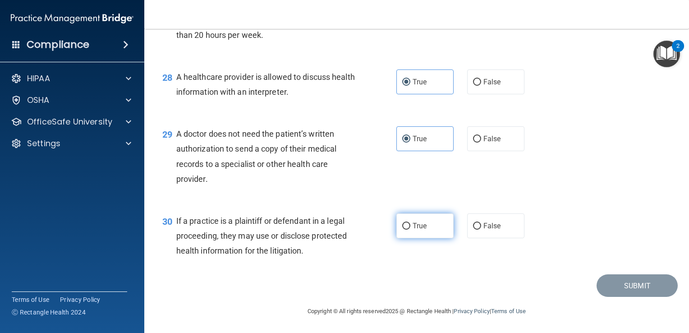
click at [413, 222] on span "True" at bounding box center [420, 225] width 14 height 9
click at [410, 223] on input "True" at bounding box center [406, 226] width 8 height 7
radio input "true"
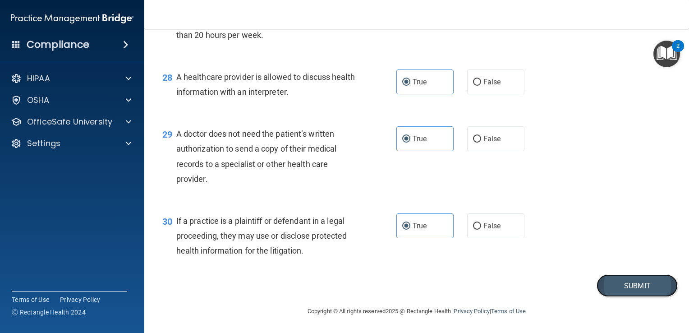
click at [628, 285] on button "Submit" at bounding box center [637, 285] width 81 height 23
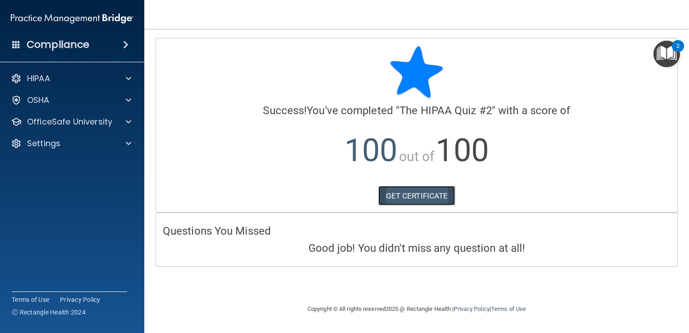
click at [440, 196] on link "GET CERTIFICATE" at bounding box center [416, 196] width 77 height 20
click at [668, 54] on img "Open Resource Center, 2 new notifications" at bounding box center [666, 54] width 27 height 27
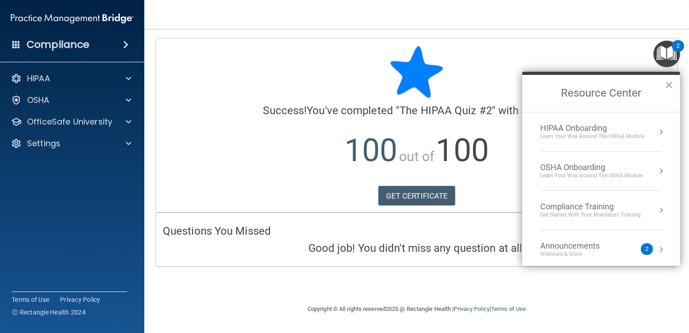
click at [592, 135] on div "Learn Your Way around the HIPAA module" at bounding box center [592, 137] width 104 height 8
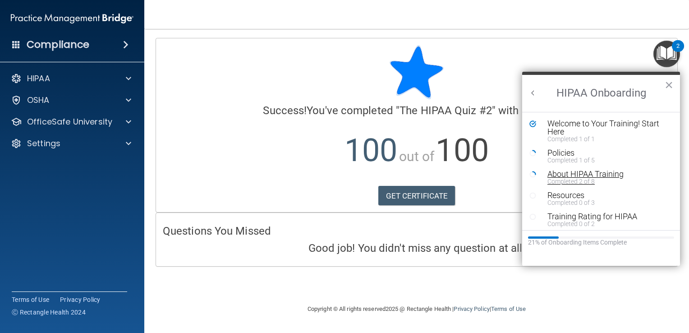
click at [574, 178] on div "Completed 2 of 8" at bounding box center [604, 181] width 114 height 6
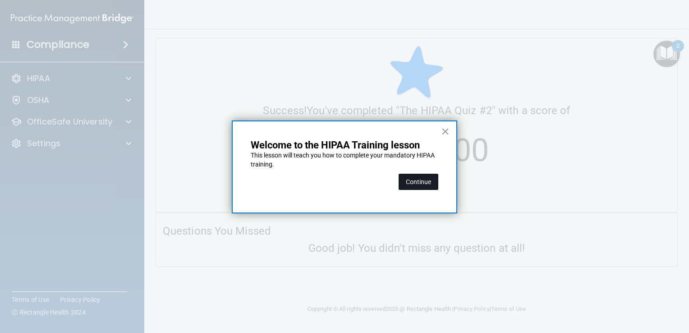
click at [423, 186] on button "Continue" at bounding box center [419, 182] width 40 height 16
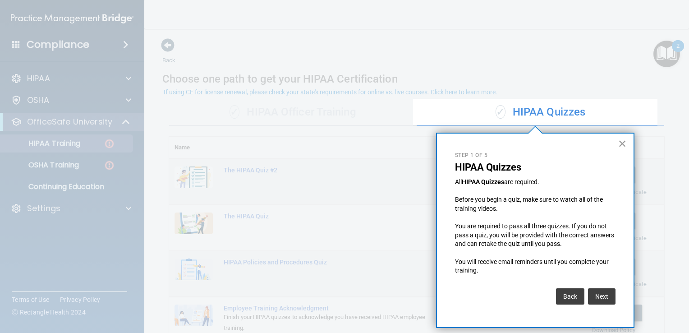
click at [624, 141] on button "×" at bounding box center [622, 143] width 9 height 14
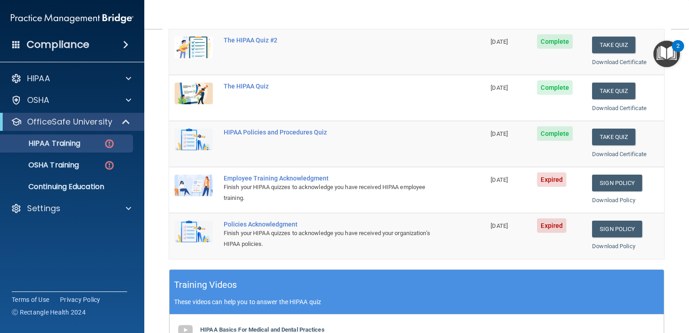
scroll to position [135, 0]
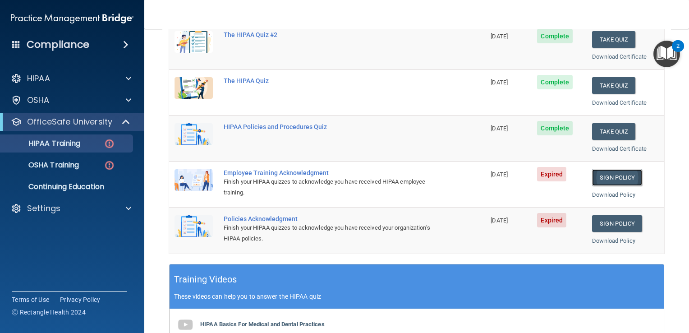
click at [605, 176] on link "Sign Policy" at bounding box center [617, 177] width 50 height 17
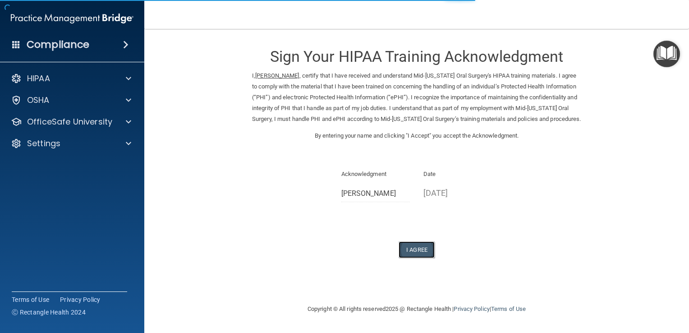
click at [423, 250] on button "I Agree" at bounding box center [417, 249] width 36 height 17
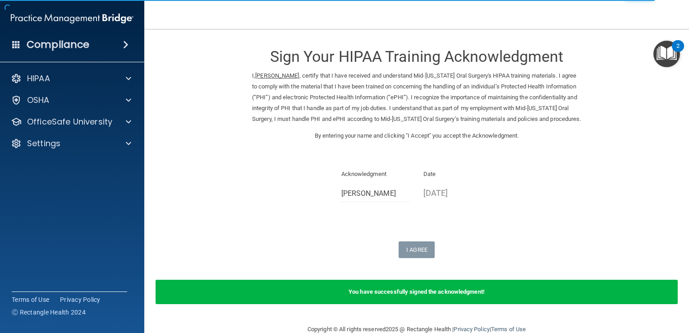
click at [668, 59] on img "Open Resource Center, 2 new notifications" at bounding box center [666, 54] width 27 height 27
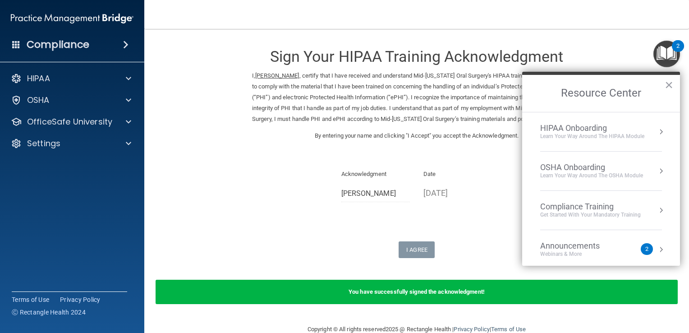
click at [583, 130] on div "HIPAA Onboarding" at bounding box center [592, 128] width 104 height 10
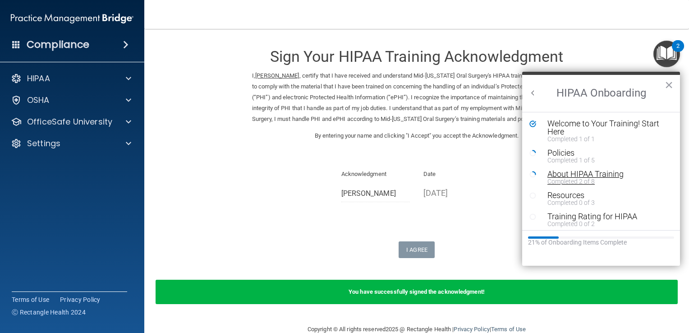
click at [555, 178] on div "Completed 2 of 8" at bounding box center [604, 181] width 114 height 6
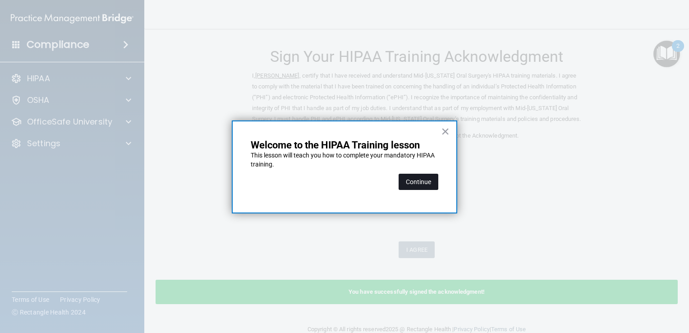
click at [422, 183] on button "Continue" at bounding box center [419, 182] width 40 height 16
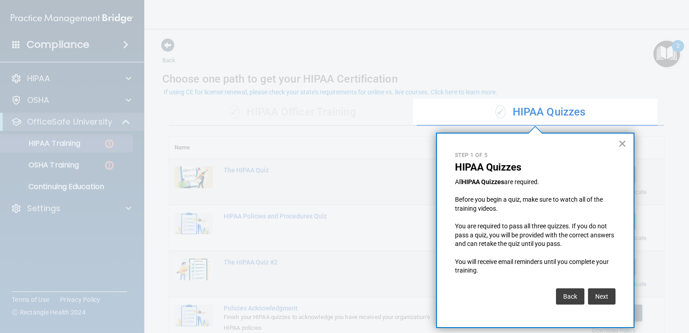
click at [625, 140] on button "×" at bounding box center [622, 143] width 9 height 14
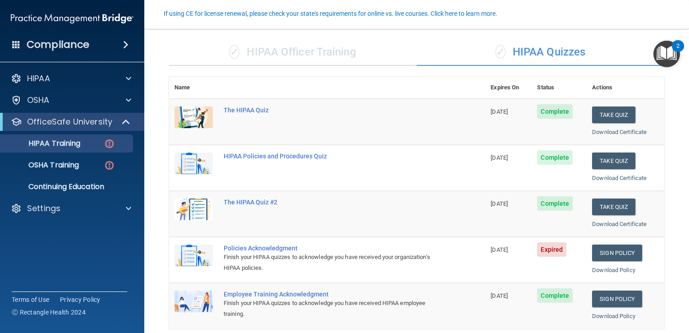
scroll to position [96, 0]
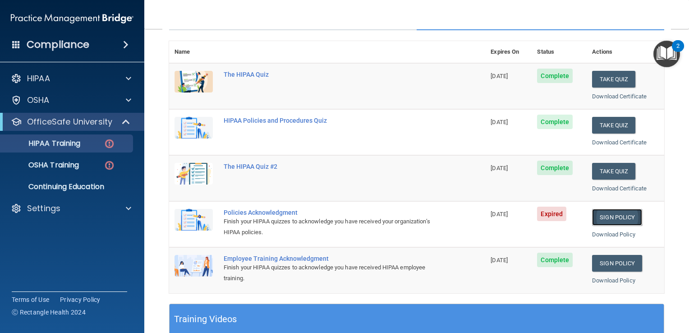
click at [613, 216] on link "Sign Policy" at bounding box center [617, 217] width 50 height 17
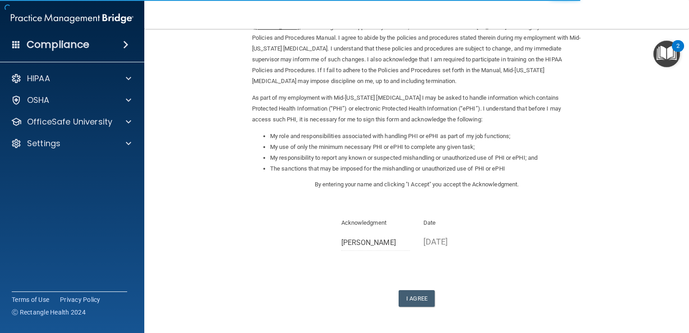
scroll to position [62, 0]
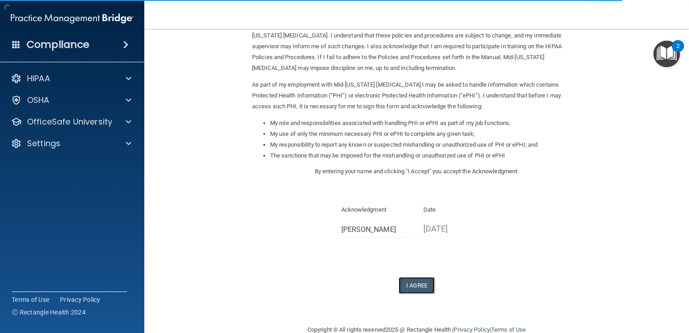
click at [412, 289] on button "I Agree" at bounding box center [417, 285] width 36 height 17
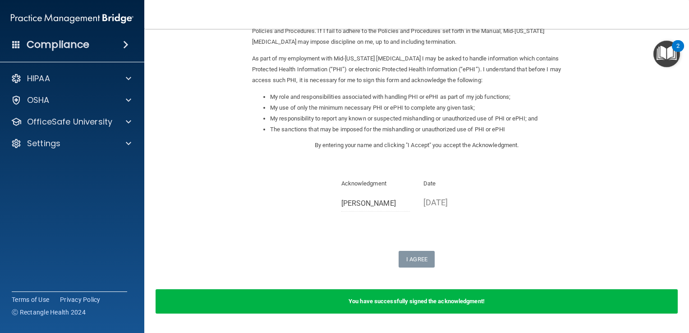
scroll to position [76, 0]
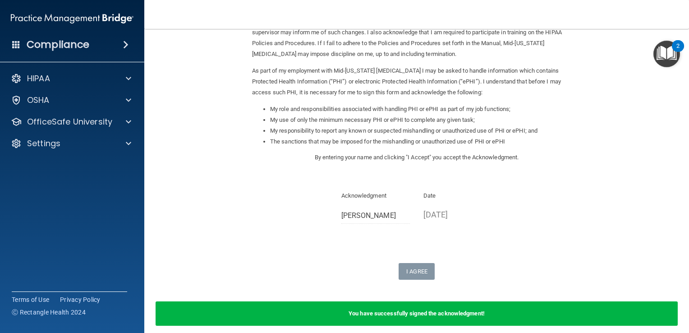
click at [668, 58] on img "Open Resource Center, 2 new notifications" at bounding box center [666, 54] width 27 height 27
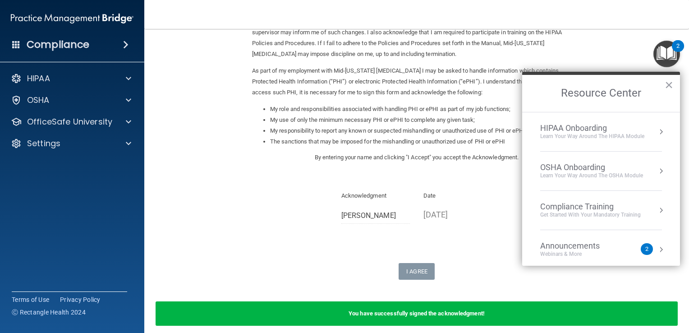
click at [579, 128] on div "HIPAA Onboarding" at bounding box center [592, 128] width 104 height 10
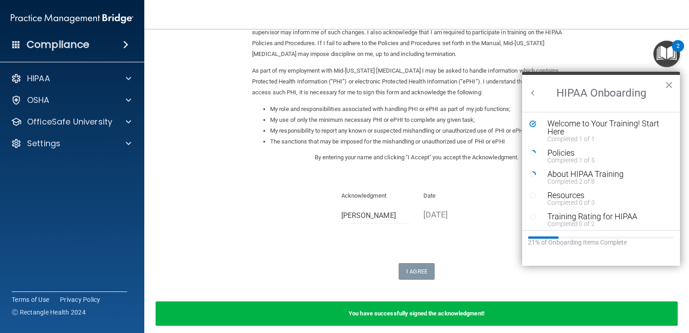
scroll to position [0, 0]
click at [559, 179] on div "Completed 2 of 8" at bounding box center [604, 181] width 114 height 6
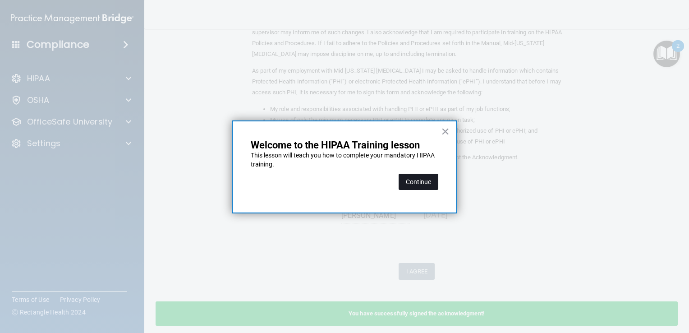
click at [426, 178] on button "Continue" at bounding box center [419, 182] width 40 height 16
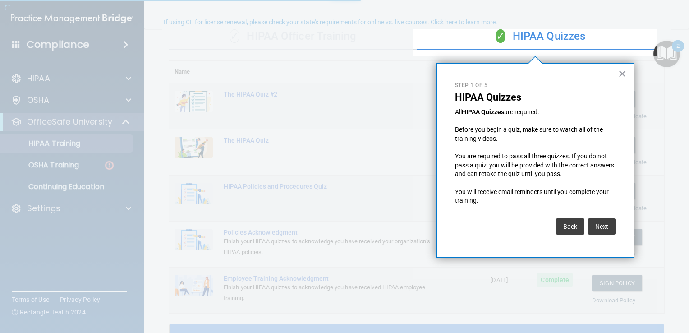
scroll to position [69, 0]
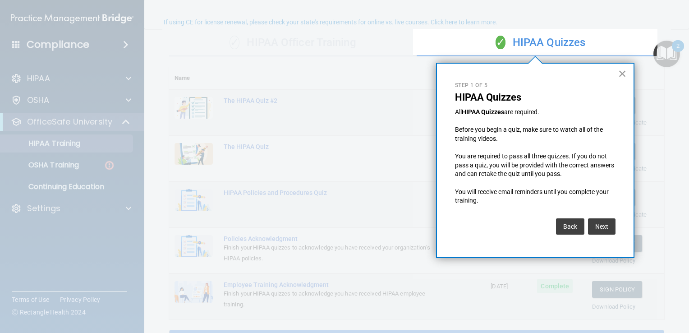
click at [623, 74] on button "×" at bounding box center [622, 73] width 9 height 14
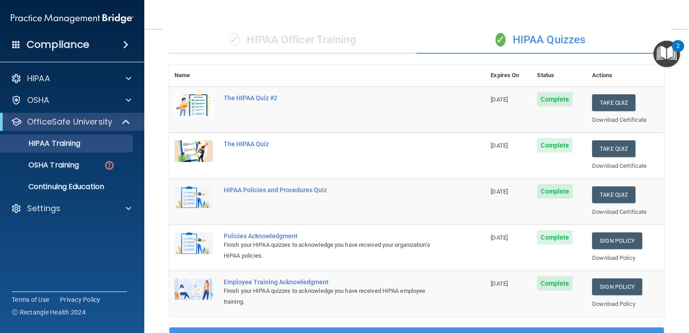
scroll to position [69, 0]
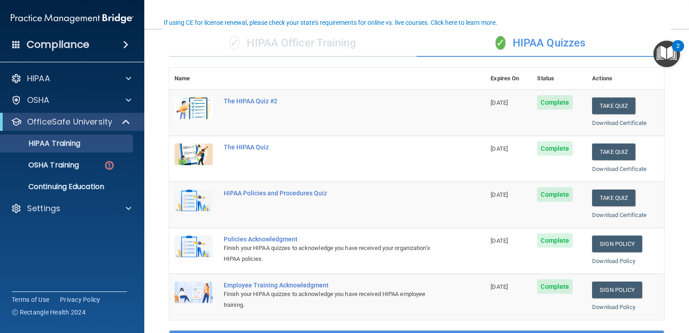
click at [669, 56] on img "Open Resource Center, 2 new notifications" at bounding box center [666, 54] width 27 height 27
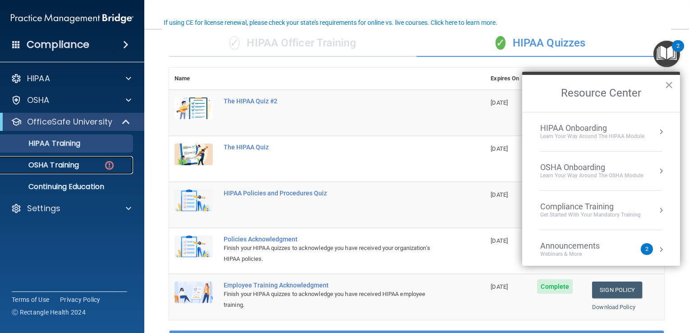
click at [58, 170] on link "OSHA Training" at bounding box center [62, 165] width 142 height 18
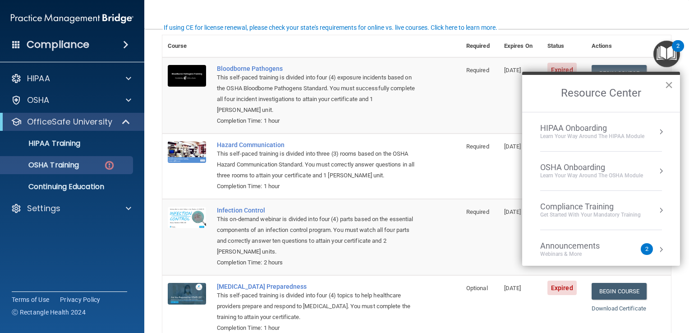
click at [667, 82] on button "×" at bounding box center [669, 85] width 9 height 14
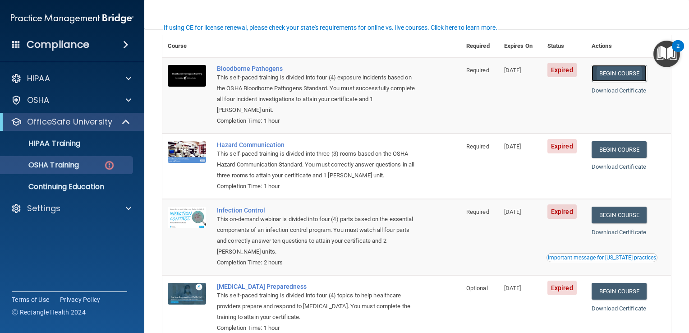
click at [608, 73] on link "Begin Course" at bounding box center [619, 73] width 55 height 17
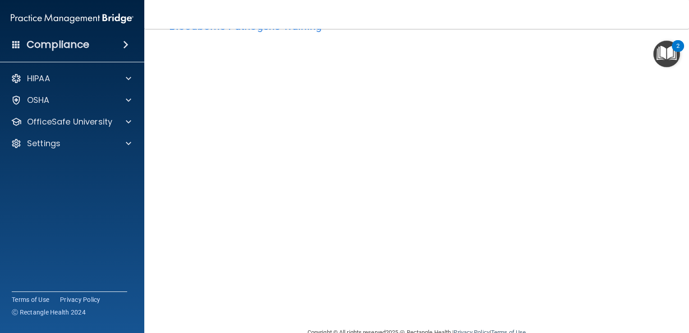
scroll to position [32, 0]
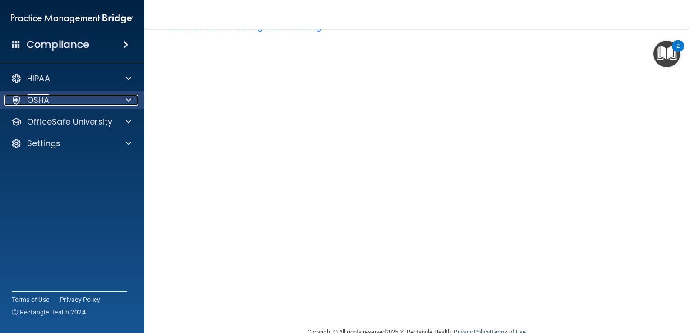
click at [60, 100] on div "OSHA" at bounding box center [60, 100] width 112 height 11
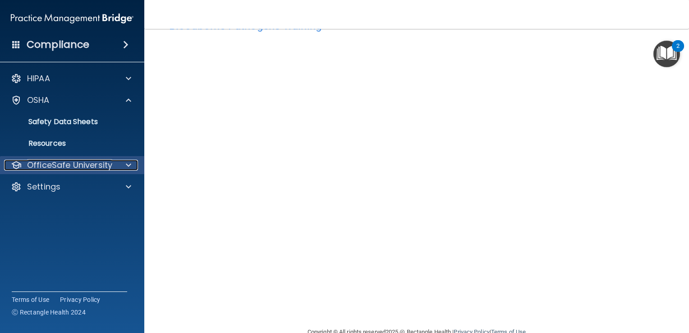
click at [61, 165] on p "OfficeSafe University" at bounding box center [69, 165] width 85 height 11
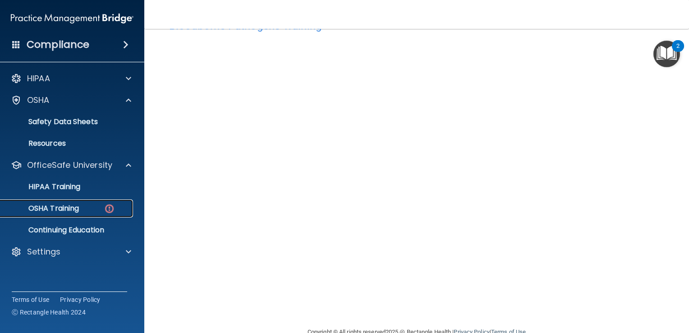
click at [60, 212] on p "OSHA Training" at bounding box center [42, 208] width 73 height 9
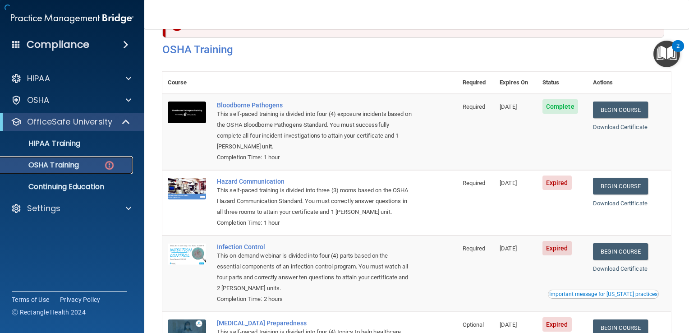
scroll to position [104, 0]
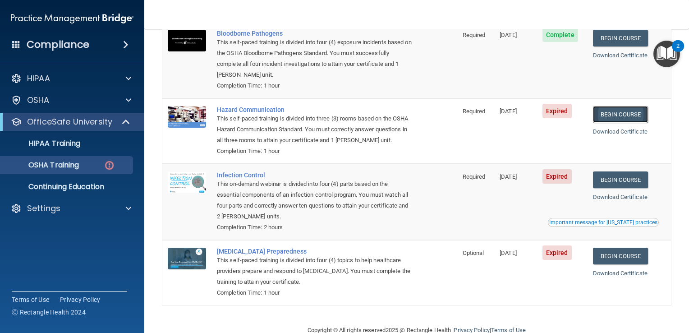
click at [609, 119] on link "Begin Course" at bounding box center [620, 114] width 55 height 17
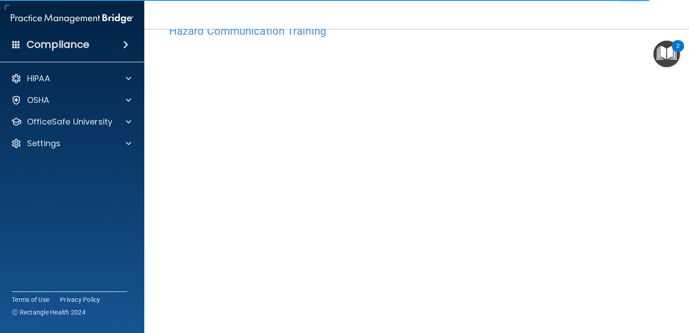
scroll to position [40, 0]
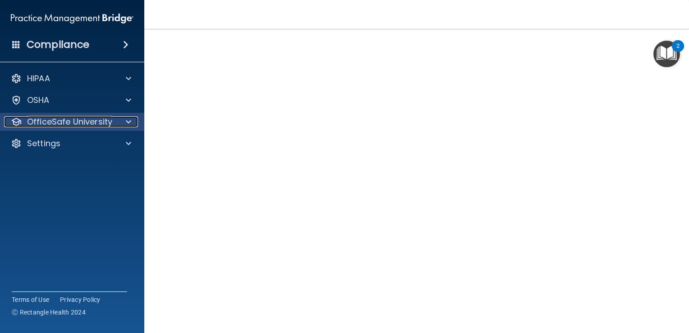
click at [82, 127] on p "OfficeSafe University" at bounding box center [69, 121] width 85 height 11
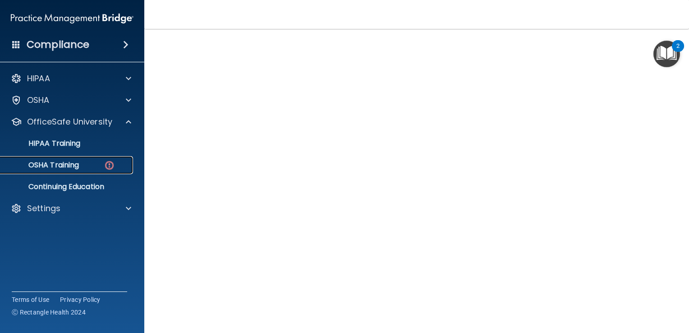
click at [69, 167] on p "OSHA Training" at bounding box center [42, 165] width 73 height 9
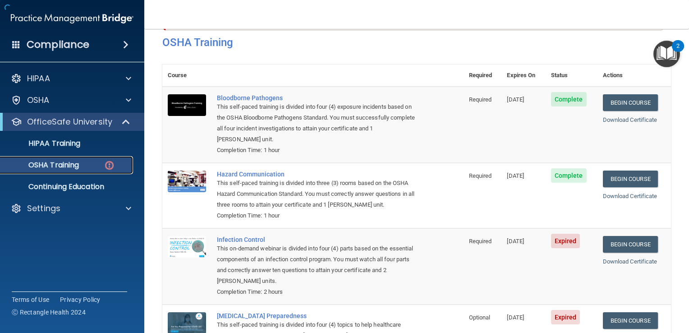
scroll to position [91, 0]
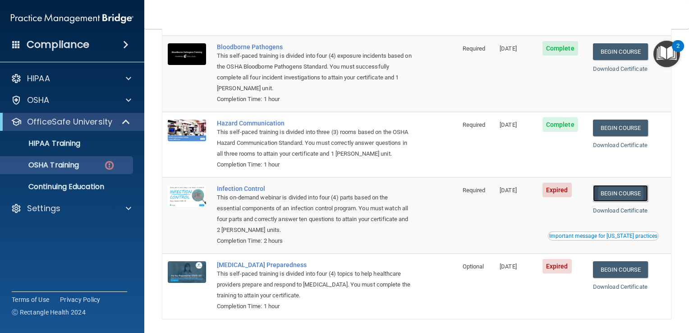
click at [606, 192] on link "Begin Course" at bounding box center [620, 193] width 55 height 17
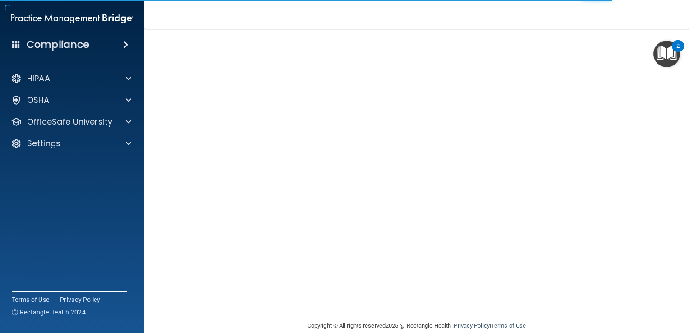
scroll to position [53, 0]
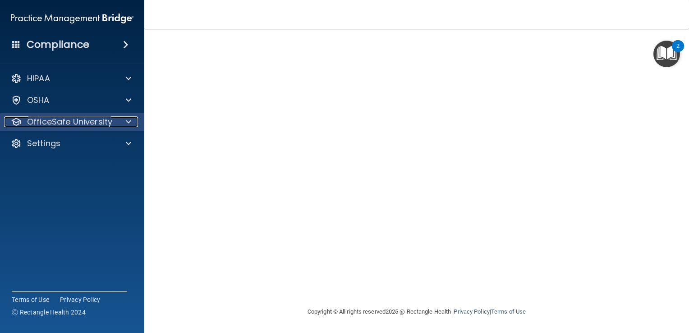
click at [72, 124] on p "OfficeSafe University" at bounding box center [69, 121] width 85 height 11
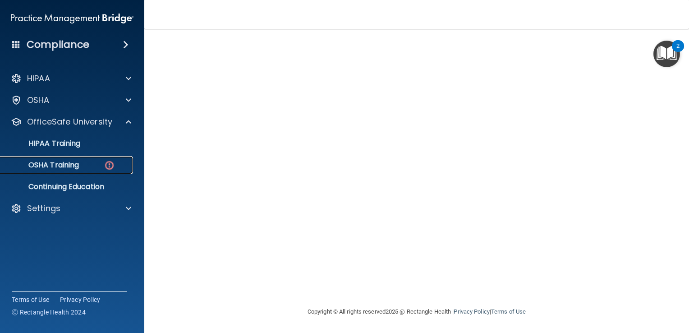
click at [63, 167] on p "OSHA Training" at bounding box center [42, 165] width 73 height 9
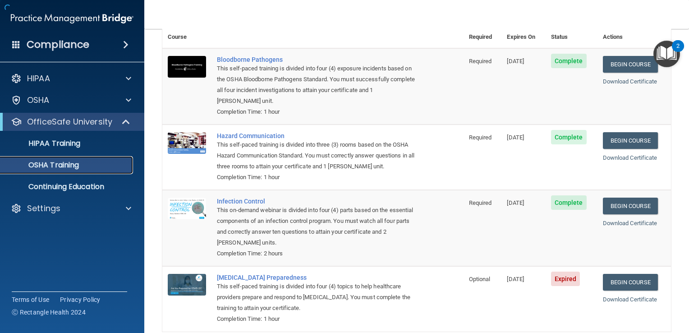
scroll to position [99, 0]
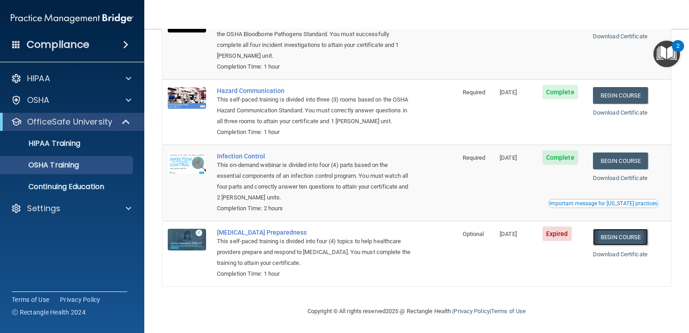
click at [619, 235] on link "Begin Course" at bounding box center [620, 237] width 55 height 17
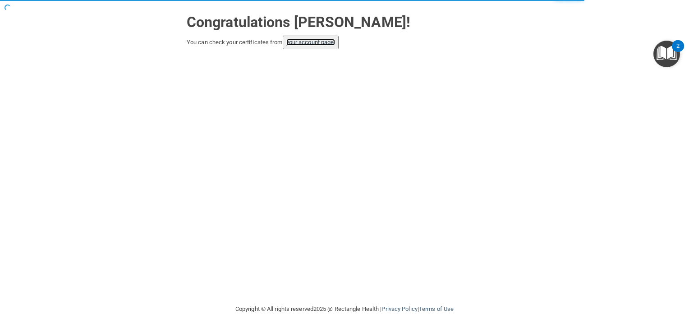
click at [325, 44] on link "your account page!" at bounding box center [310, 42] width 49 height 7
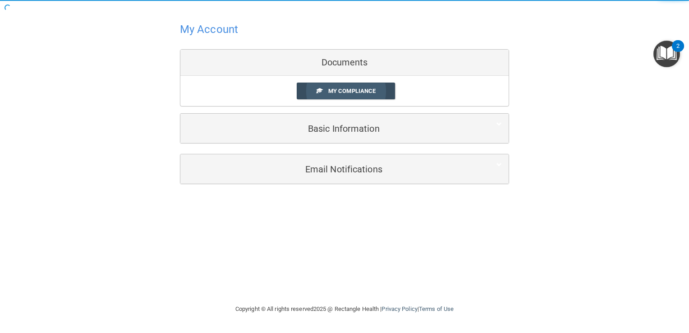
click at [351, 91] on span "My Compliance" at bounding box center [351, 90] width 47 height 7
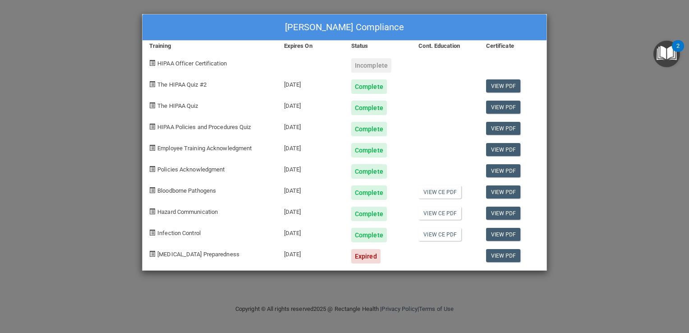
click at [673, 48] on div "2" at bounding box center [678, 46] width 12 height 12
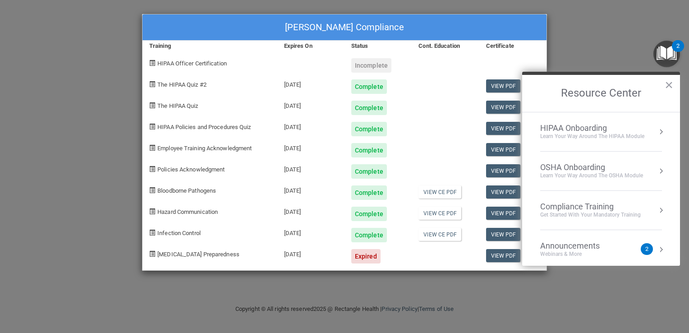
click at [597, 177] on div "Learn your way around the OSHA module" at bounding box center [591, 176] width 103 height 8
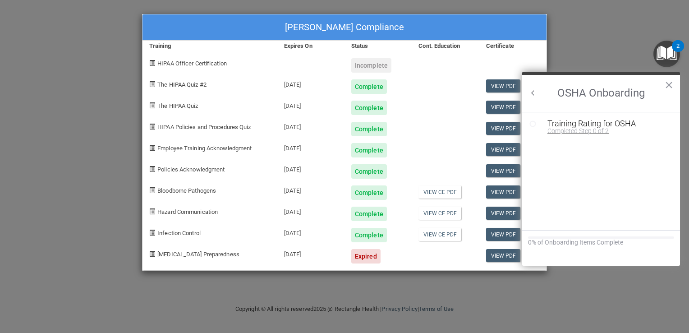
click at [590, 129] on div "Completed Step 0 of 2" at bounding box center [607, 131] width 121 height 6
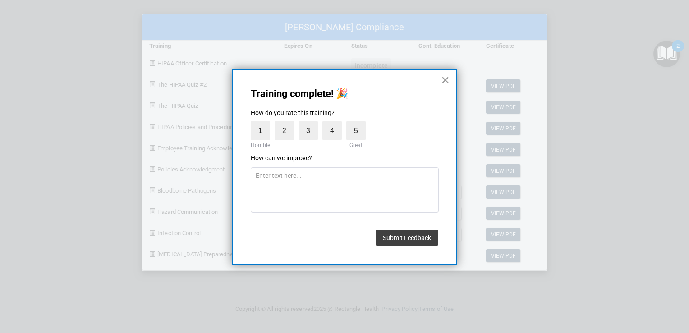
click at [444, 78] on button "×" at bounding box center [445, 80] width 9 height 14
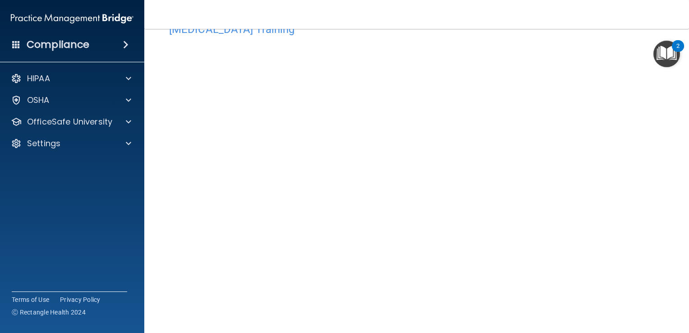
scroll to position [30, 0]
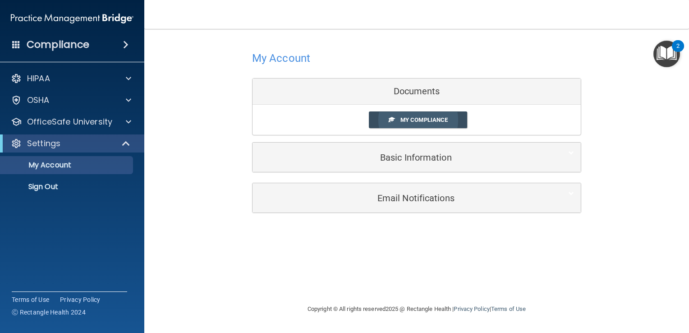
click at [413, 120] on span "My Compliance" at bounding box center [423, 119] width 47 height 7
